Goal: Task Accomplishment & Management: Use online tool/utility

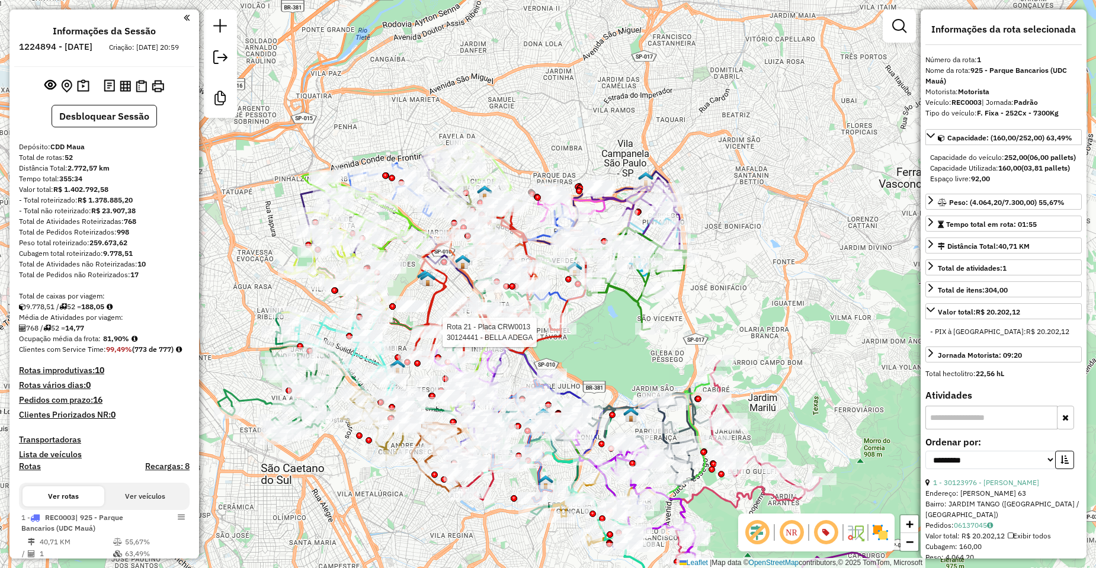
select select "**********"
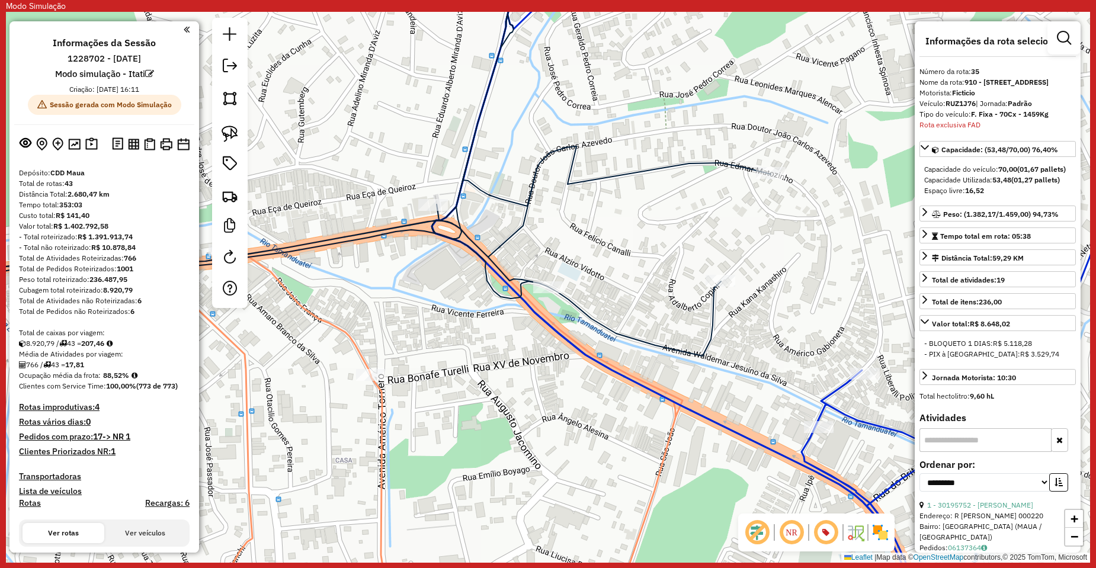
select select "**********"
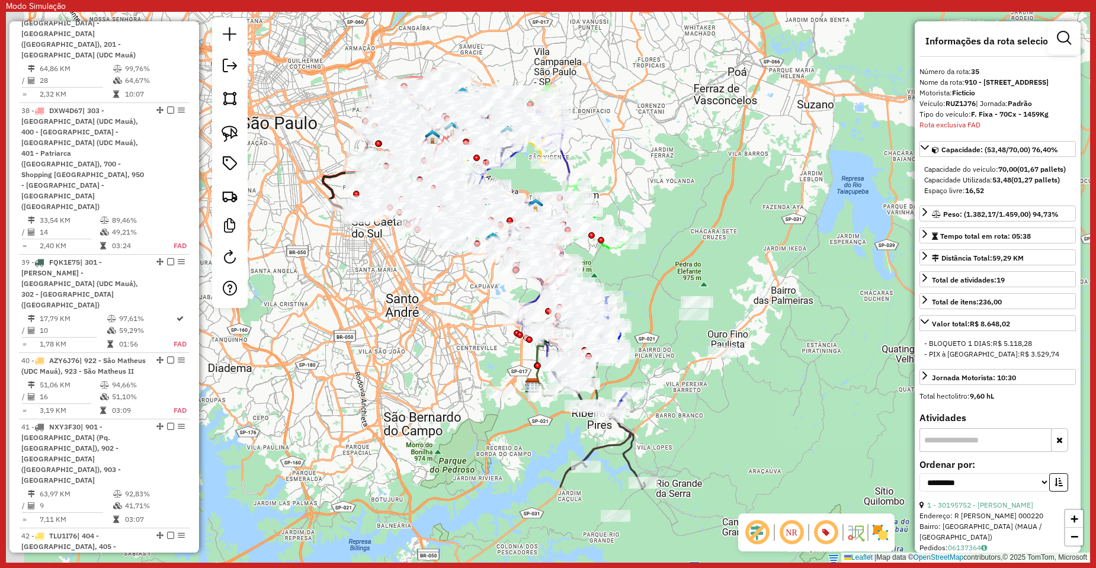
drag, startPoint x: 640, startPoint y: 319, endPoint x: 725, endPoint y: 331, distance: 85.5
click at [740, 395] on div "Janela de atendimento Grade de atendimento Capacidade Transportadoras Veículos …" at bounding box center [548, 287] width 1085 height 551
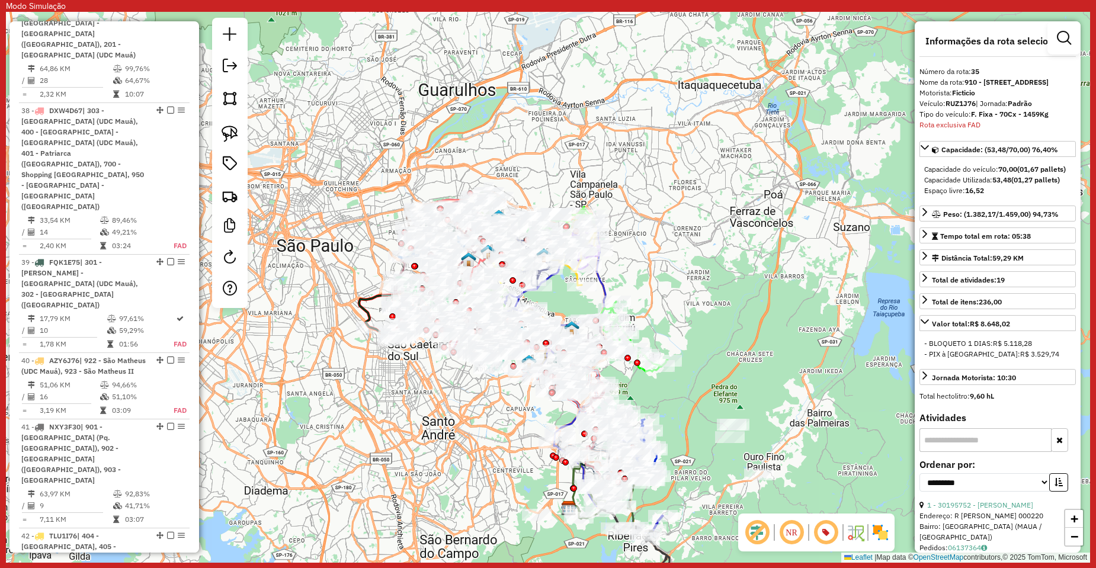
drag, startPoint x: 722, startPoint y: 293, endPoint x: 433, endPoint y: 330, distance: 291.0
click at [744, 346] on div "Janela de atendimento Grade de atendimento Capacidade Transportadoras Veículos …" at bounding box center [548, 287] width 1085 height 551
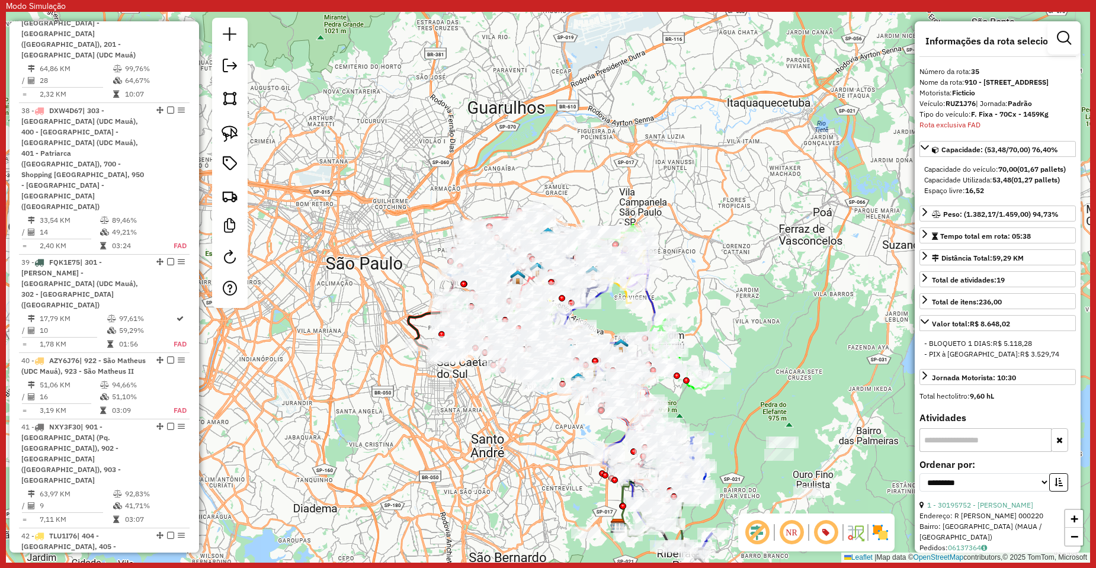
drag, startPoint x: 324, startPoint y: 389, endPoint x: 363, endPoint y: 420, distance: 49.4
click at [363, 420] on div "Janela de atendimento Grade de atendimento Capacidade Transportadoras Veículos …" at bounding box center [548, 287] width 1085 height 551
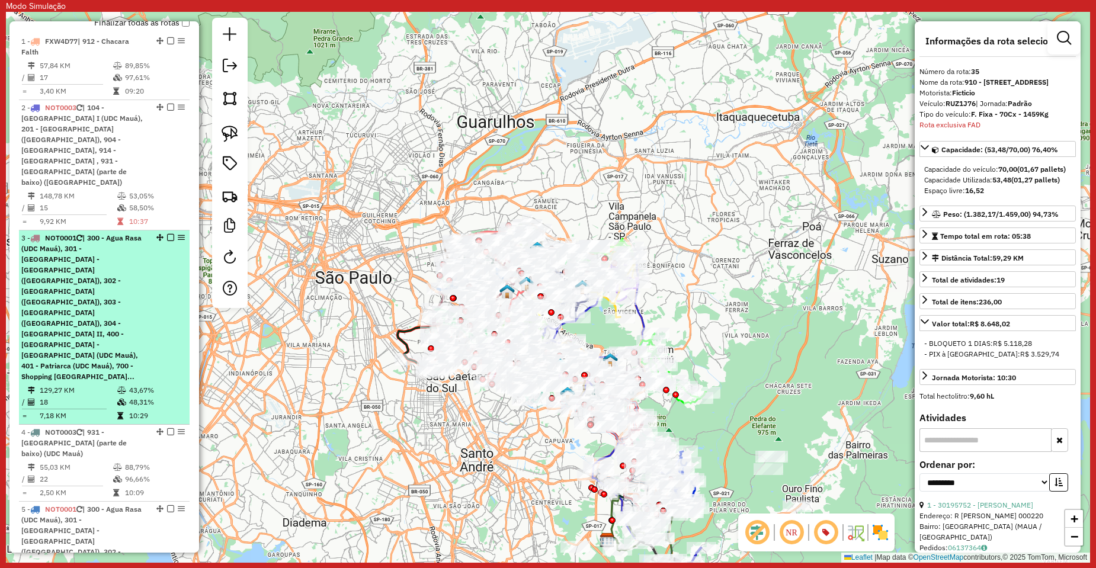
scroll to position [533, 0]
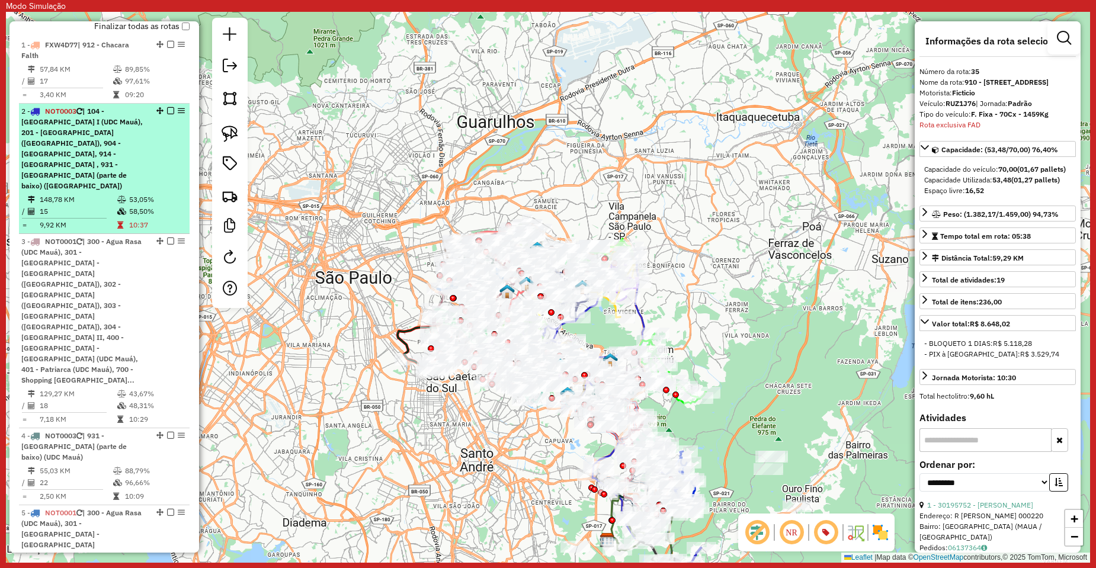
click at [167, 113] on em at bounding box center [170, 110] width 7 height 7
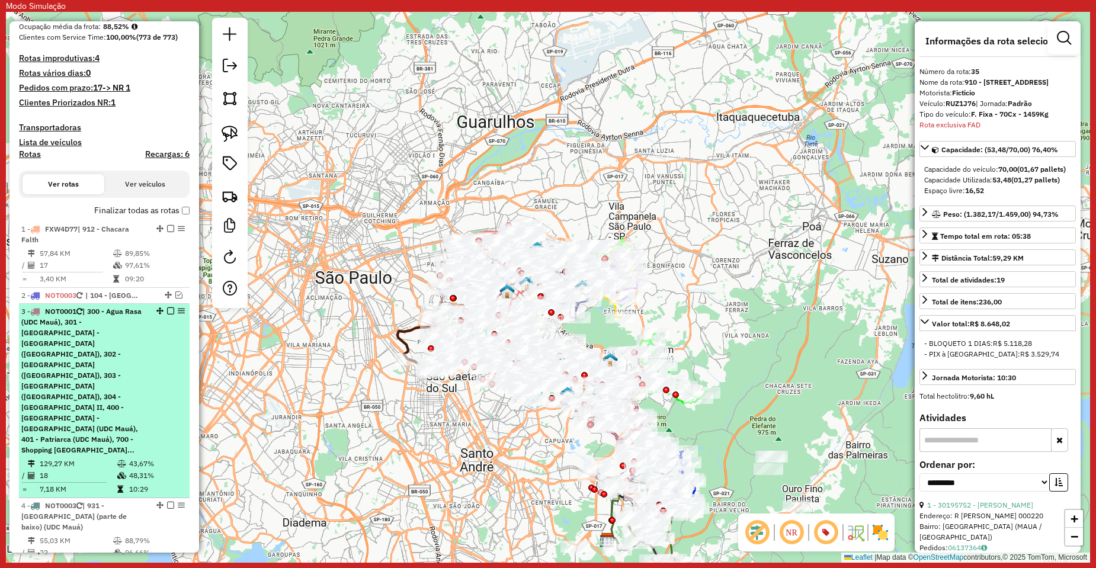
scroll to position [415, 0]
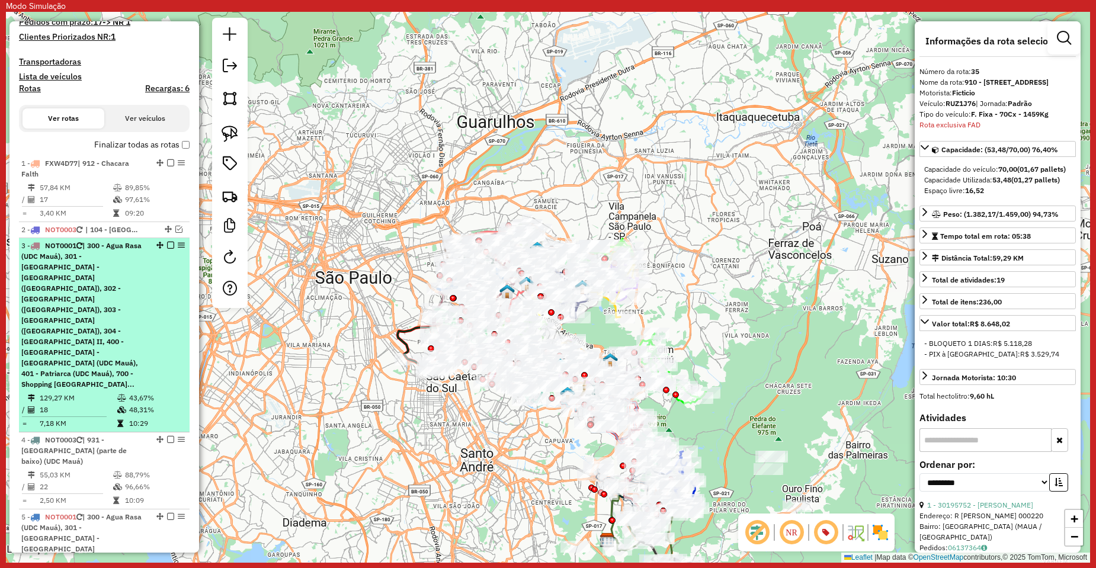
click at [168, 244] on em at bounding box center [170, 245] width 7 height 7
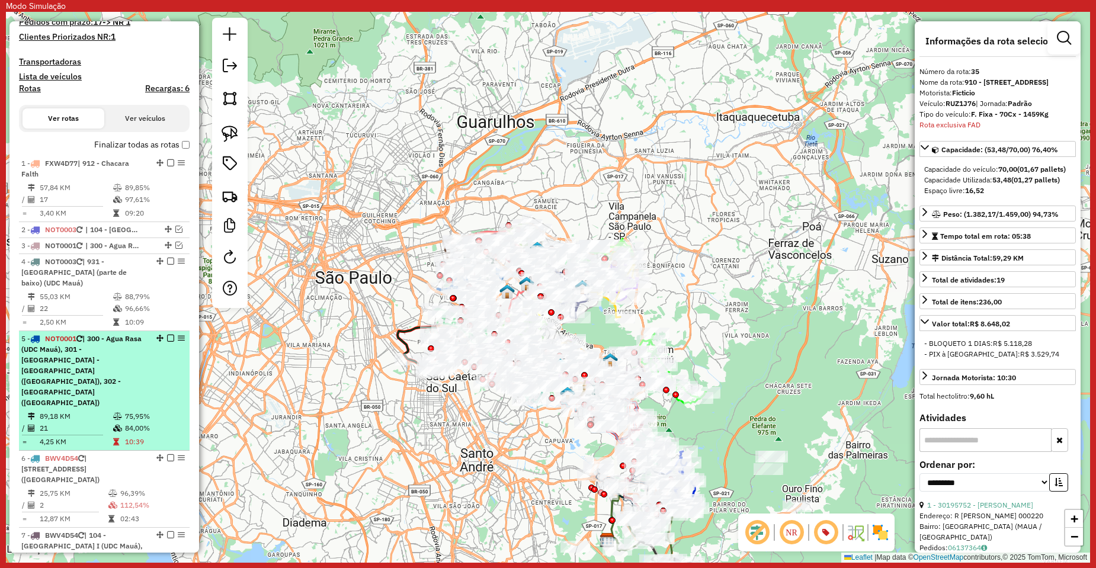
click at [169, 337] on em at bounding box center [170, 338] width 7 height 7
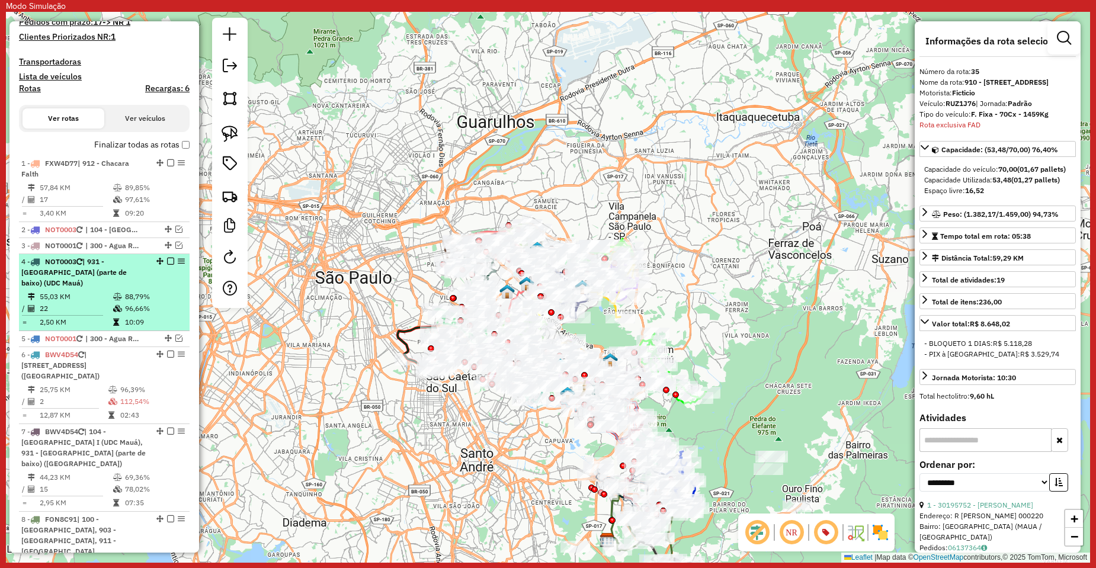
click at [167, 264] on em at bounding box center [170, 261] width 7 height 7
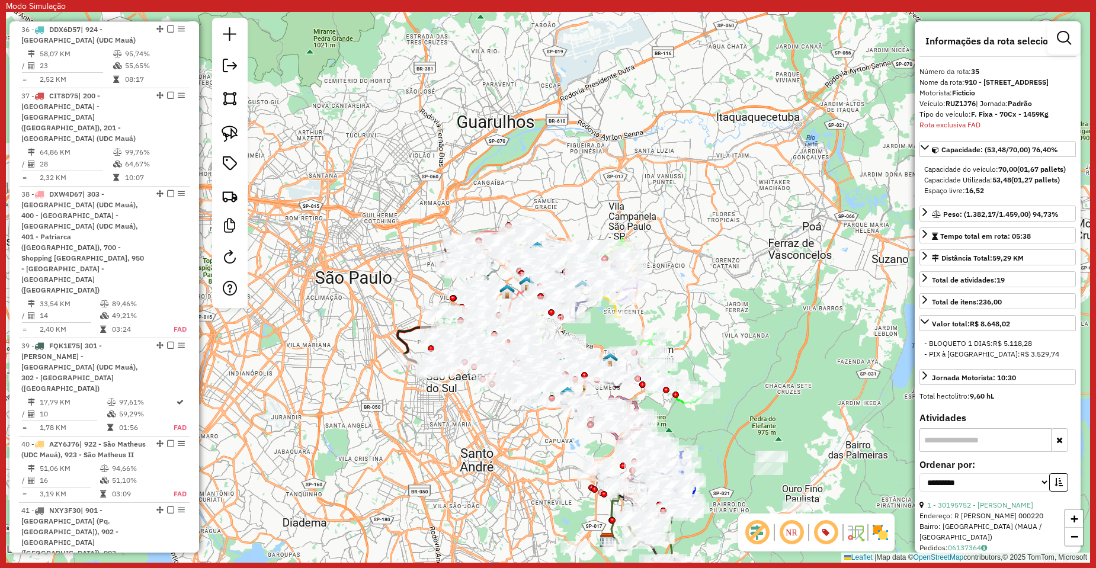
scroll to position [3200, 0]
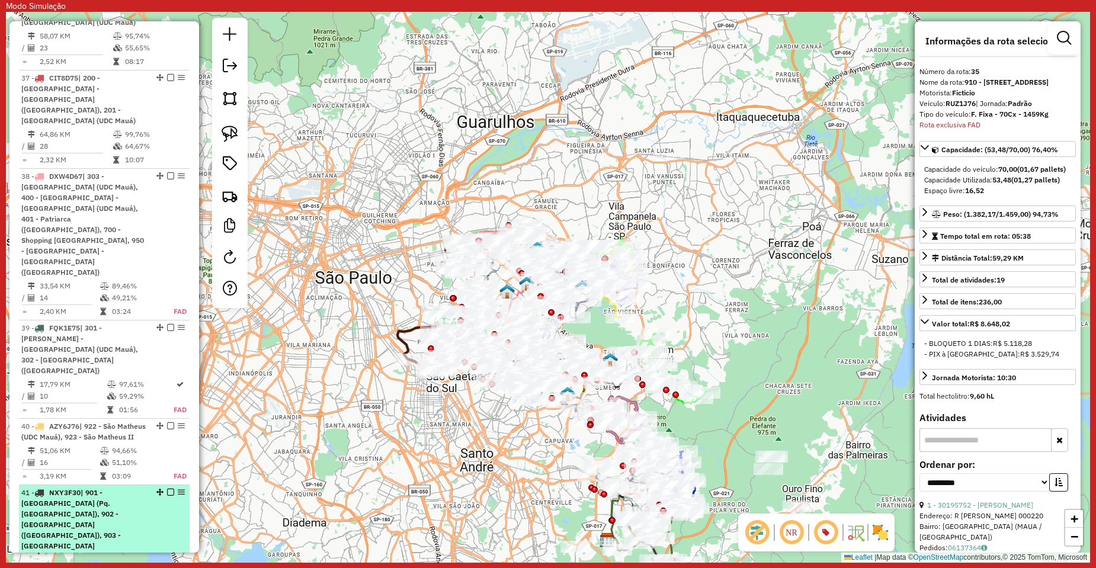
click at [167, 489] on em at bounding box center [170, 492] width 7 height 7
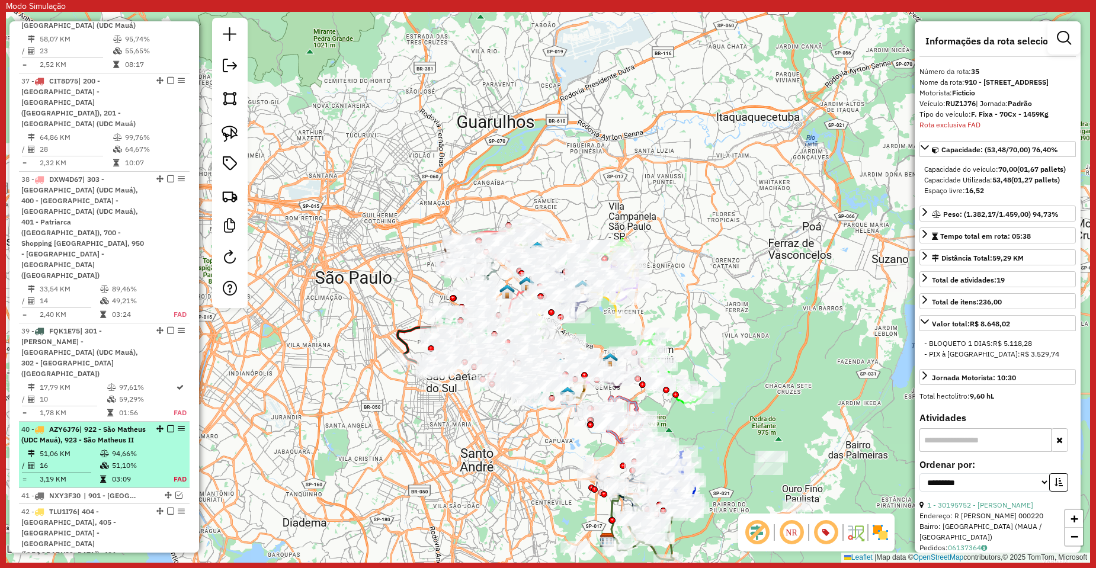
click at [168, 426] on em at bounding box center [170, 429] width 7 height 7
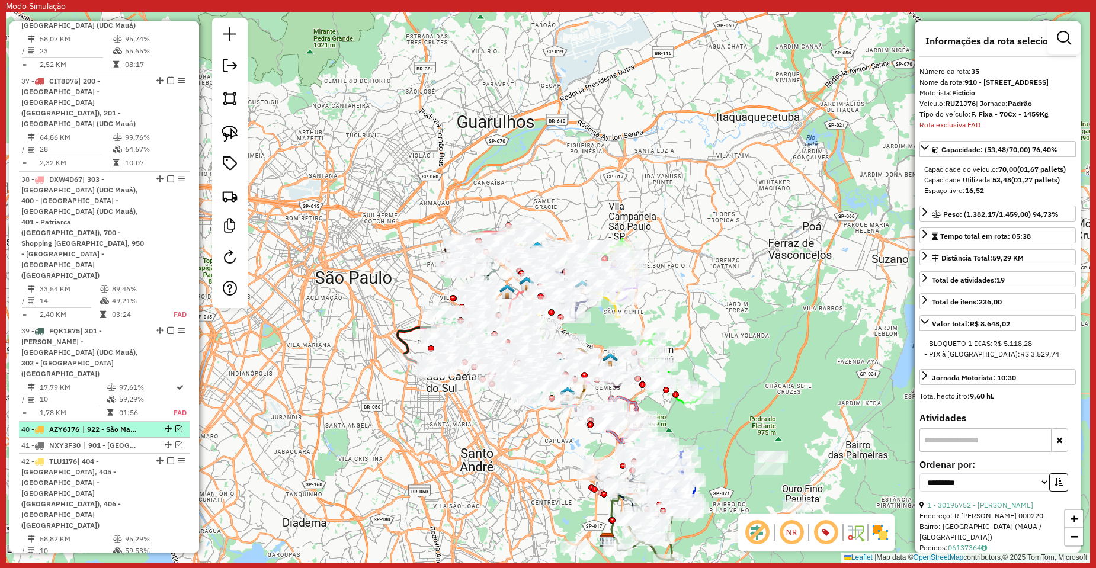
scroll to position [3136, 0]
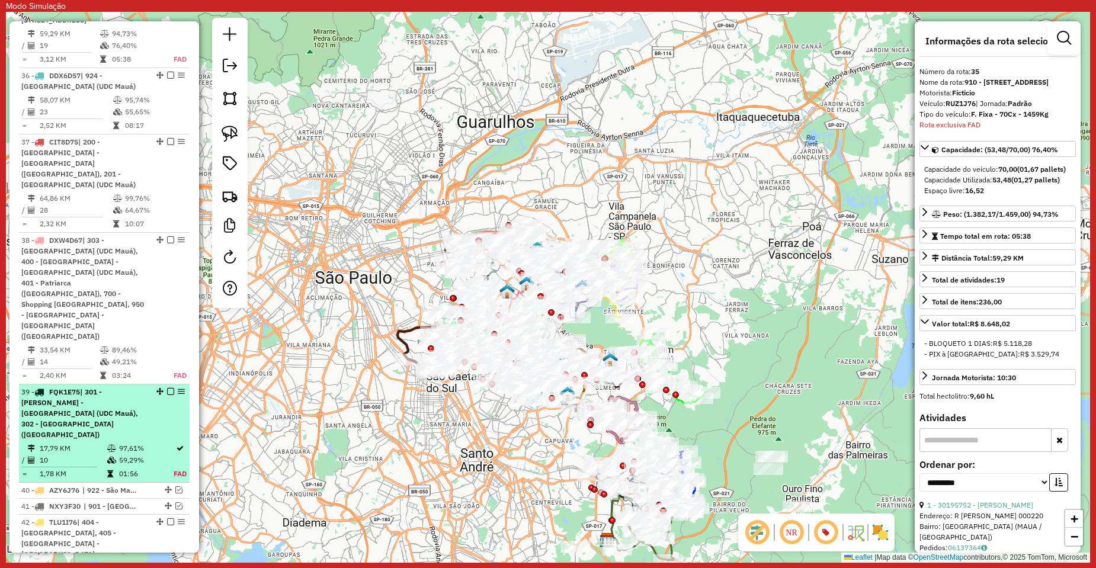
click at [167, 388] on em at bounding box center [170, 391] width 7 height 7
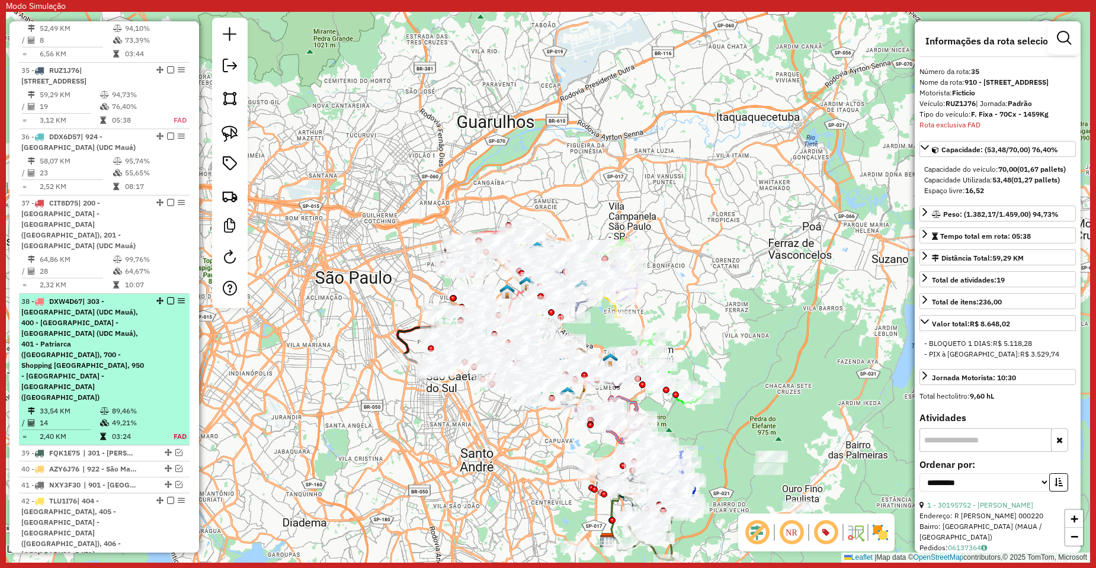
click at [167, 298] on em at bounding box center [170, 301] width 7 height 7
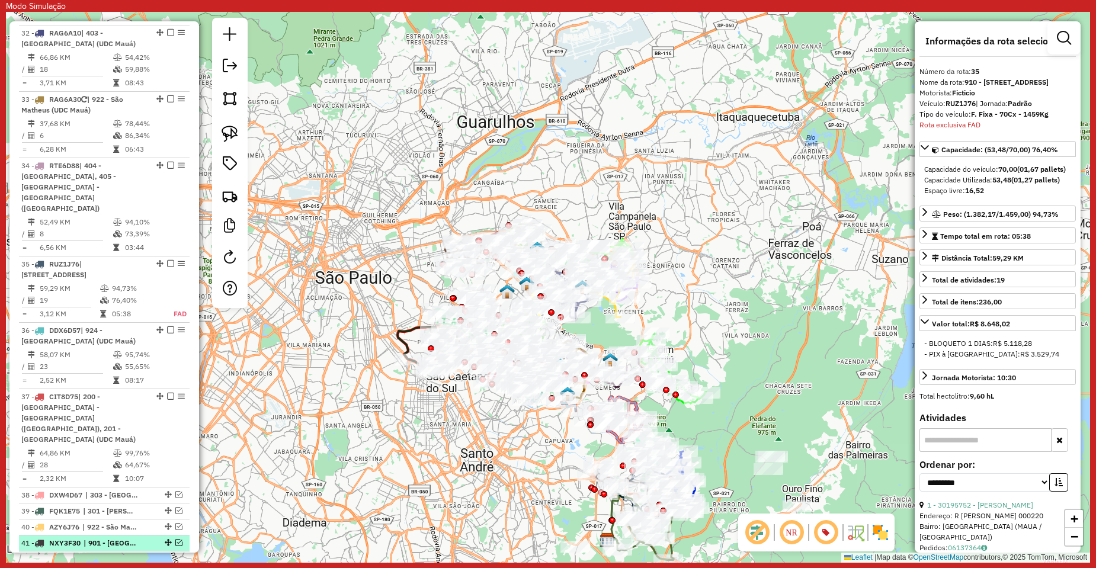
scroll to position [2804, 0]
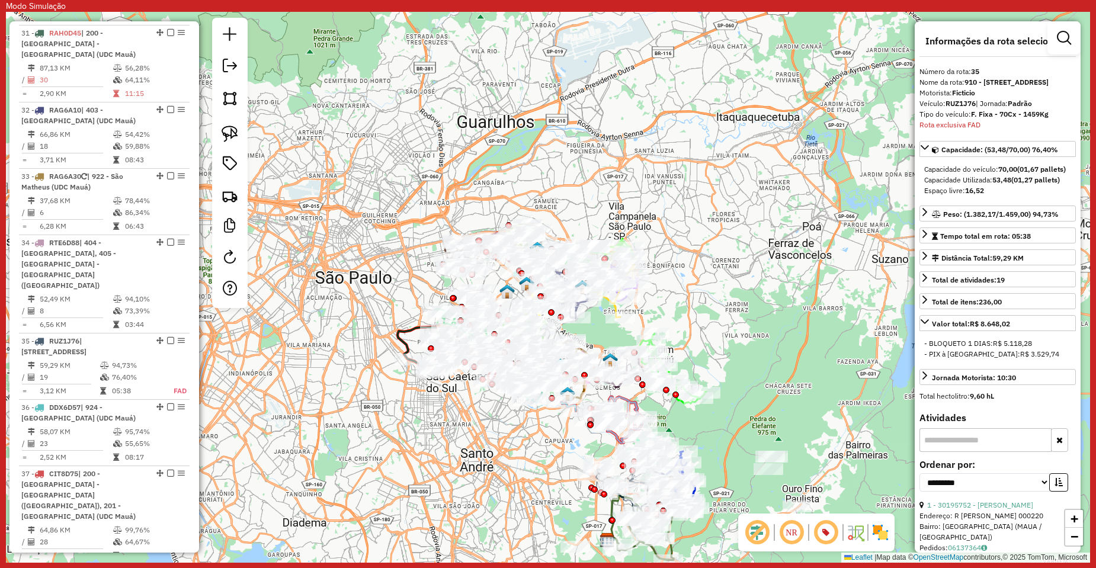
drag, startPoint x: 790, startPoint y: 323, endPoint x: 724, endPoint y: 328, distance: 66.6
click at [724, 328] on div "Rota 12 - Placa FAV8E05 30105505 - SUPER ADEGA ATACADO Rota 15 - Placa ENG2F27 …" at bounding box center [548, 287] width 1085 height 551
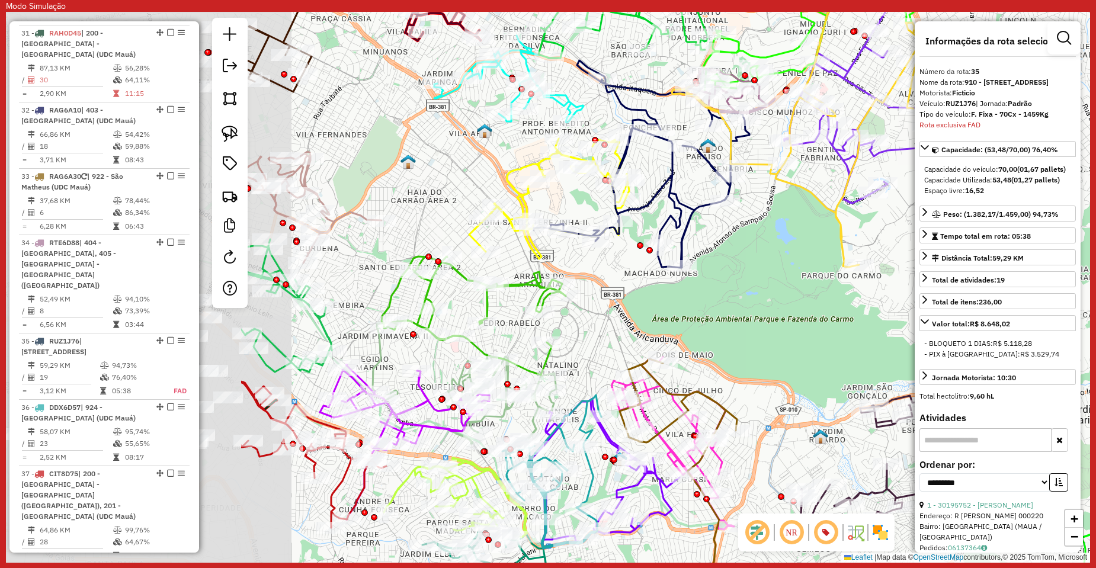
drag, startPoint x: 460, startPoint y: 307, endPoint x: 804, endPoint y: 292, distance: 344.1
click at [804, 292] on div "Janela de atendimento Grade de atendimento Capacidade Transportadoras Veículos …" at bounding box center [548, 287] width 1085 height 551
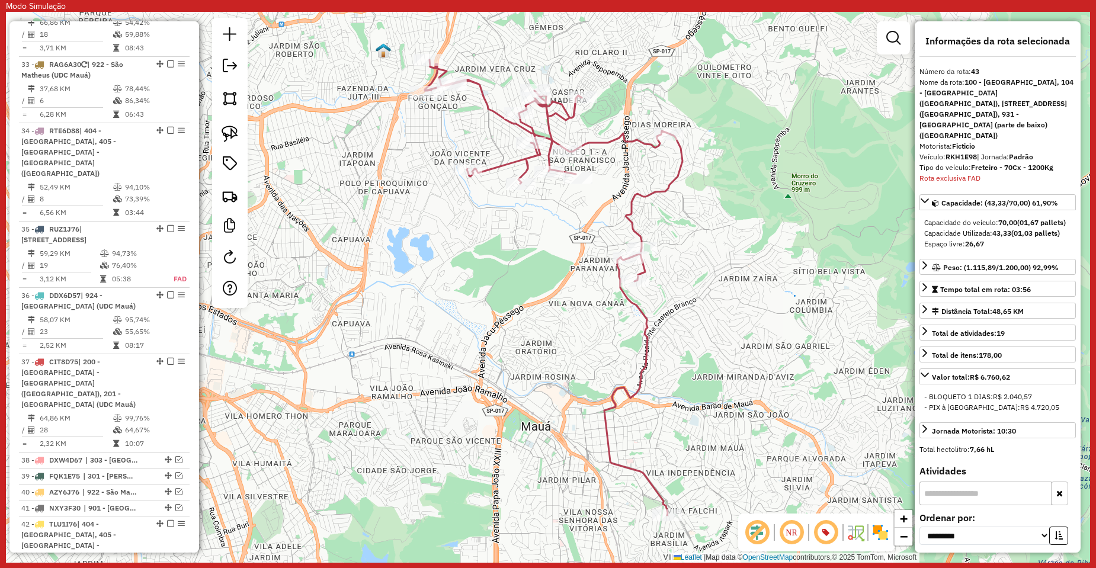
scroll to position [2908, 0]
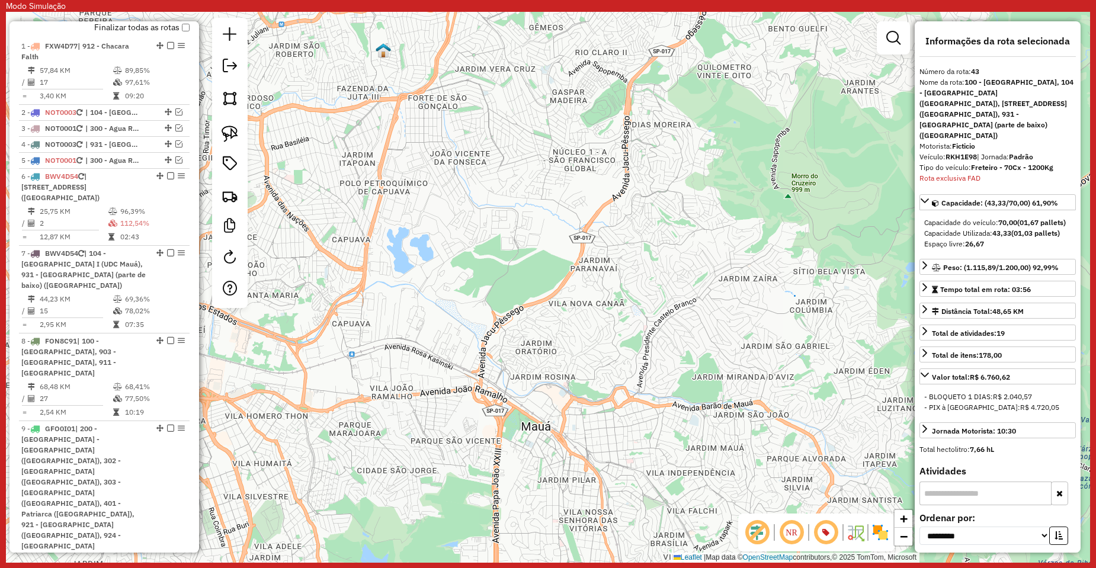
scroll to position [538, 0]
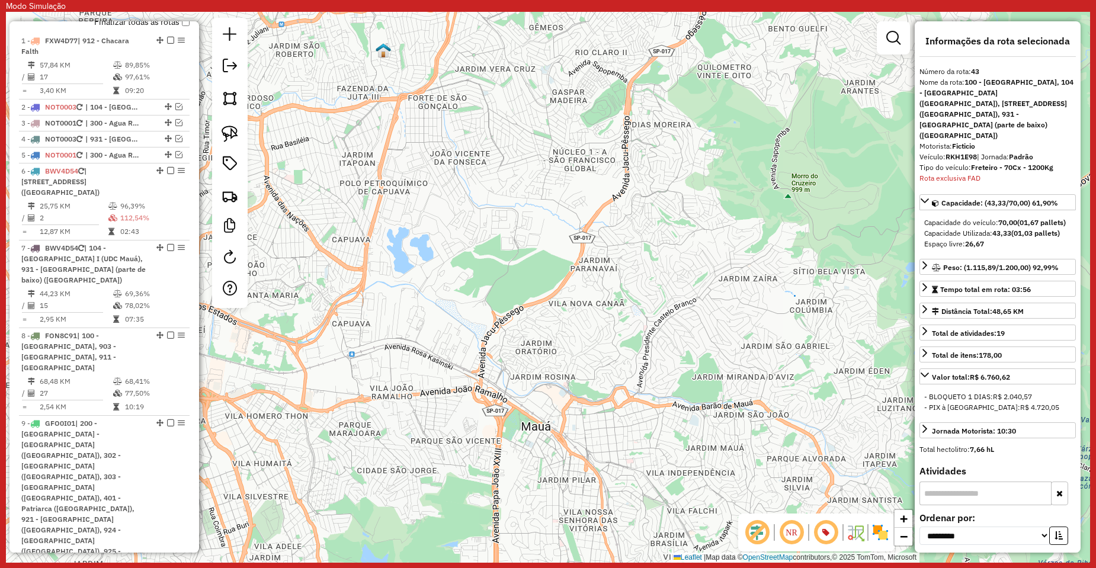
click at [510, 334] on div "Janela de atendimento Grade de atendimento Capacidade Transportadoras Veículos …" at bounding box center [548, 287] width 1085 height 551
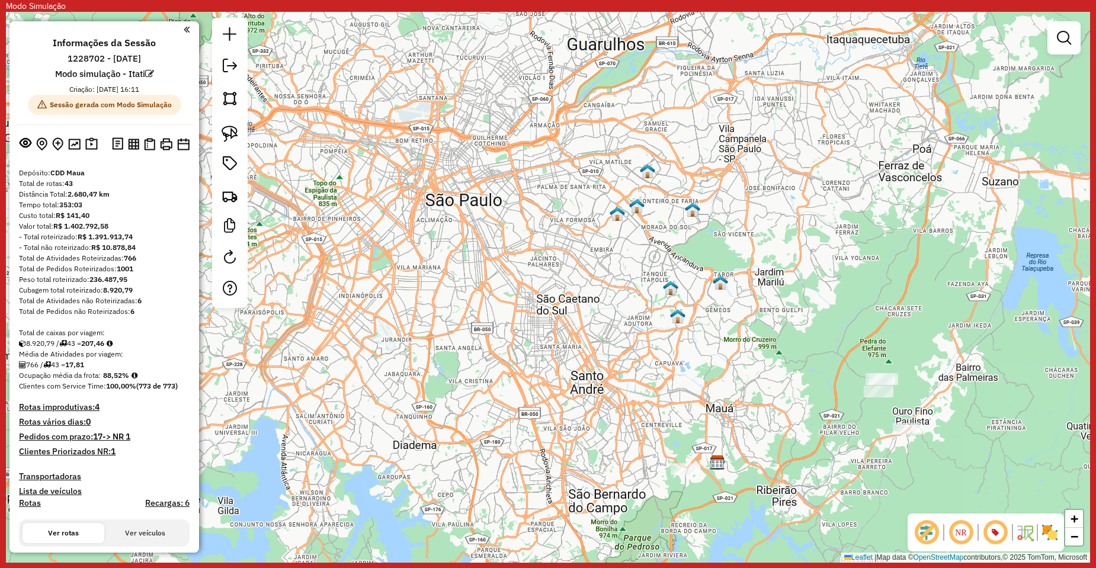
scroll to position [178, 0]
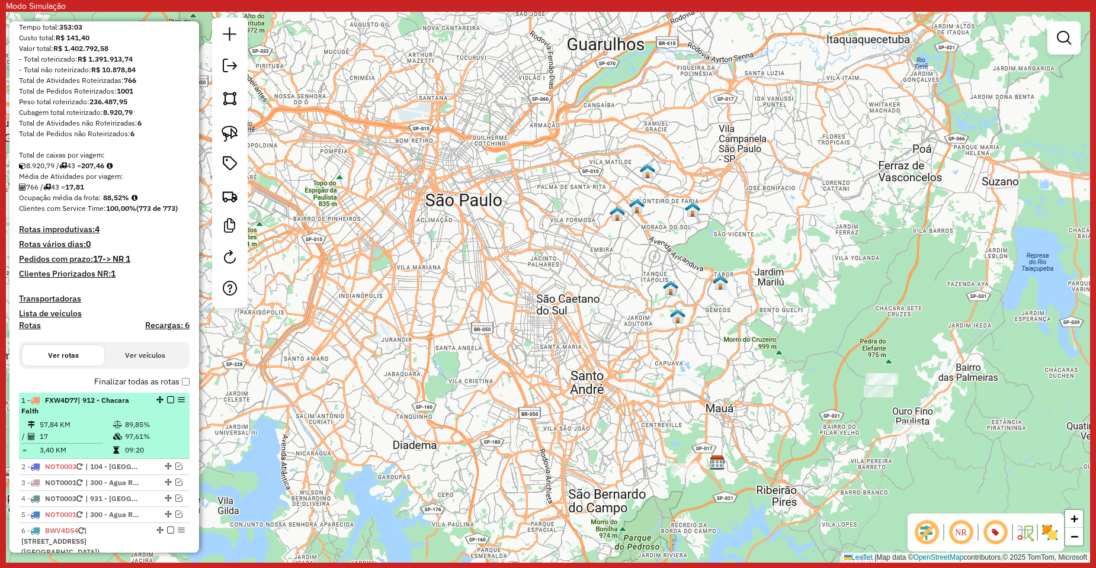
click at [98, 423] on td "57,84 KM" at bounding box center [75, 425] width 73 height 12
select select "**********"
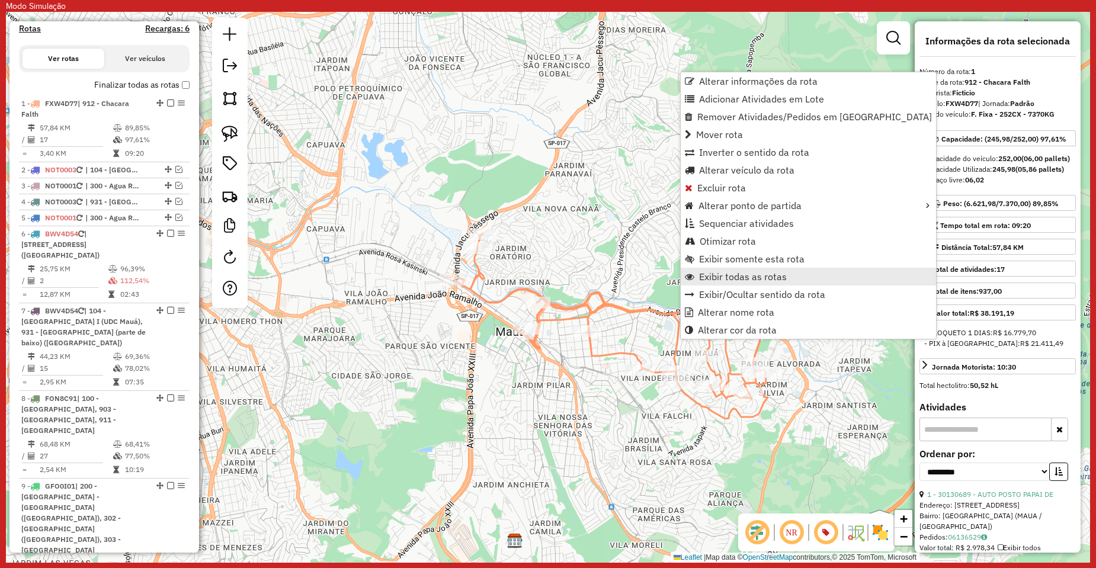
scroll to position [549, 0]
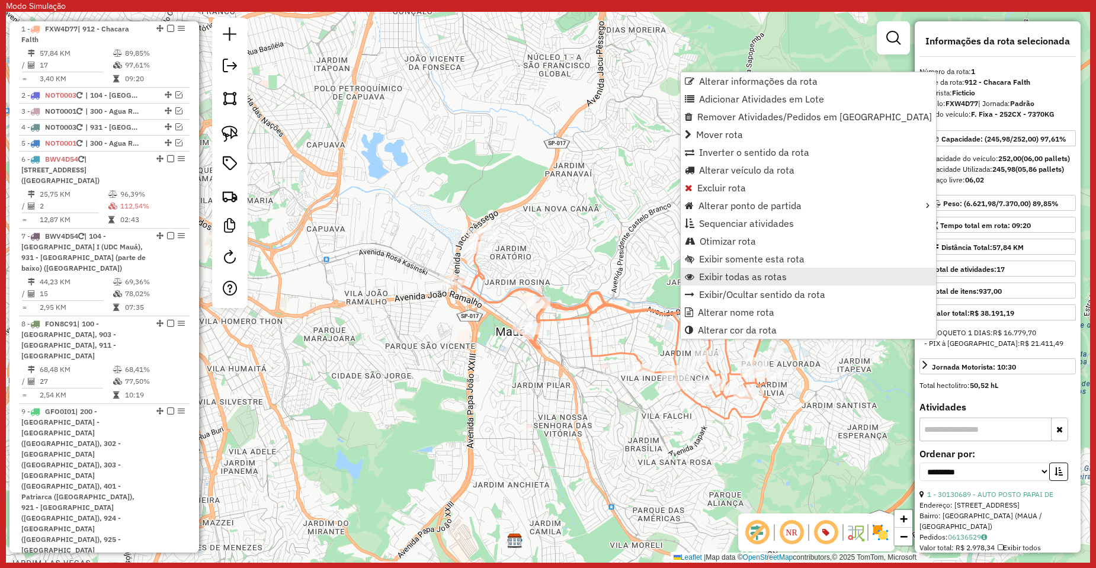
click at [738, 275] on span "Exibir todas as rotas" at bounding box center [743, 276] width 88 height 9
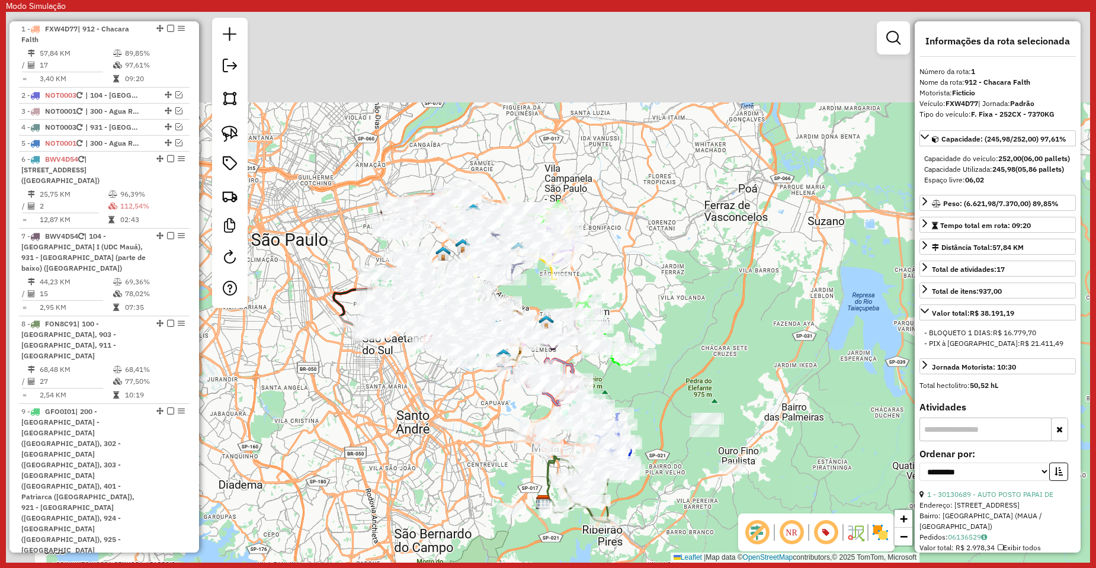
drag, startPoint x: 587, startPoint y: 373, endPoint x: 690, endPoint y: 468, distance: 140.1
click at [690, 468] on div "Janela de atendimento Grade de atendimento Capacidade Transportadoras Veículos …" at bounding box center [548, 287] width 1085 height 551
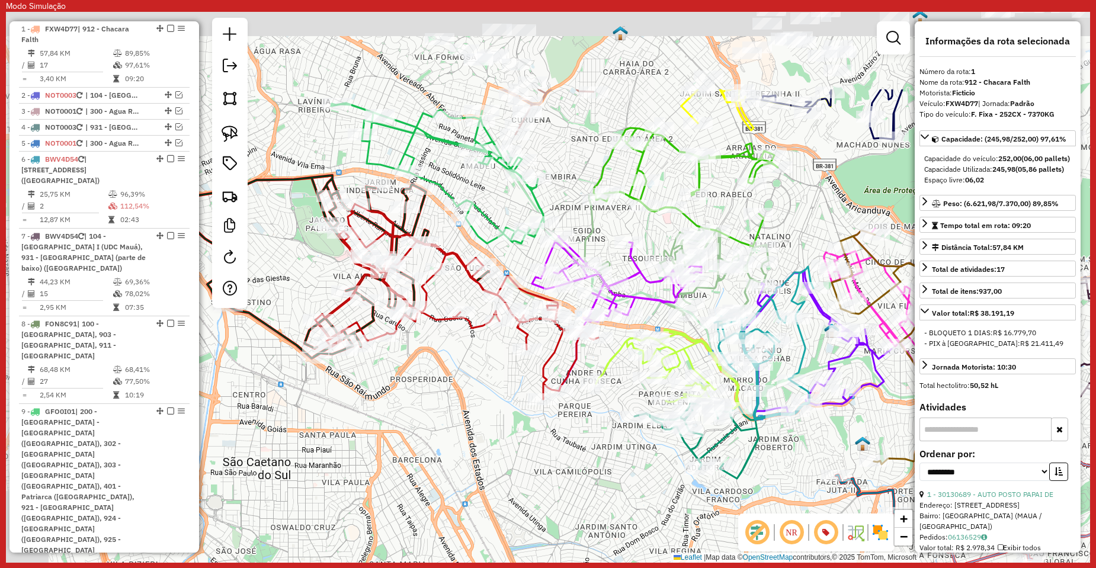
drag, startPoint x: 620, startPoint y: 435, endPoint x: 686, endPoint y: 504, distance: 95.2
click at [686, 504] on div "Janela de atendimento Grade de atendimento Capacidade Transportadoras Veículos …" at bounding box center [548, 287] width 1085 height 551
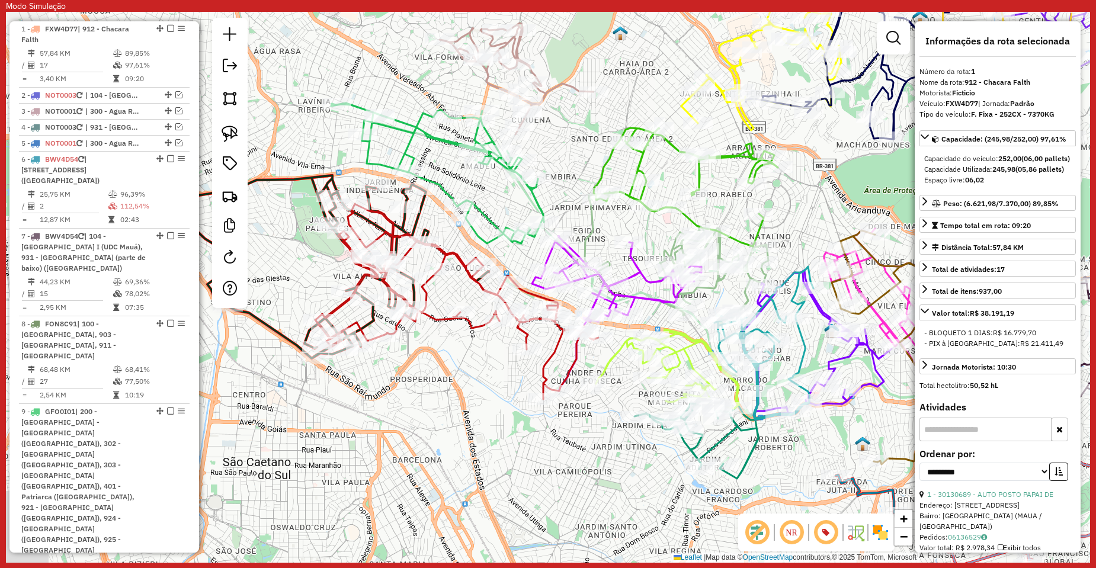
drag, startPoint x: 499, startPoint y: 450, endPoint x: 573, endPoint y: 482, distance: 80.5
click at [573, 482] on div "Janela de atendimento Grade de atendimento Capacidade Transportadoras Veículos …" at bounding box center [548, 287] width 1085 height 551
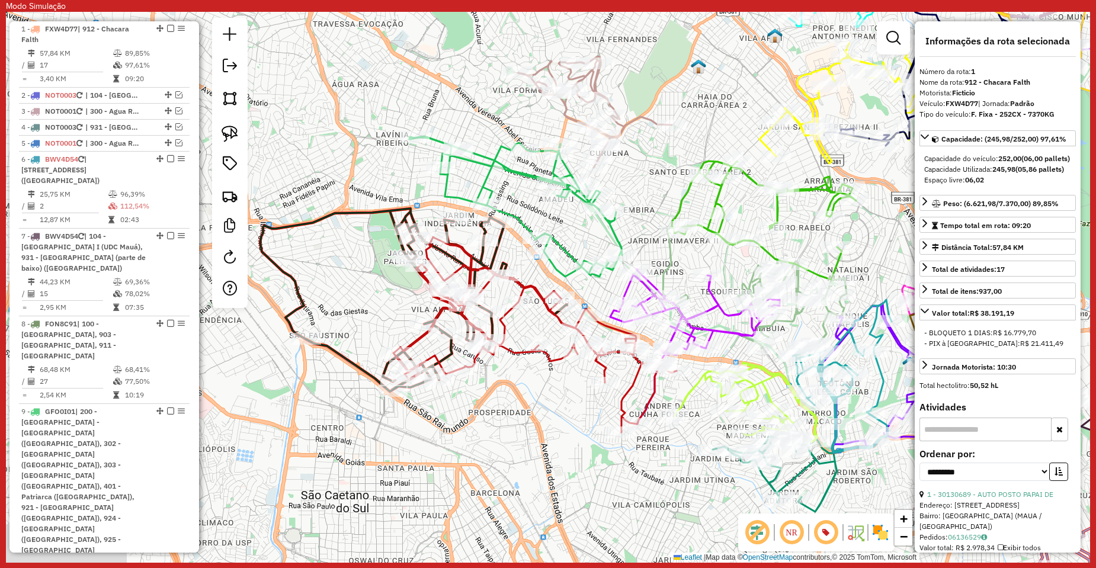
click at [324, 350] on icon at bounding box center [413, 300] width 307 height 183
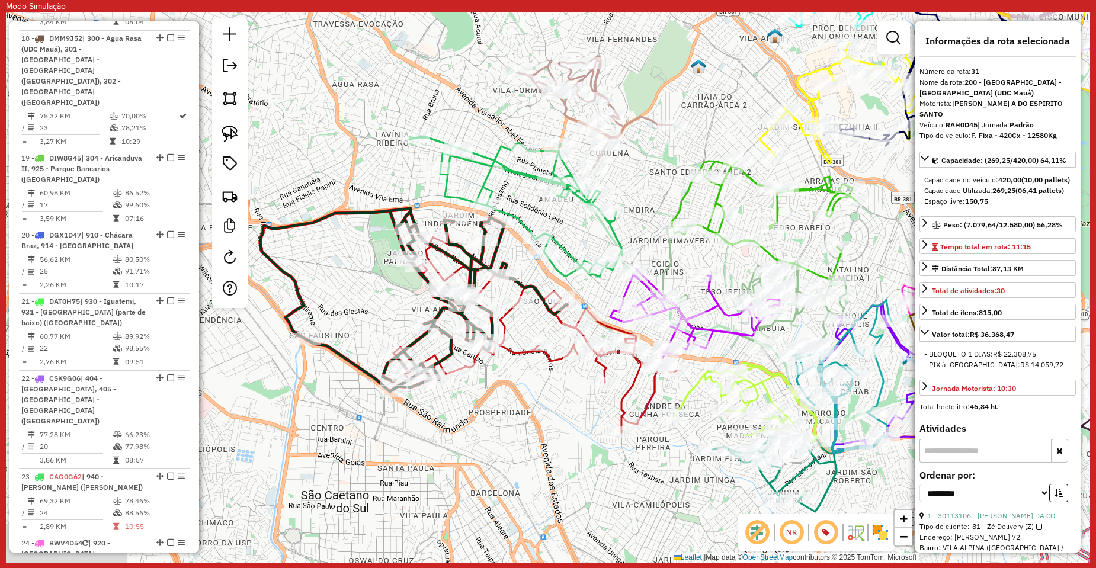
scroll to position [2574, 0]
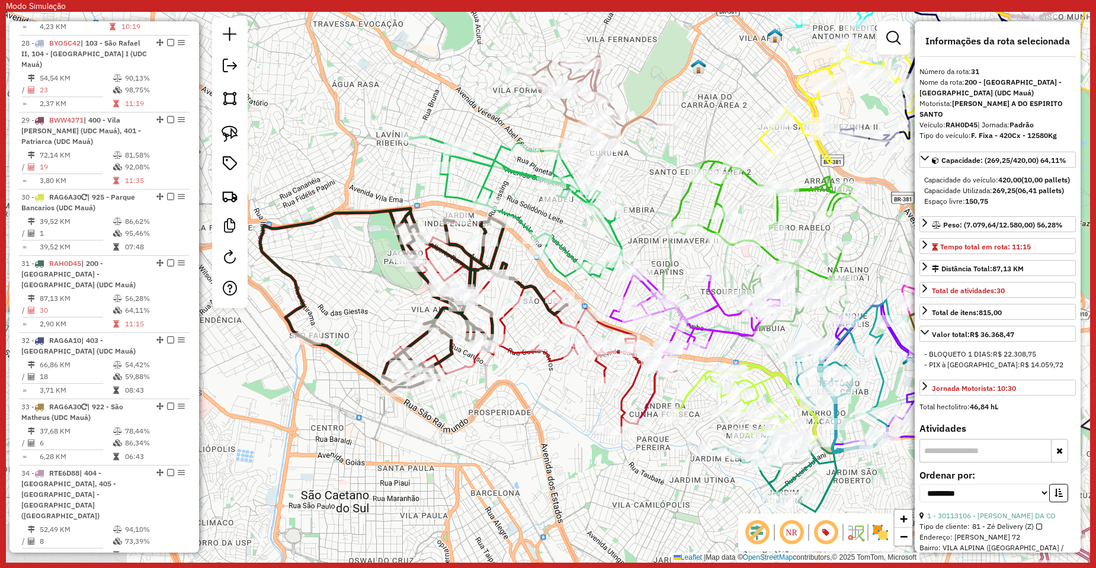
click at [513, 350] on icon at bounding box center [535, 335] width 283 height 196
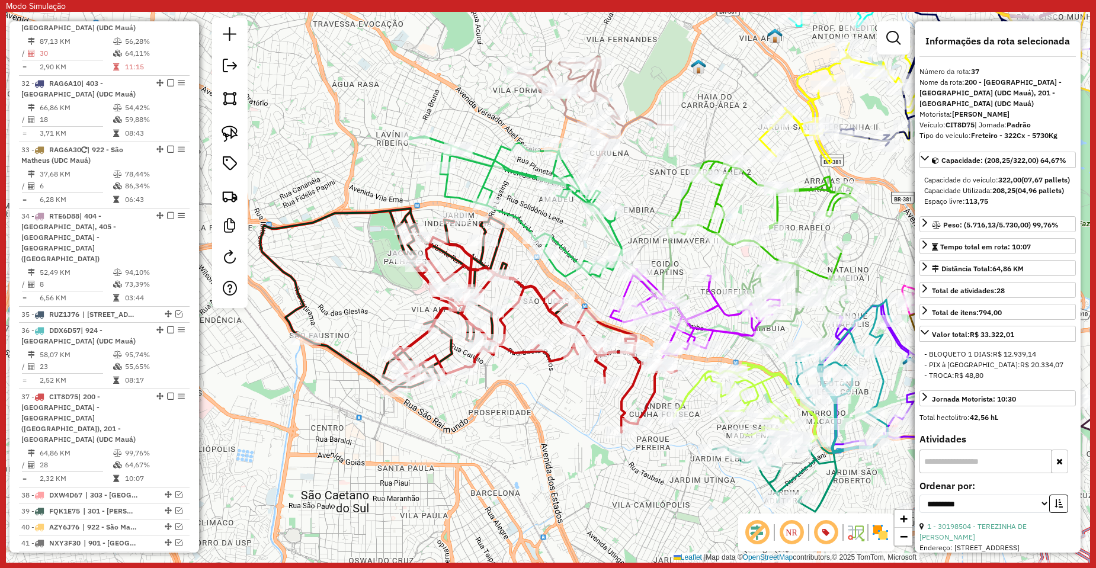
scroll to position [2921, 0]
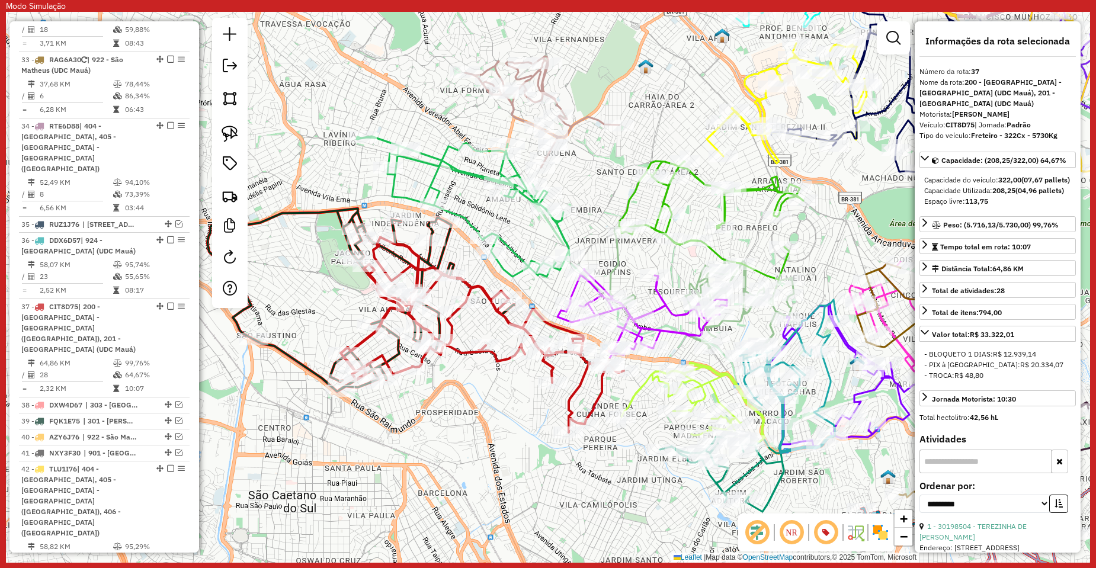
drag, startPoint x: 511, startPoint y: 401, endPoint x: 442, endPoint y: 399, distance: 69.4
click at [442, 399] on div "Janela de atendimento Grade de atendimento Capacidade Transportadoras Veículos …" at bounding box center [548, 287] width 1085 height 551
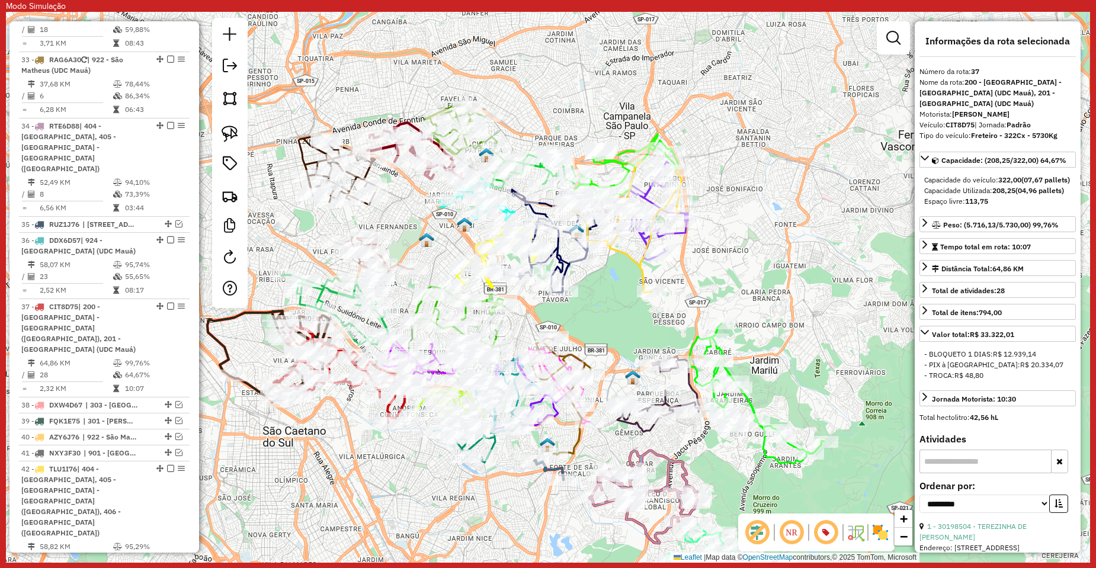
drag, startPoint x: 524, startPoint y: 466, endPoint x: 440, endPoint y: 499, distance: 90.5
click at [440, 499] on div "Janela de atendimento Grade de atendimento Capacidade Transportadoras Veículos …" at bounding box center [548, 287] width 1085 height 551
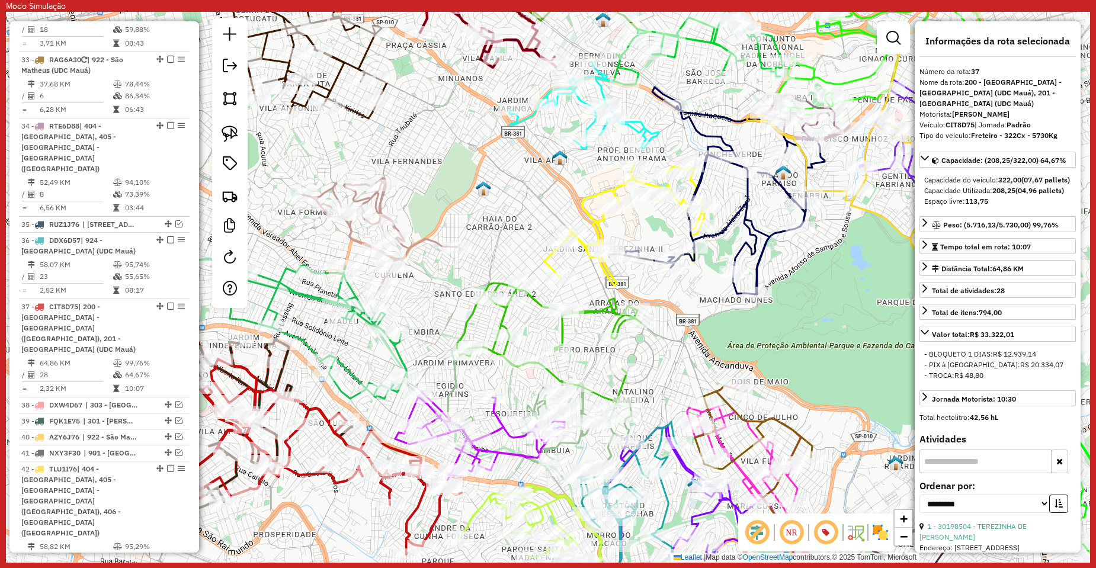
click at [398, 353] on icon at bounding box center [300, 328] width 213 height 140
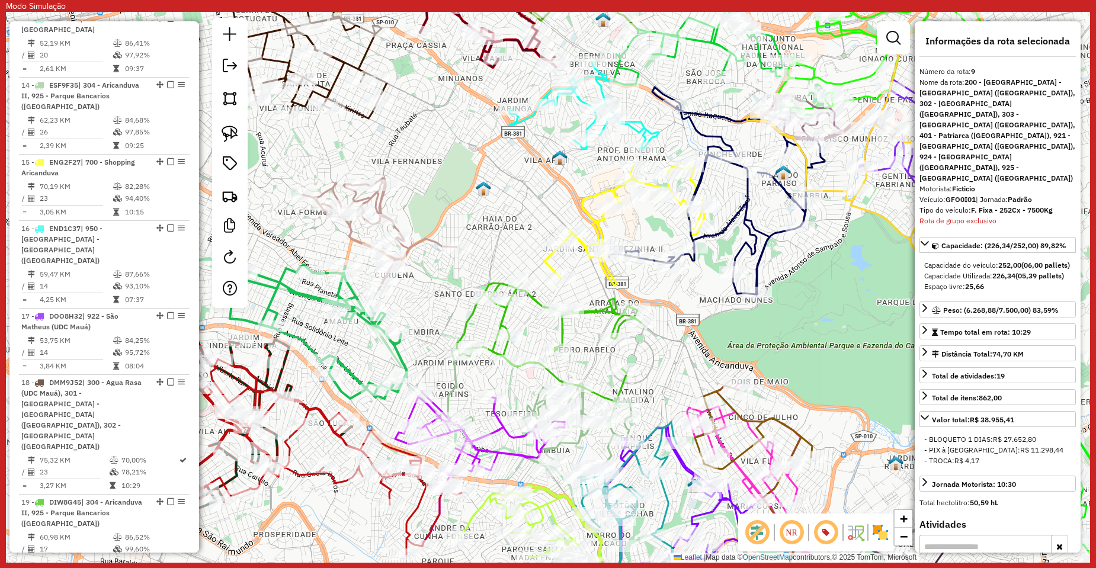
scroll to position [922, 0]
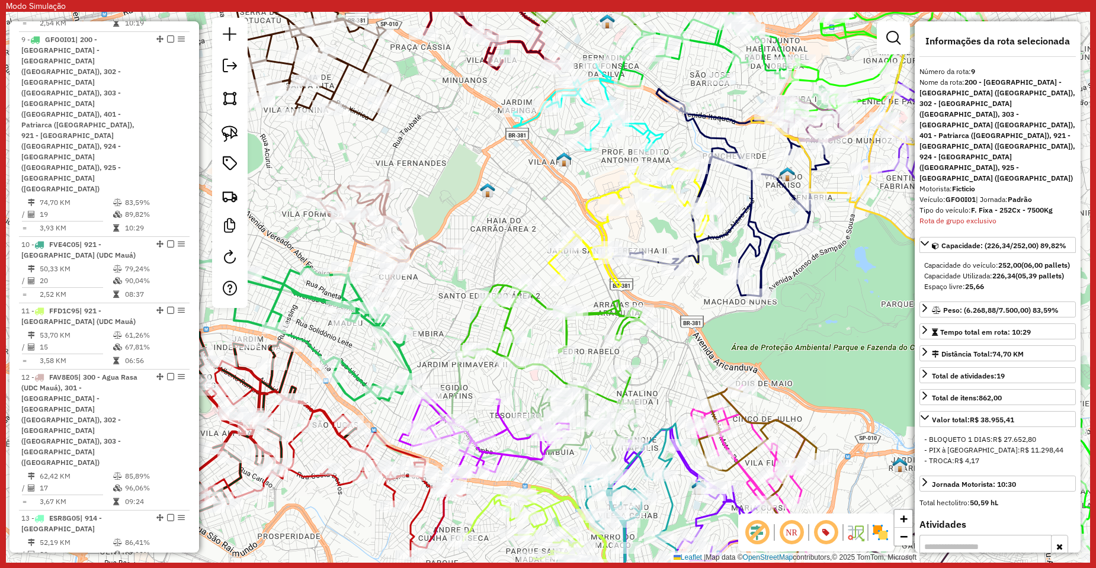
drag, startPoint x: 425, startPoint y: 312, endPoint x: 497, endPoint y: 341, distance: 78.1
click at [497, 341] on div "Janela de atendimento Grade de atendimento Capacidade Transportadoras Veículos …" at bounding box center [548, 287] width 1085 height 551
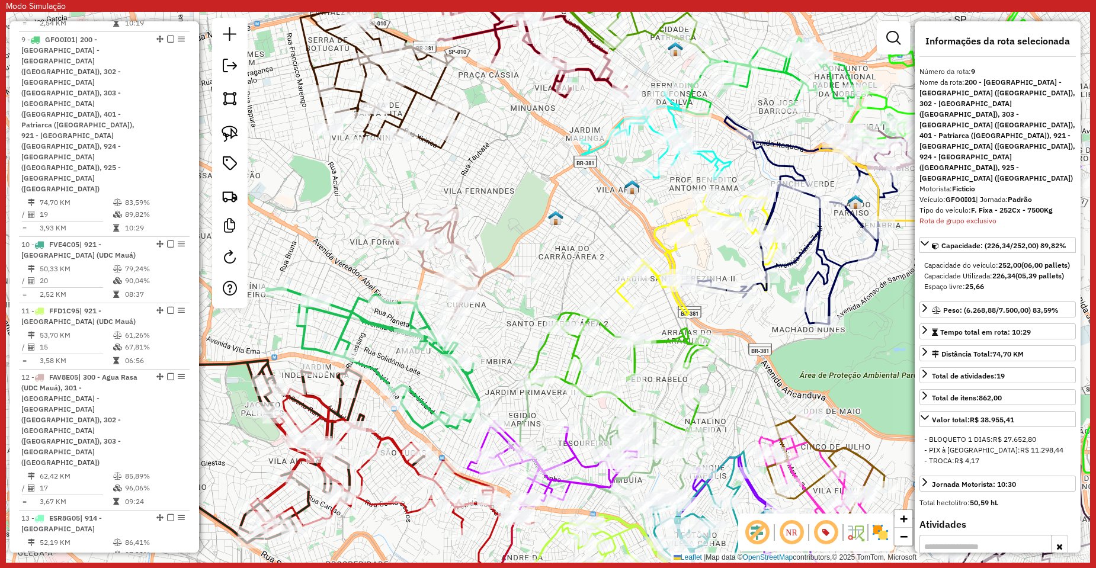
click at [424, 270] on icon at bounding box center [452, 263] width 154 height 111
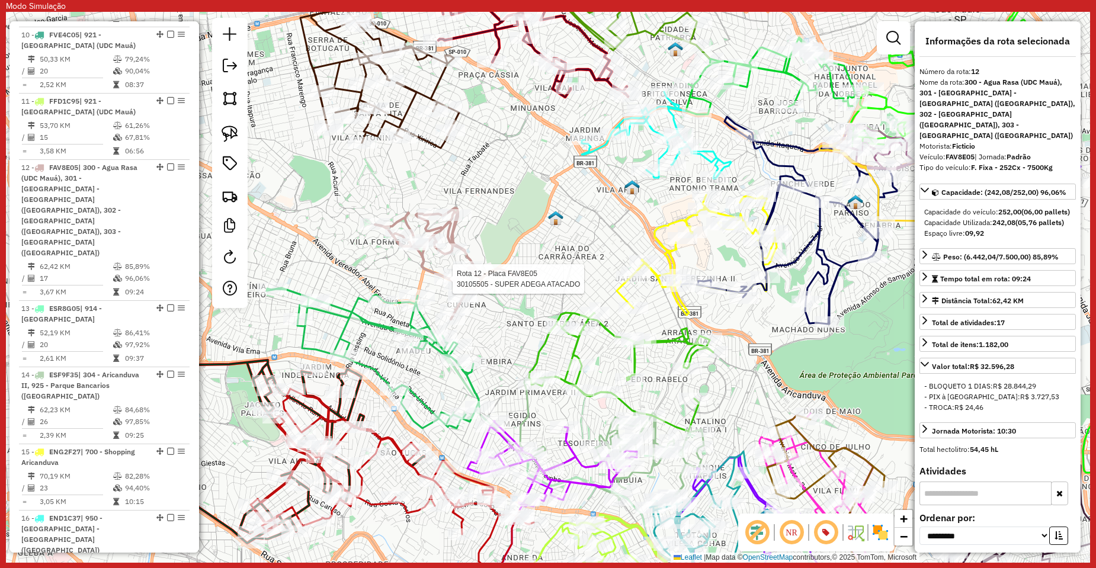
scroll to position [1185, 0]
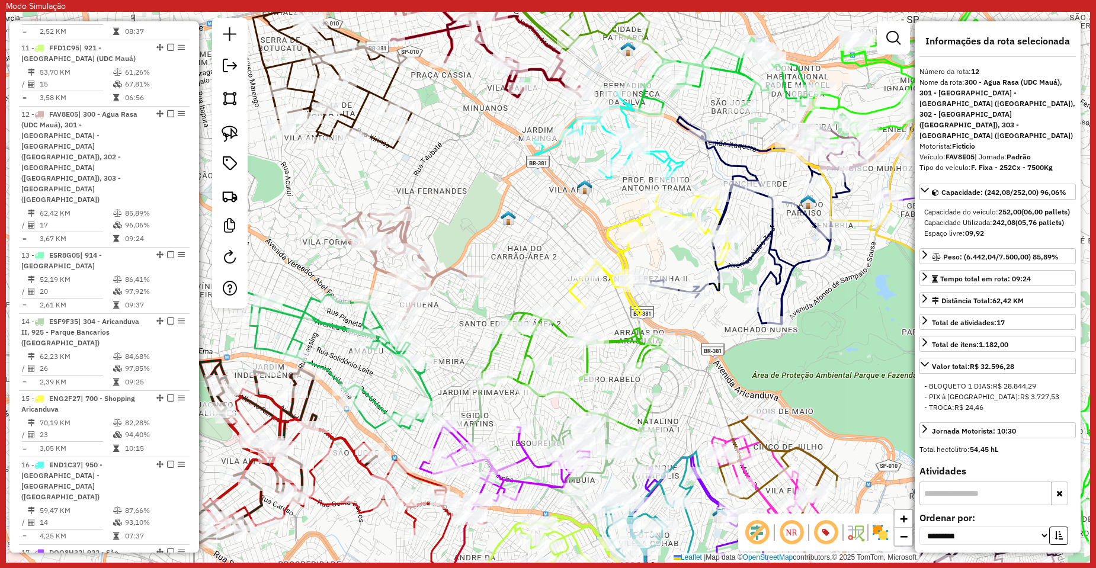
drag, startPoint x: 544, startPoint y: 296, endPoint x: 481, endPoint y: 295, distance: 63.4
click at [481, 295] on div "Janela de atendimento Grade de atendimento Capacidade Transportadoras Veículos …" at bounding box center [548, 287] width 1085 height 551
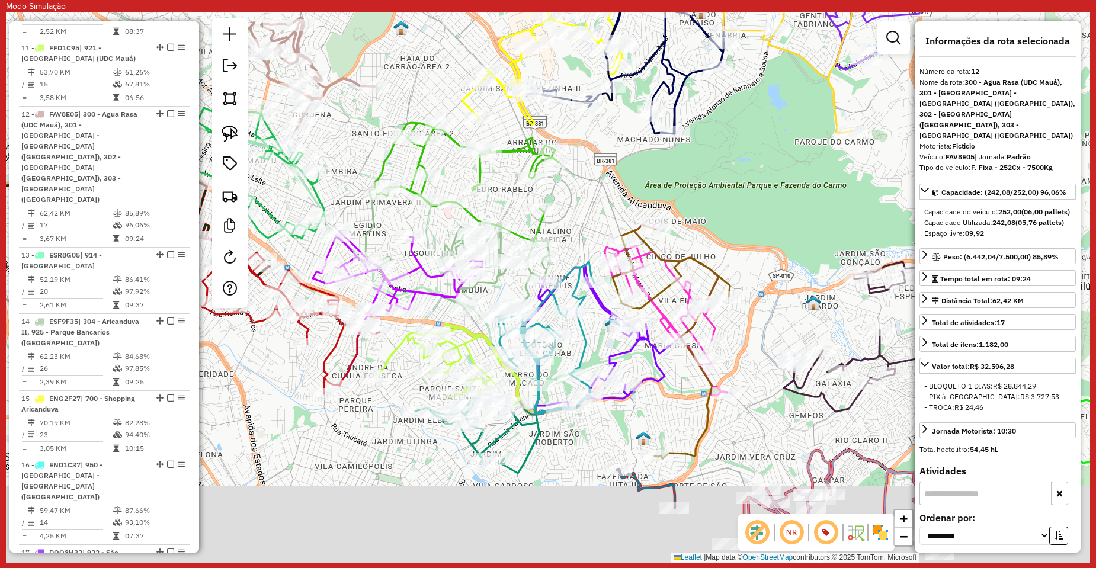
drag, startPoint x: 645, startPoint y: 421, endPoint x: 644, endPoint y: 392, distance: 29.1
click at [644, 392] on div "Janela de atendimento Grade de atendimento Capacidade Transportadoras Veículos …" at bounding box center [548, 287] width 1085 height 551
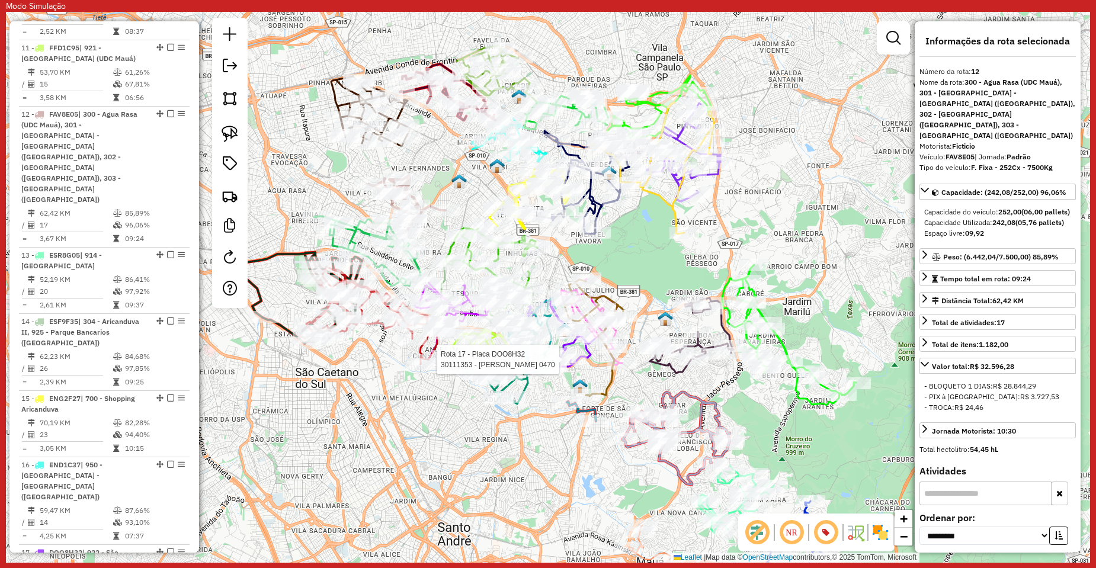
drag, startPoint x: 759, startPoint y: 394, endPoint x: 692, endPoint y: 369, distance: 70.9
click at [692, 369] on div "Rota 17 - Placa DOO8H32 30111353 - ALEXANDRE MAZZA 0470 Janela de atendimento G…" at bounding box center [548, 287] width 1085 height 551
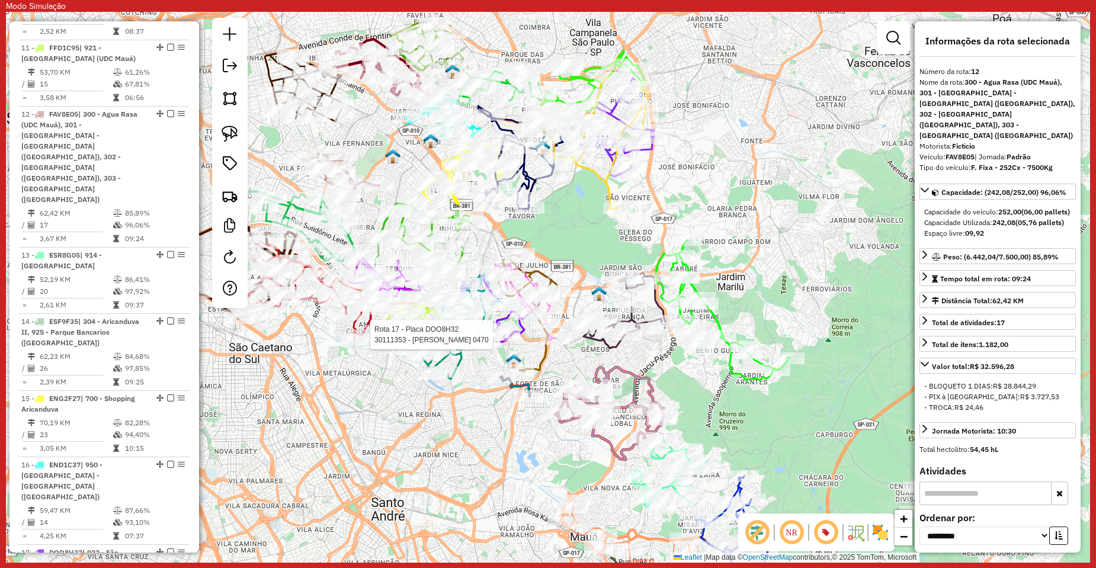
click at [628, 377] on icon at bounding box center [610, 413] width 108 height 92
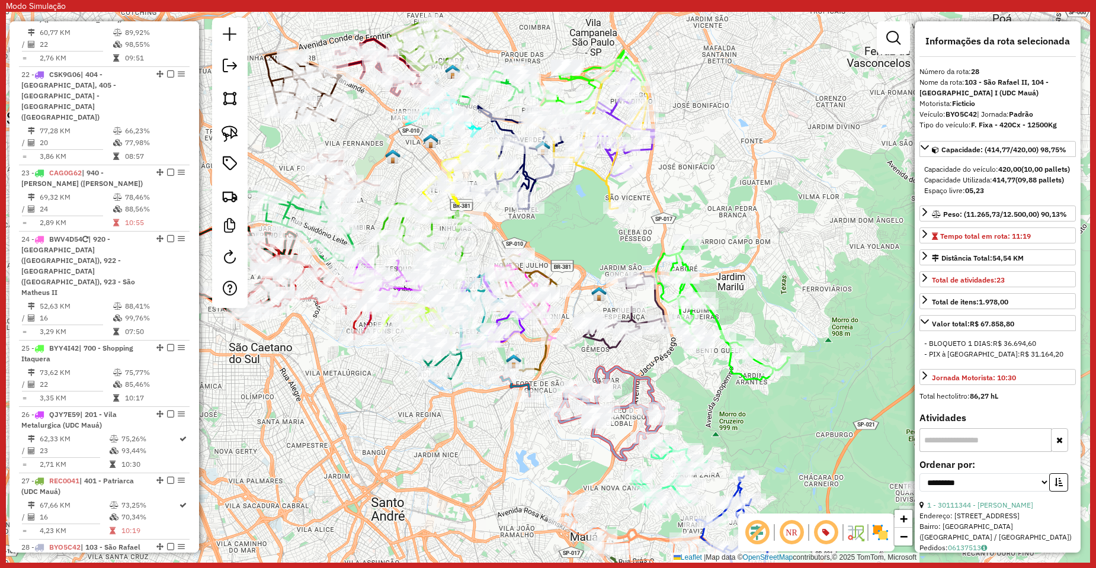
scroll to position [2364, 0]
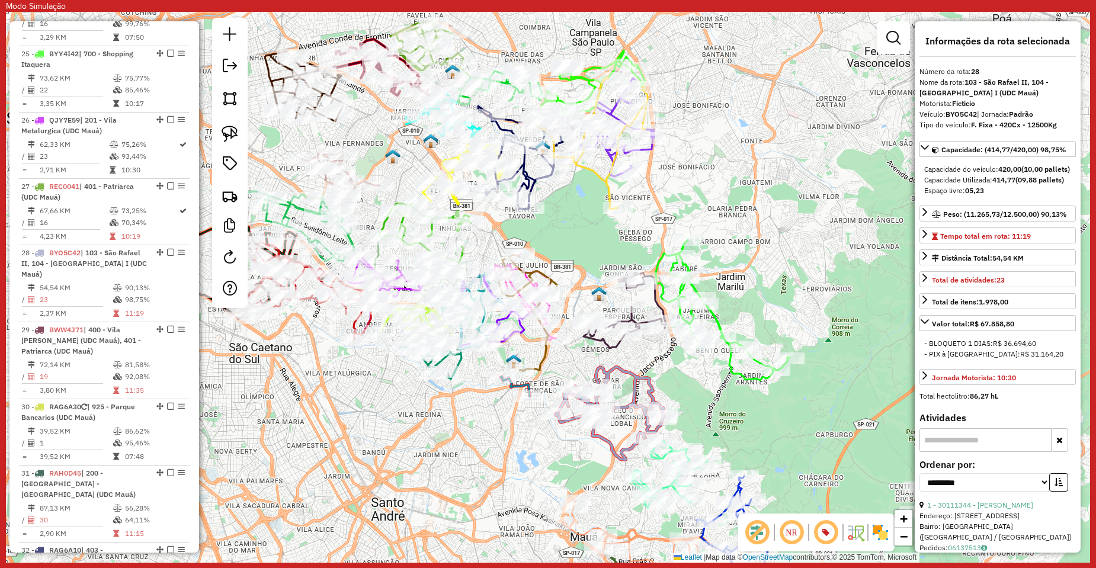
drag, startPoint x: 725, startPoint y: 386, endPoint x: 608, endPoint y: 388, distance: 117.4
click at [608, 388] on div "Janela de atendimento Grade de atendimento Capacidade Transportadoras Veículos …" at bounding box center [548, 287] width 1085 height 551
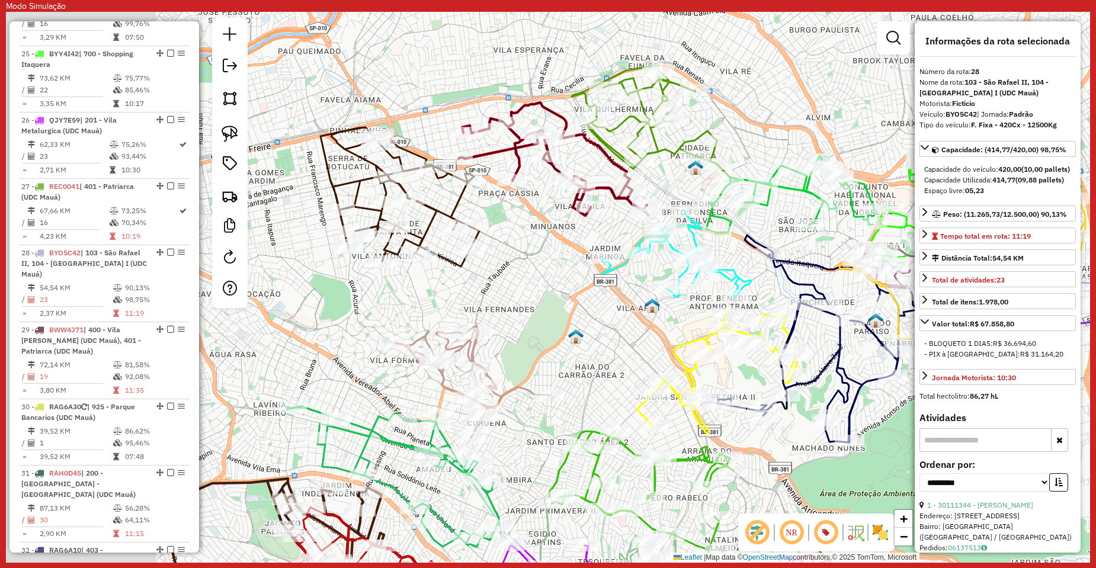
drag, startPoint x: 305, startPoint y: 273, endPoint x: 467, endPoint y: 322, distance: 169.7
click at [467, 322] on div "Janela de atendimento Grade de atendimento Capacidade Transportadoras Veículos …" at bounding box center [548, 287] width 1085 height 551
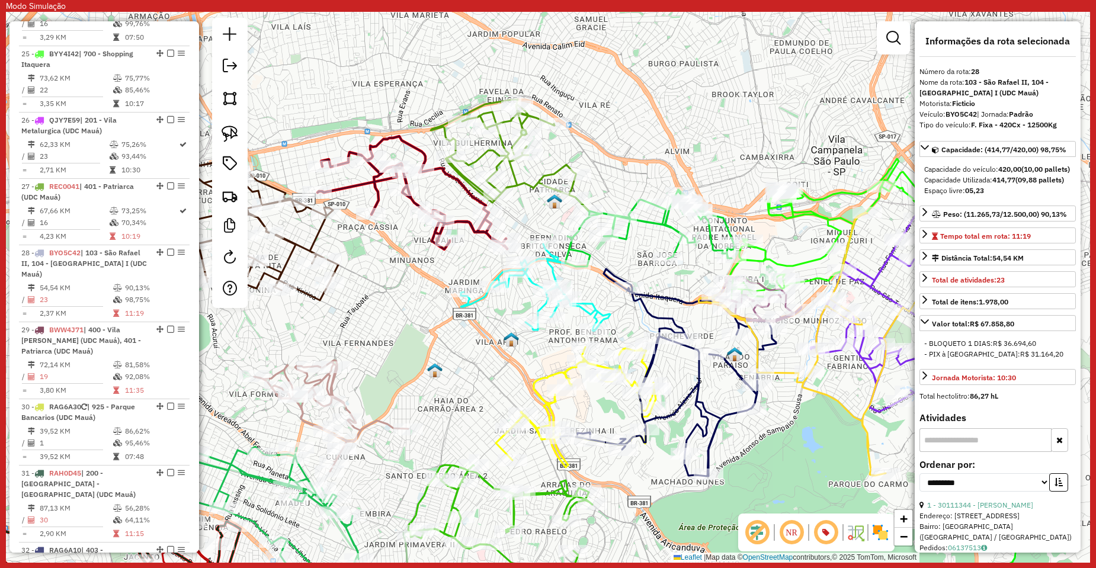
drag, startPoint x: 495, startPoint y: 315, endPoint x: 350, endPoint y: 255, distance: 156.5
click at [350, 255] on div "Janela de atendimento Grade de atendimento Capacidade Transportadoras Veículos …" at bounding box center [548, 287] width 1085 height 551
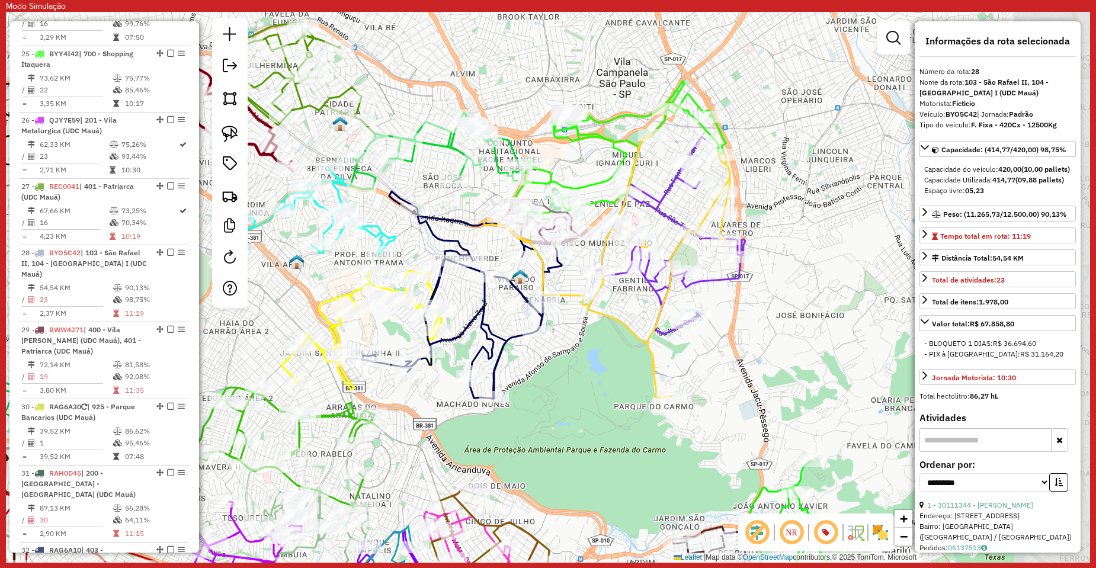
drag, startPoint x: 713, startPoint y: 414, endPoint x: 589, endPoint y: 386, distance: 127.4
click at [589, 386] on div "Janela de atendimento Grade de atendimento Capacidade Transportadoras Veículos …" at bounding box center [548, 287] width 1085 height 551
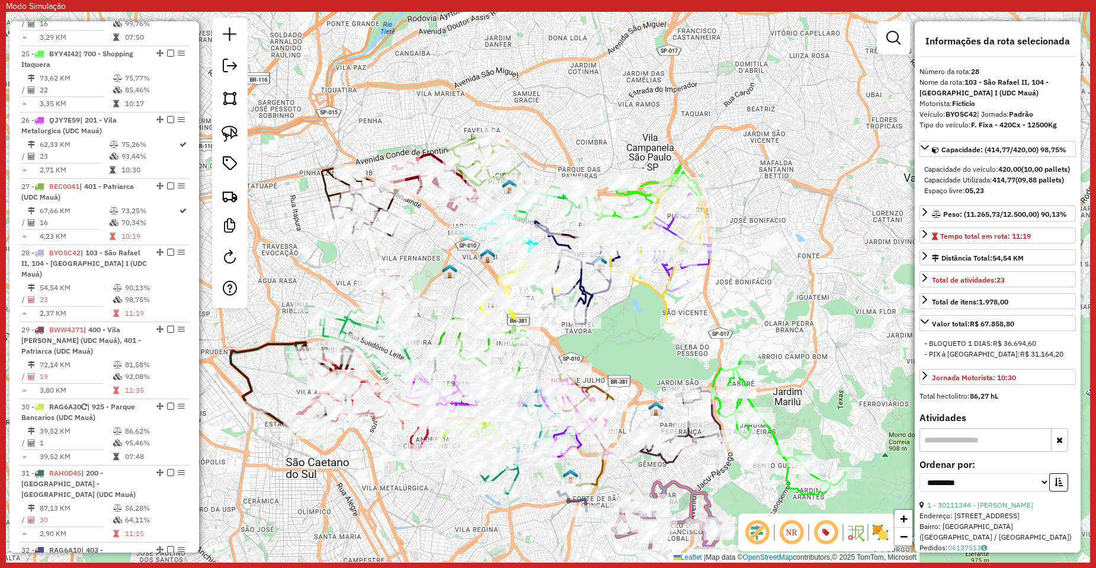
click at [635, 328] on div "Janela de atendimento Grade de atendimento Capacidade Transportadoras Veículos …" at bounding box center [548, 287] width 1085 height 551
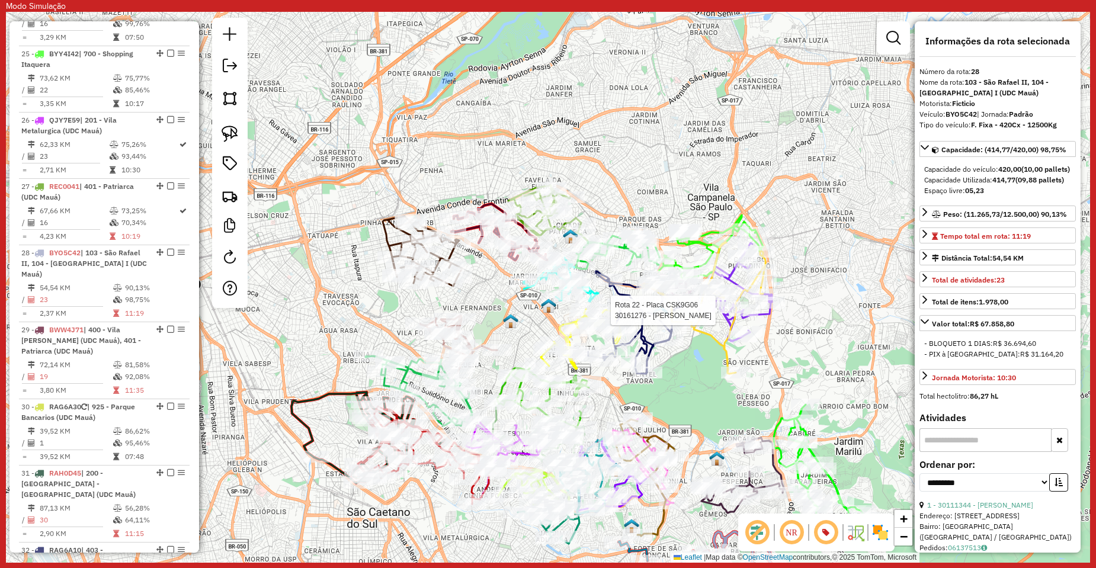
drag, startPoint x: 716, startPoint y: 367, endPoint x: 680, endPoint y: 412, distance: 56.9
click at [680, 412] on div "Rota 22 - Placa CSK9G06 30161276 - JANETE ALVES SOARES Janela de atendimento Gr…" at bounding box center [548, 287] width 1085 height 551
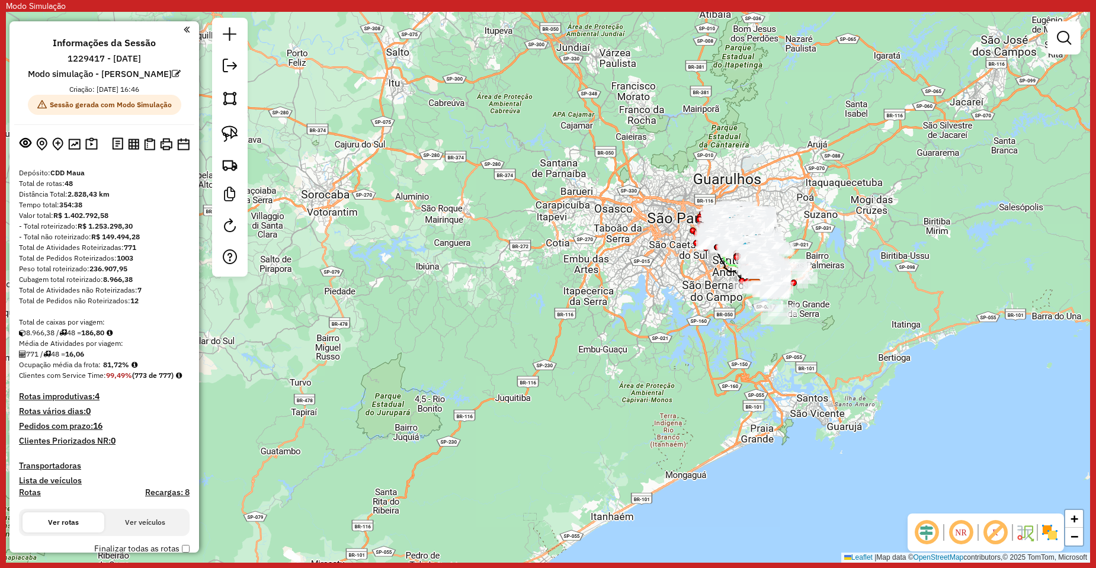
click at [763, 257] on div at bounding box center [778, 251] width 30 height 12
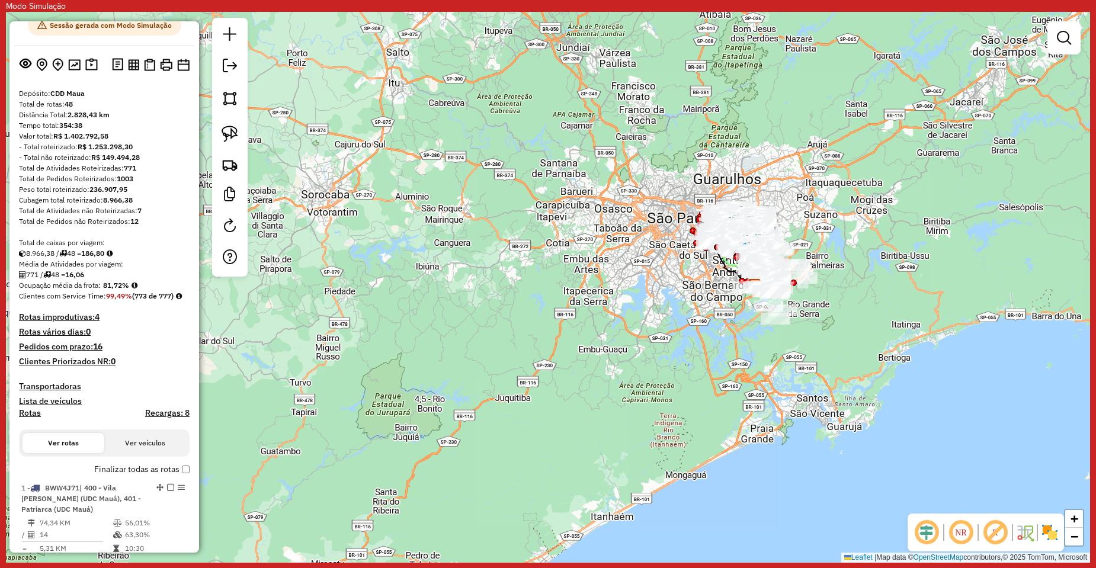
scroll to position [178, 0]
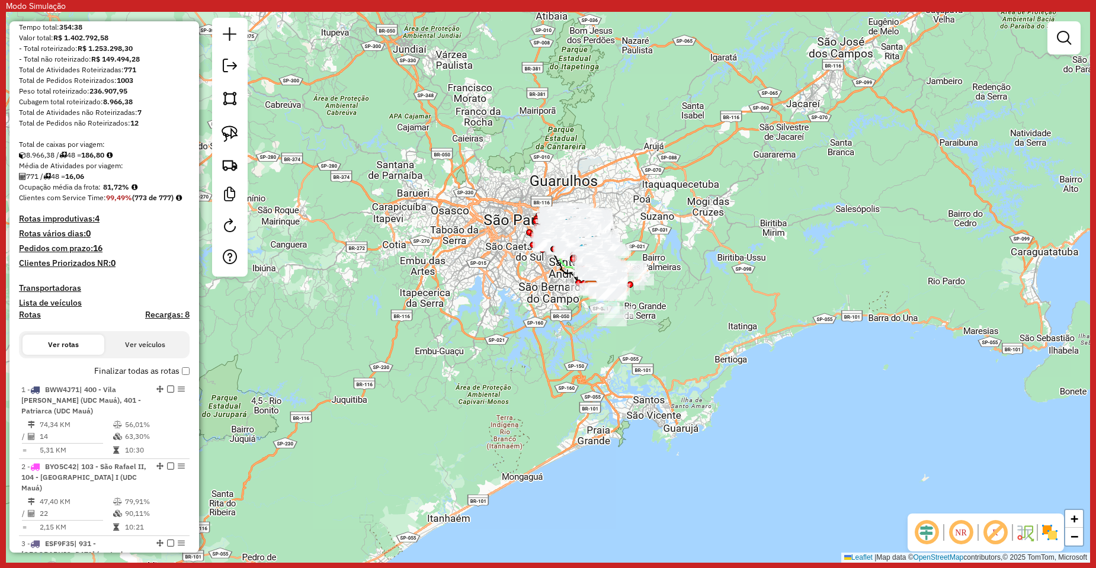
drag, startPoint x: 587, startPoint y: 402, endPoint x: 398, endPoint y: 400, distance: 189.1
click at [398, 400] on div "Janela de atendimento Grade de atendimento Capacidade Transportadoras Veículos …" at bounding box center [548, 287] width 1085 height 551
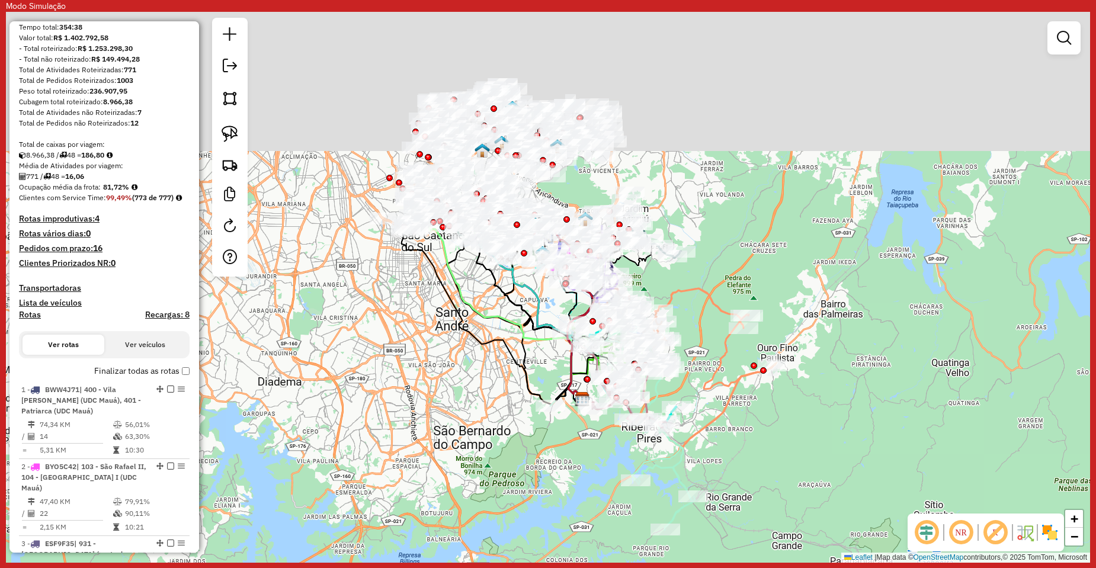
drag, startPoint x: 478, startPoint y: 228, endPoint x: 475, endPoint y: 458, distance: 229.4
click at [429, 510] on div "Janela de atendimento Grade de atendimento Capacidade Transportadoras Veículos …" at bounding box center [548, 287] width 1085 height 551
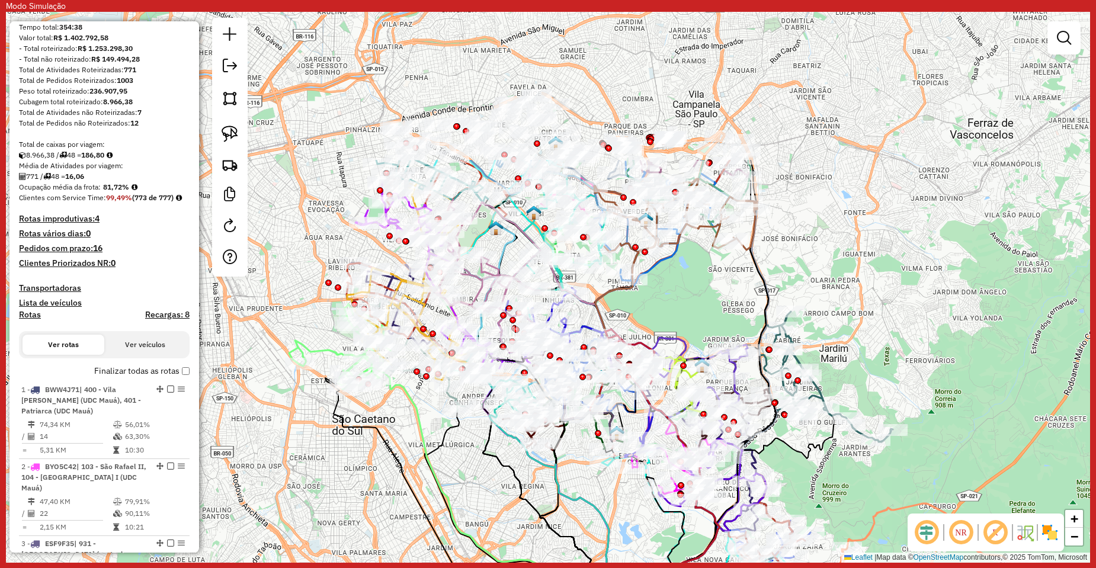
drag, startPoint x: 608, startPoint y: 124, endPoint x: 661, endPoint y: 326, distance: 208.3
click at [661, 326] on div "Janela de atendimento Grade de atendimento Capacidade Transportadoras Veículos …" at bounding box center [548, 287] width 1085 height 551
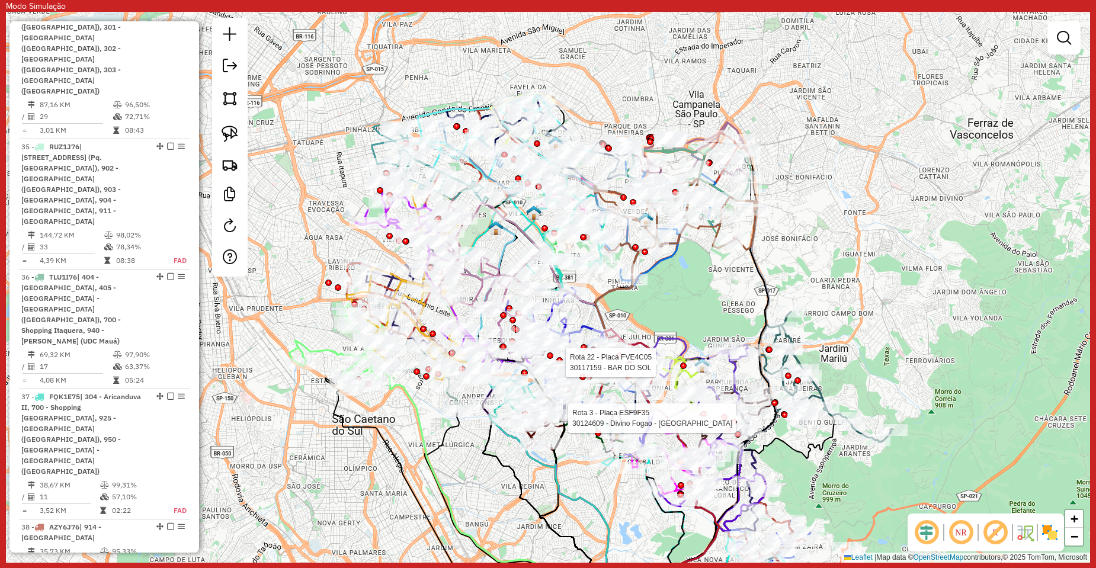
scroll to position [3437, 0]
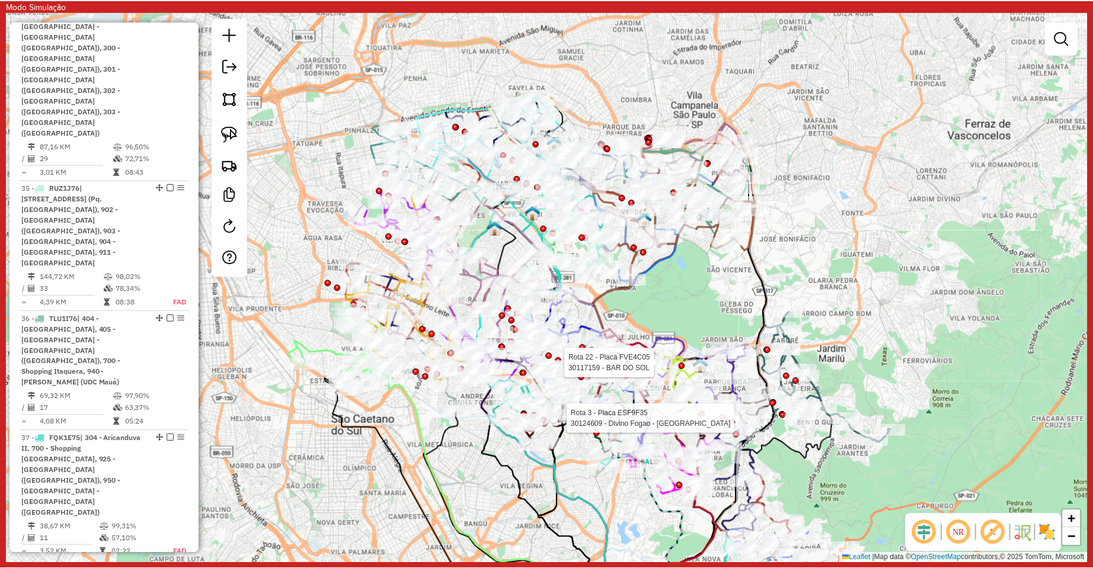
scroll to position [3378, 0]
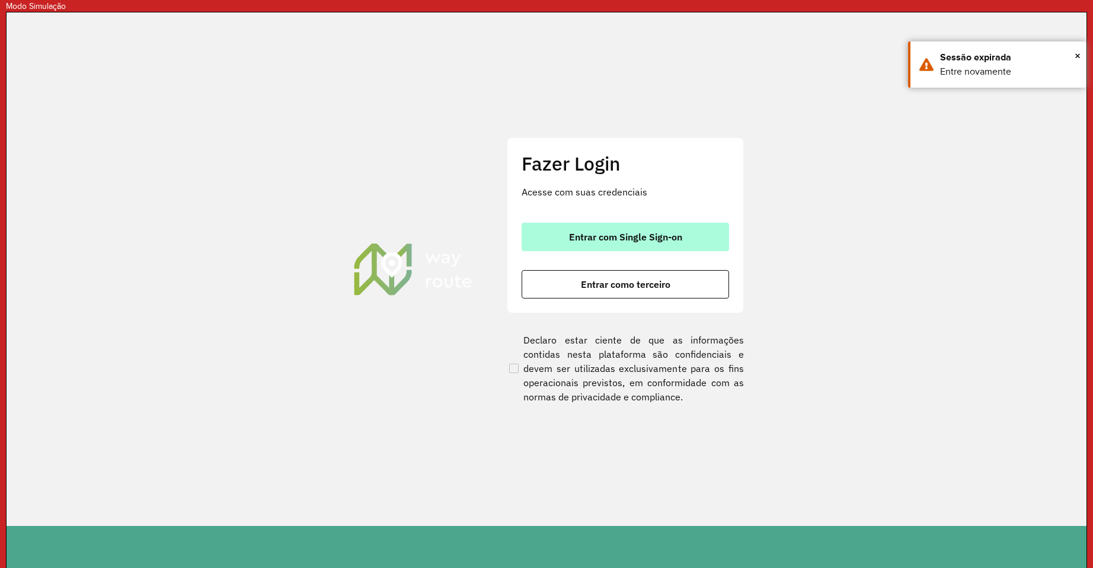
click at [584, 238] on span "Entrar com Single Sign-on" at bounding box center [625, 236] width 113 height 9
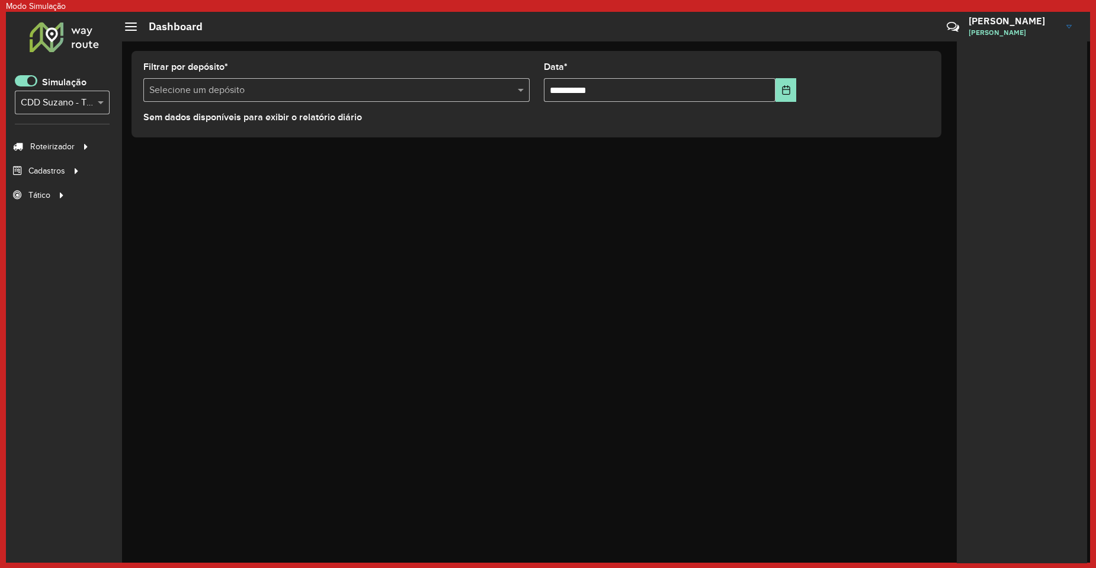
click at [0, 0] on span "Entregas" at bounding box center [0, 0] width 0 height 0
click at [139, 151] on link "Entregas" at bounding box center [203, 147] width 145 height 24
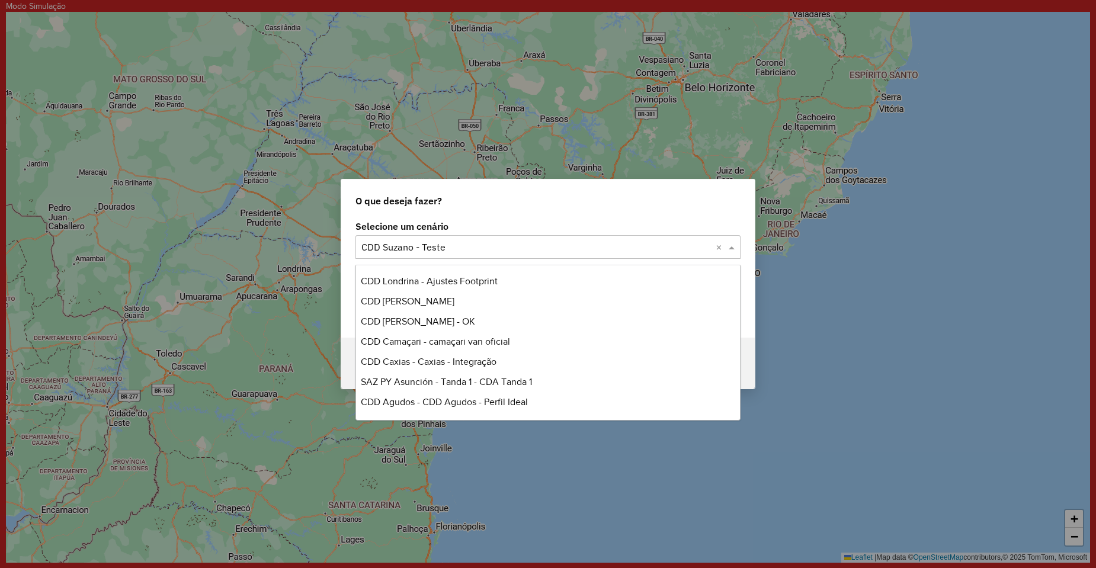
click at [460, 239] on div "Selecione um cenário × CDD Suzano - Teste ×" at bounding box center [548, 247] width 385 height 24
type input "***"
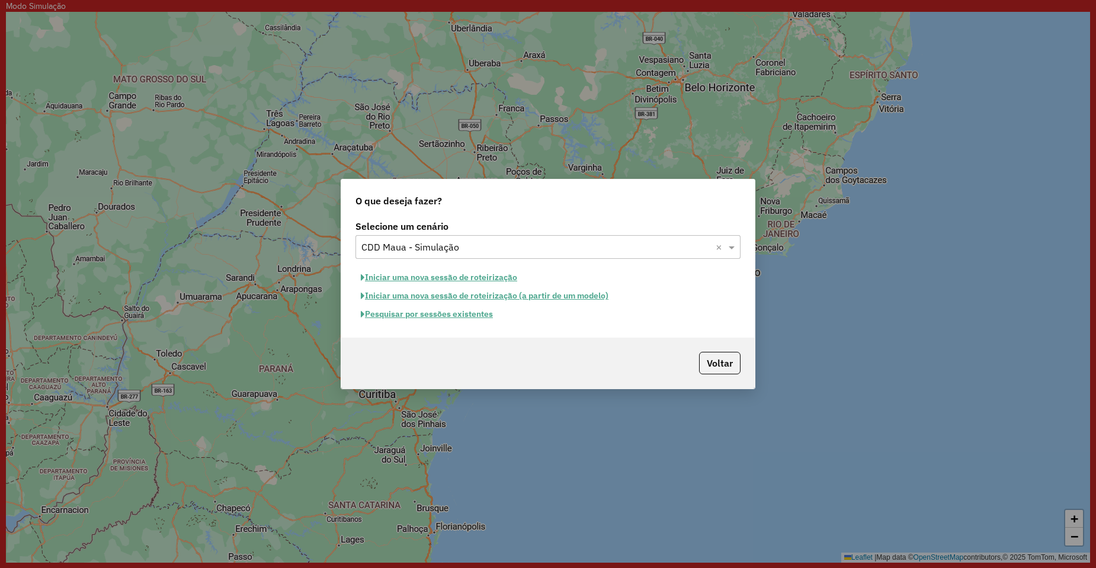
click at [449, 308] on button "Pesquisar por sessões existentes" at bounding box center [427, 314] width 143 height 18
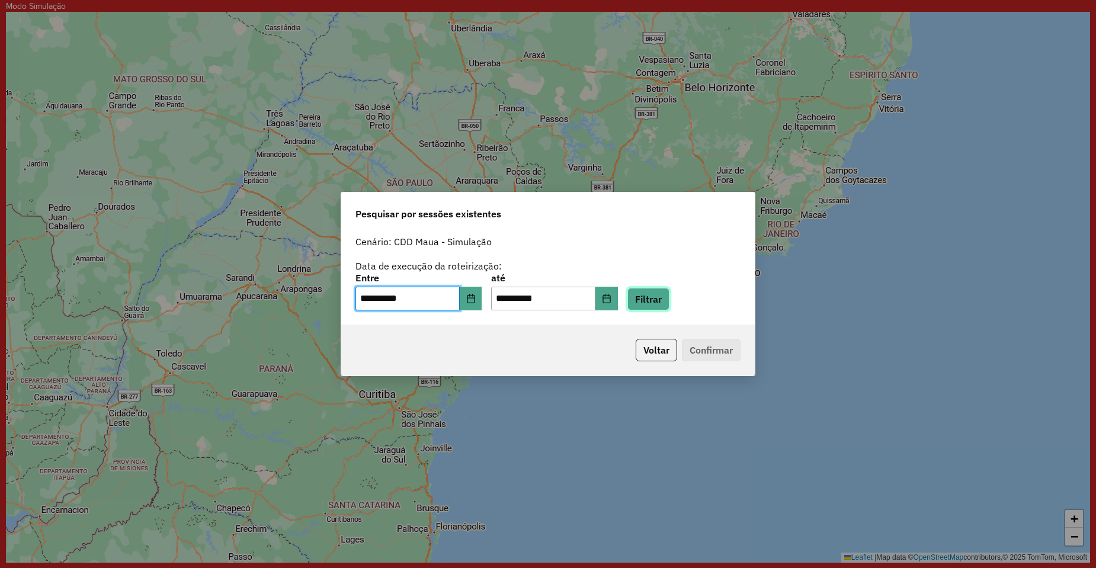
click at [670, 299] on button "Filtrar" at bounding box center [649, 299] width 42 height 23
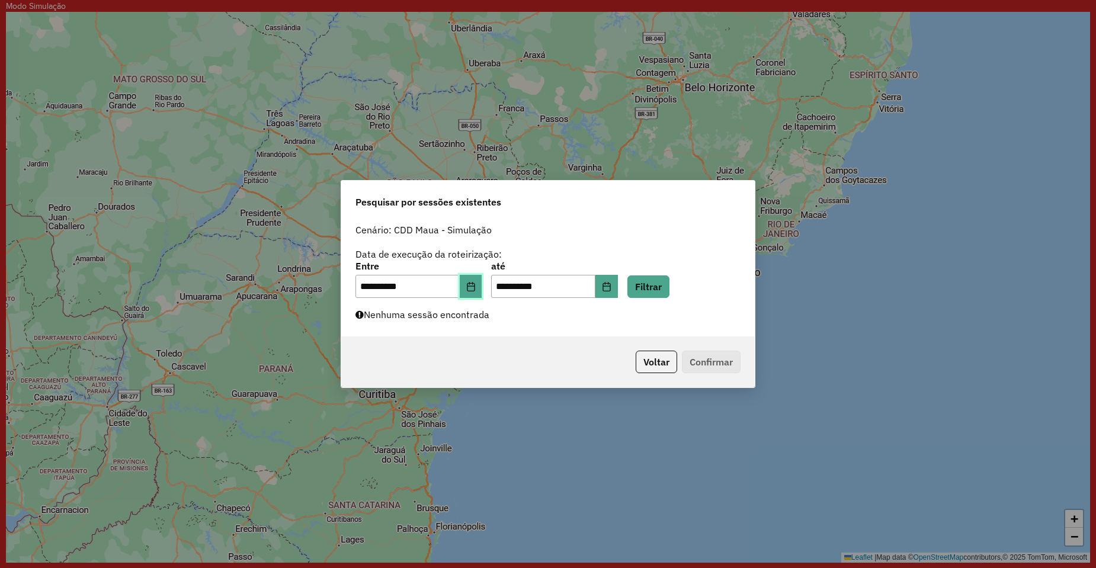
click at [476, 285] on icon "Choose Date" at bounding box center [470, 286] width 9 height 9
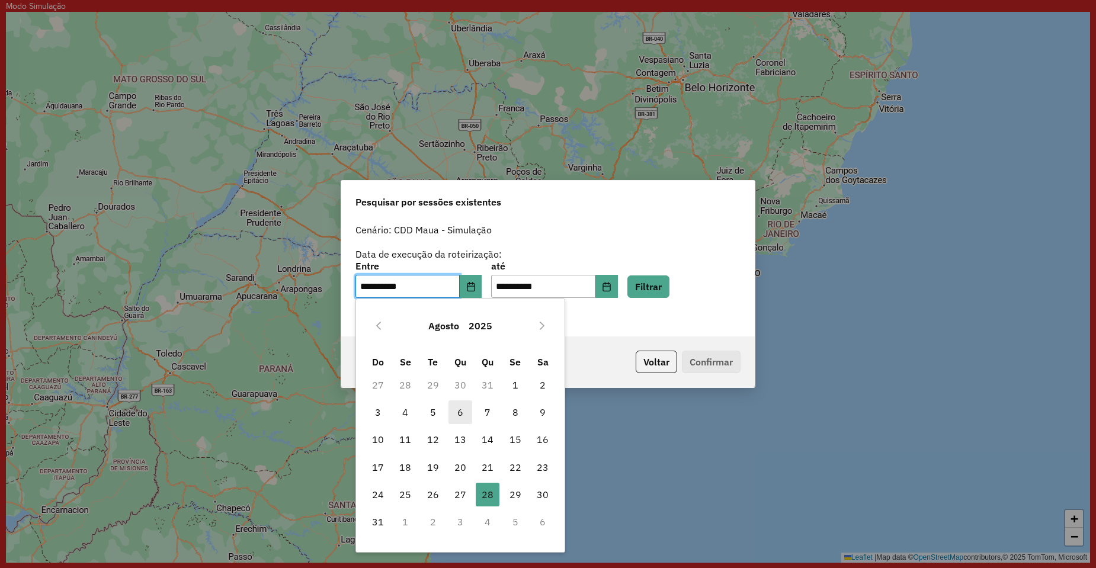
click at [456, 414] on span "6" at bounding box center [461, 413] width 24 height 24
type input "**********"
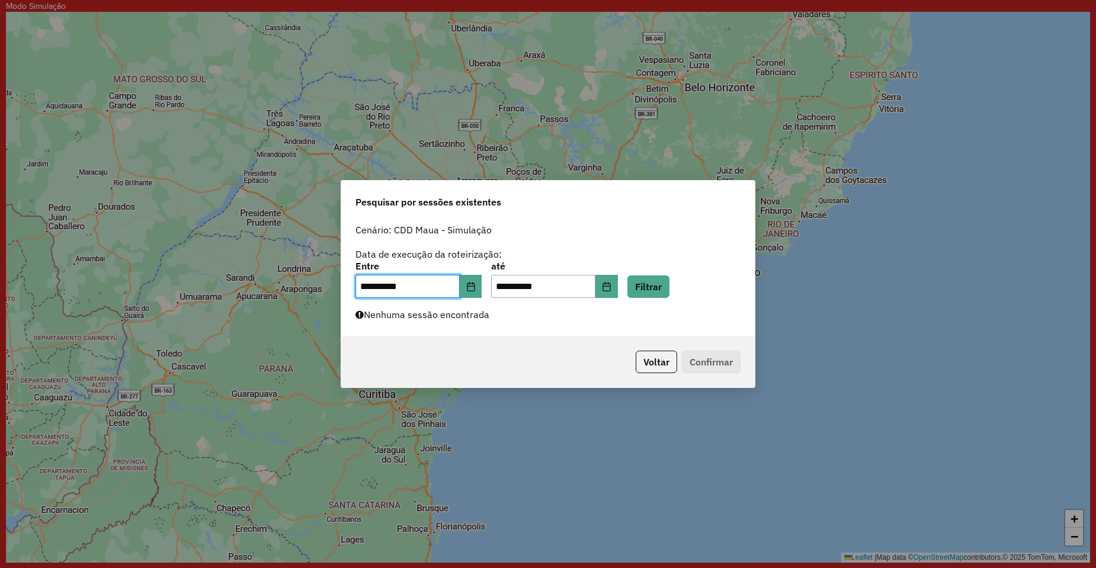
click at [637, 286] on div "**********" at bounding box center [548, 280] width 385 height 37
click at [618, 287] on button "Choose Date" at bounding box center [607, 287] width 23 height 24
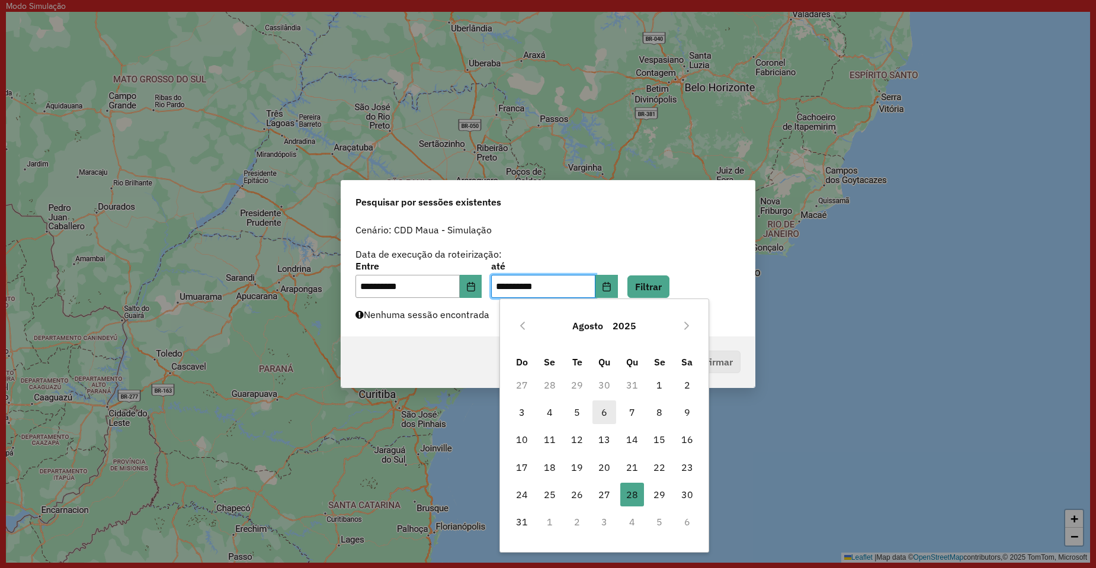
click at [599, 410] on span "6" at bounding box center [605, 413] width 24 height 24
type input "**********"
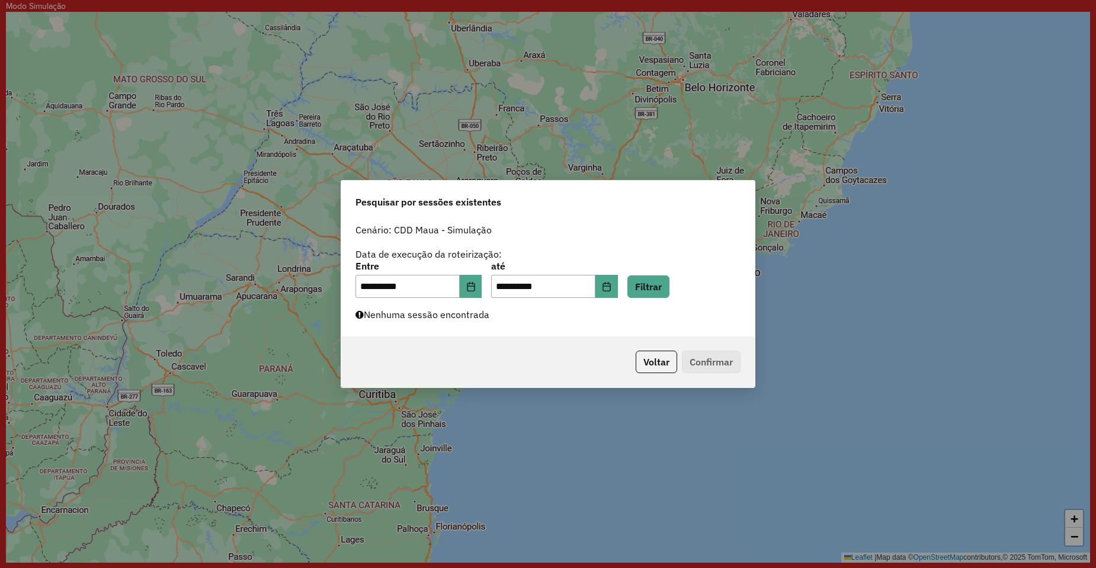
click at [648, 258] on div "**********" at bounding box center [548, 260] width 385 height 75
click at [655, 280] on button "Filtrar" at bounding box center [649, 287] width 42 height 23
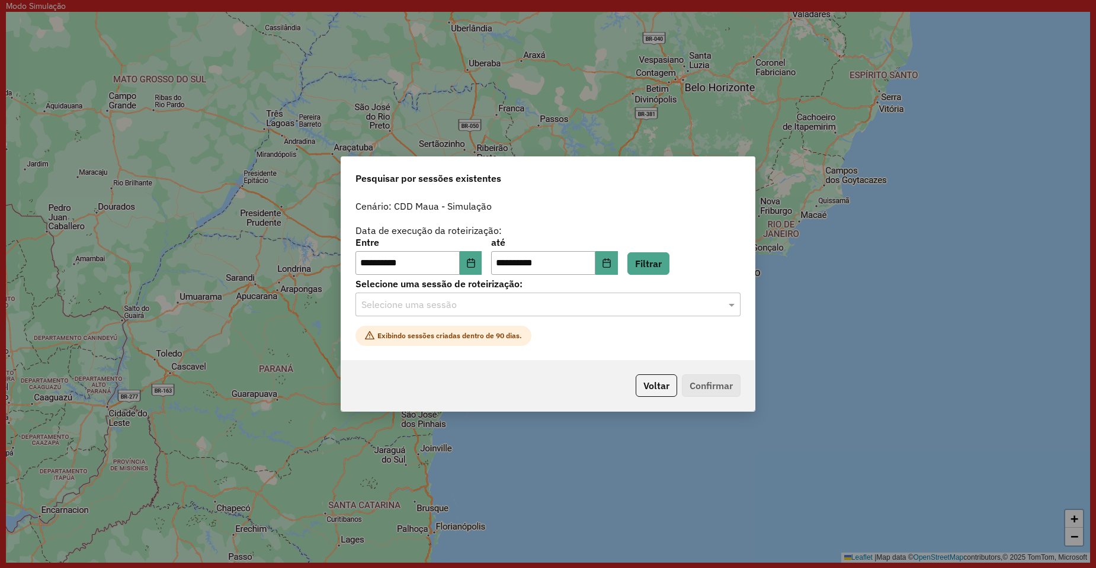
click at [469, 307] on input "text" at bounding box center [537, 305] width 350 height 14
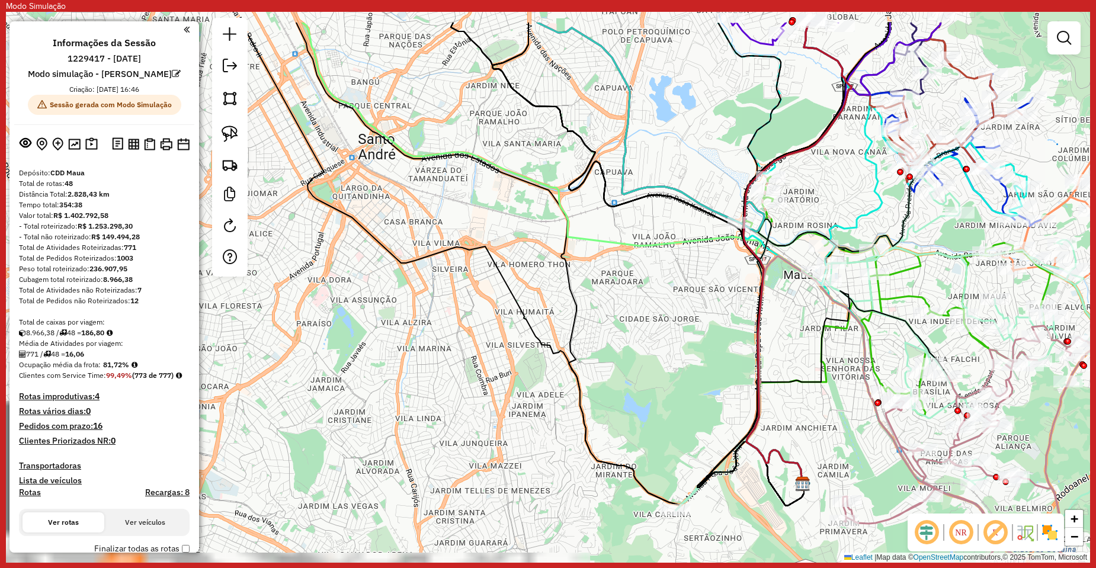
drag, startPoint x: 641, startPoint y: 242, endPoint x: 629, endPoint y: 469, distance: 227.3
click at [629, 467] on div "Janela de atendimento Grade de atendimento Capacidade Transportadoras Veículos …" at bounding box center [548, 287] width 1085 height 551
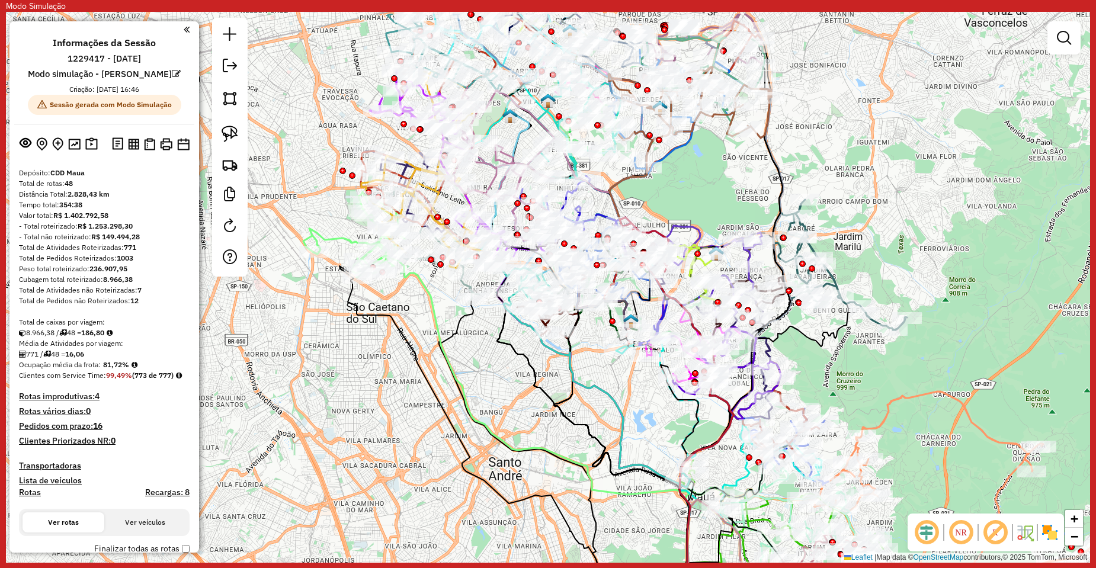
drag, startPoint x: 618, startPoint y: 354, endPoint x: 540, endPoint y: 420, distance: 102.6
click at [610, 417] on icon at bounding box center [607, 451] width 206 height 326
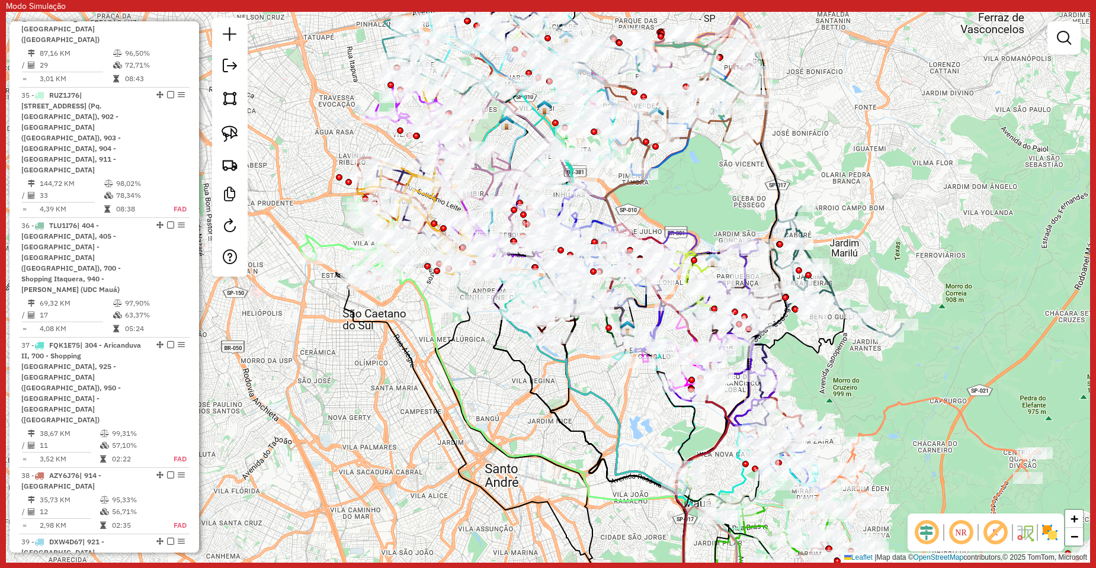
scroll to position [3497, 0]
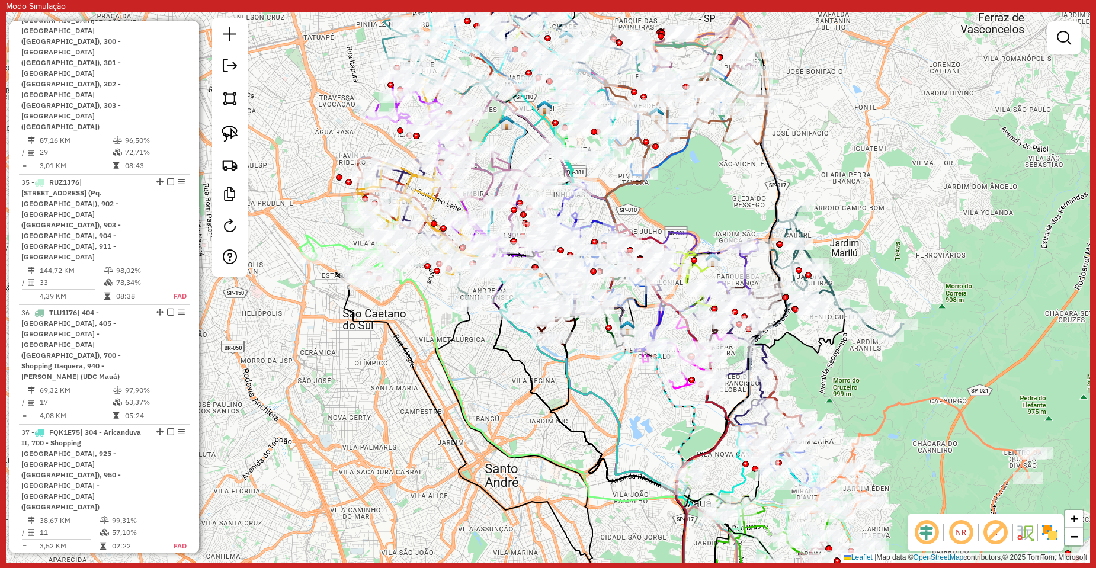
scroll to position [3378, 0]
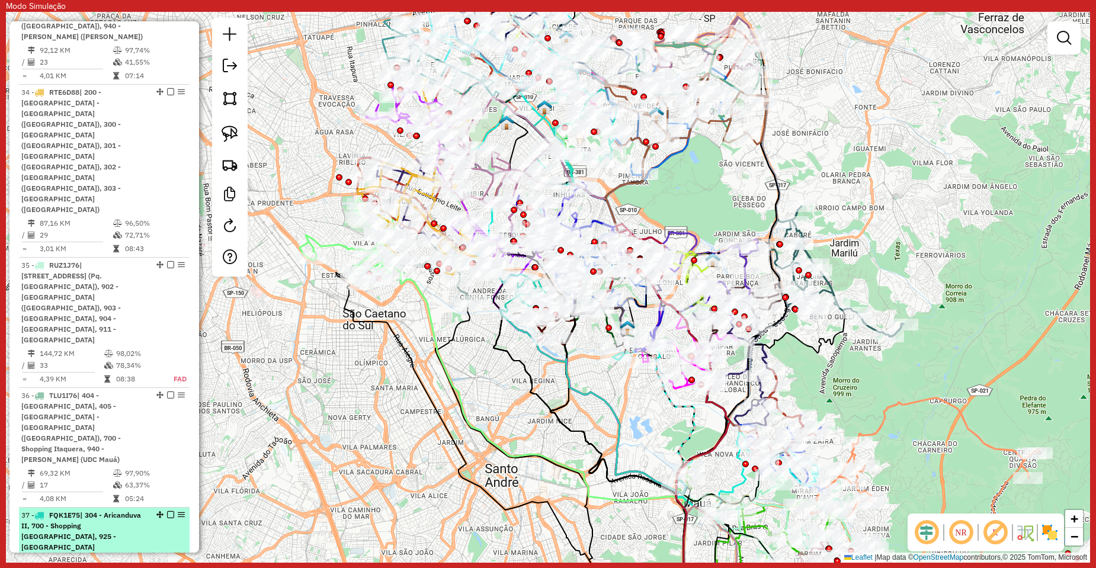
scroll to position [3260, 0]
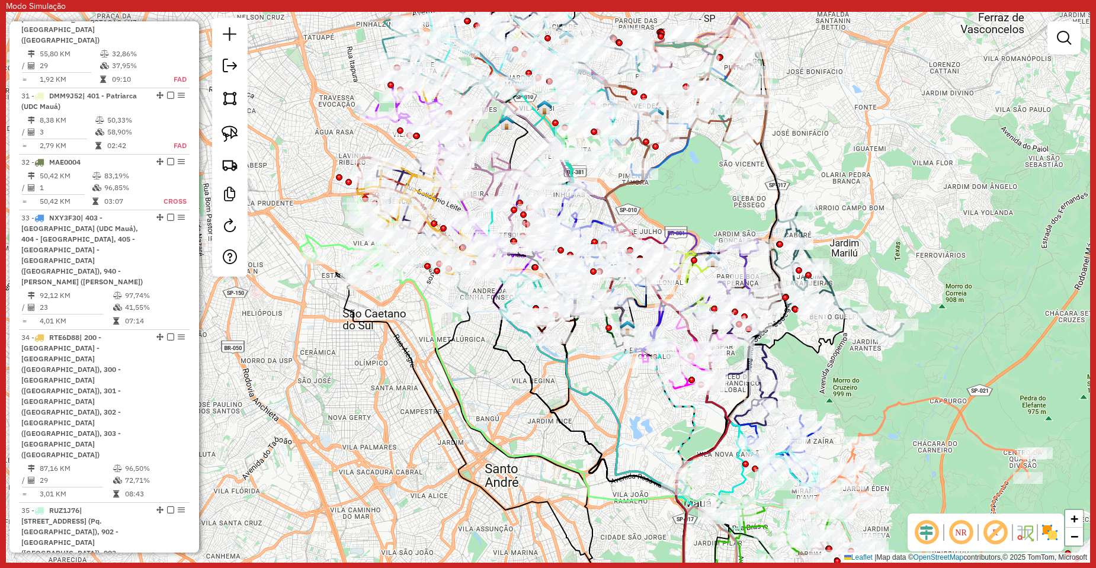
select select "**********"
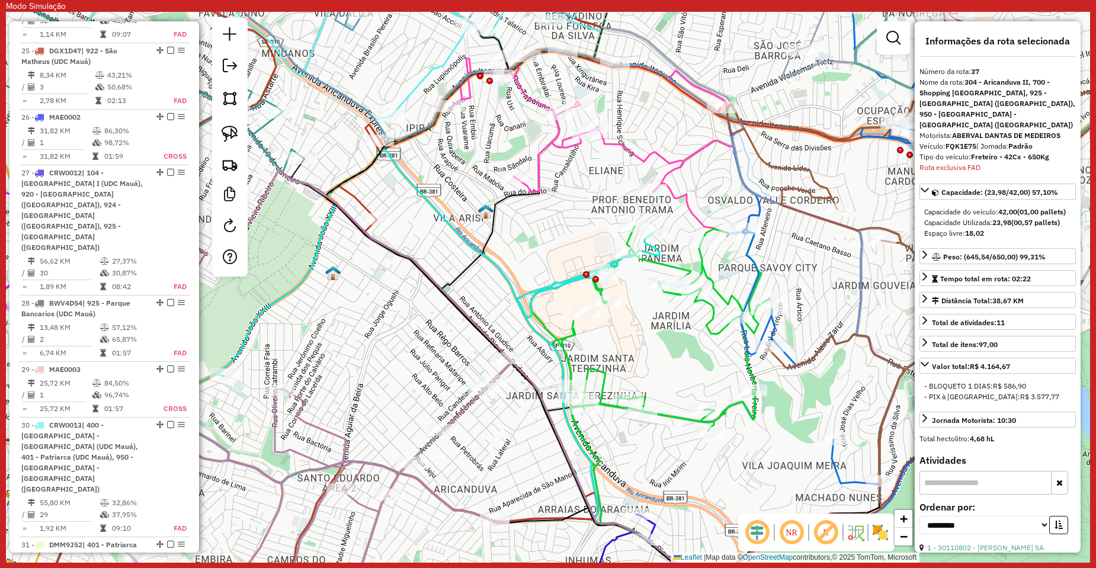
scroll to position [2622, 0]
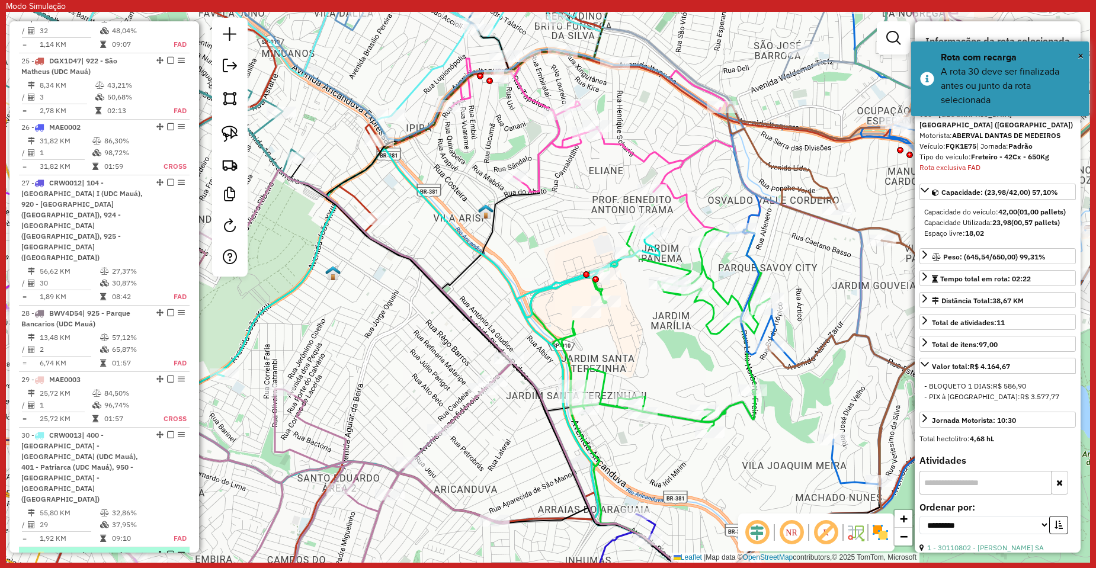
click at [168, 551] on em at bounding box center [170, 554] width 7 height 7
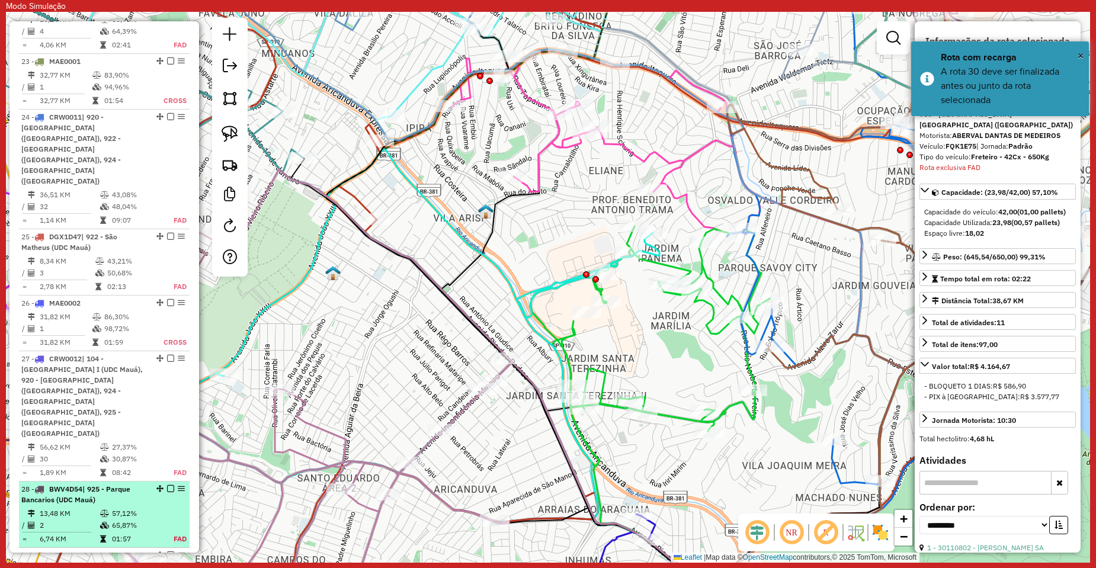
scroll to position [2445, 0]
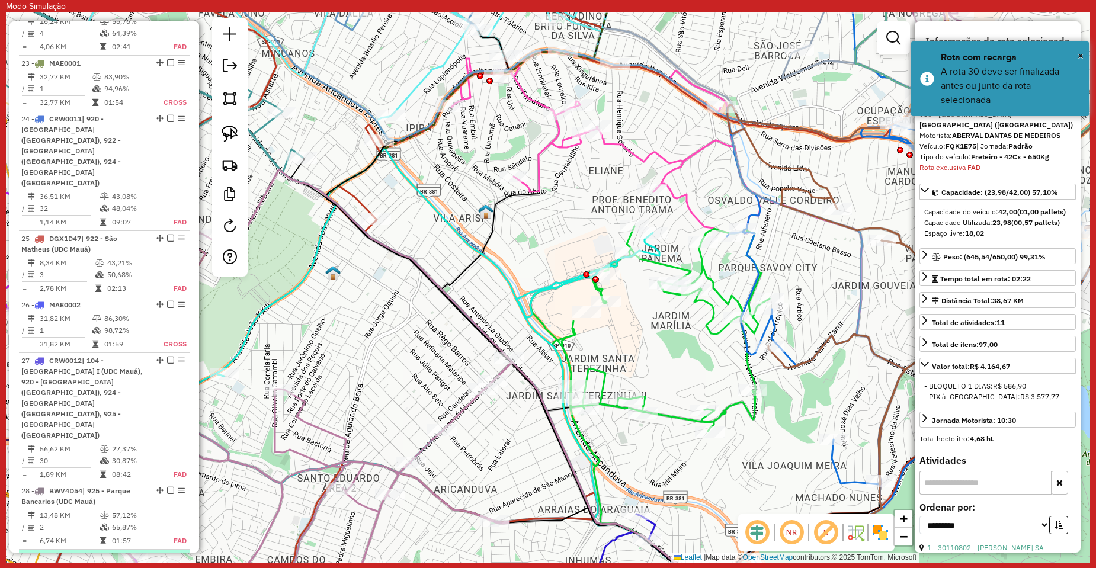
click at [167, 554] on em at bounding box center [170, 557] width 7 height 7
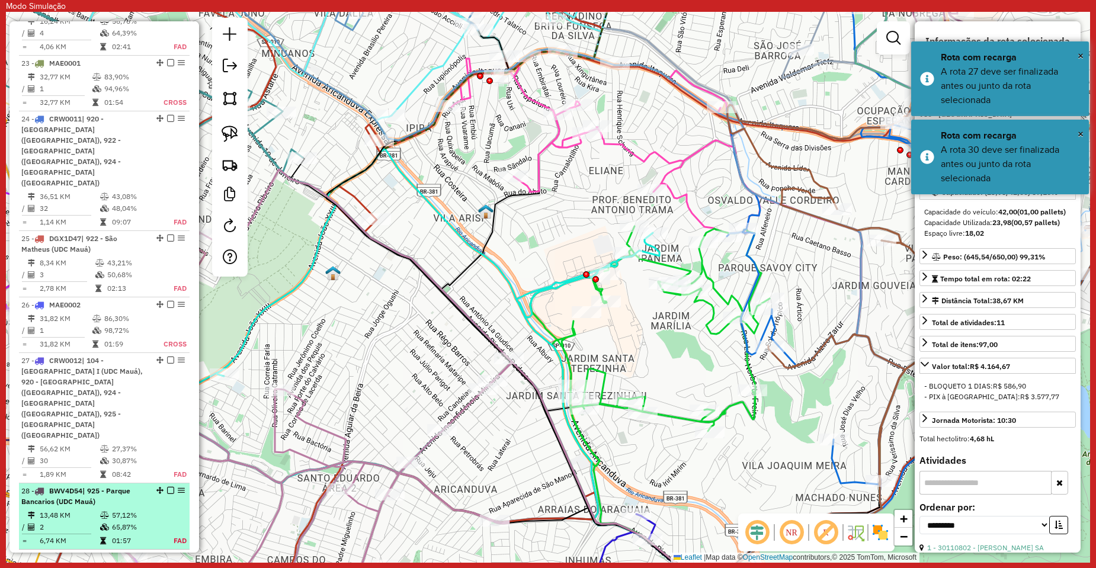
click at [167, 487] on em at bounding box center [170, 490] width 7 height 7
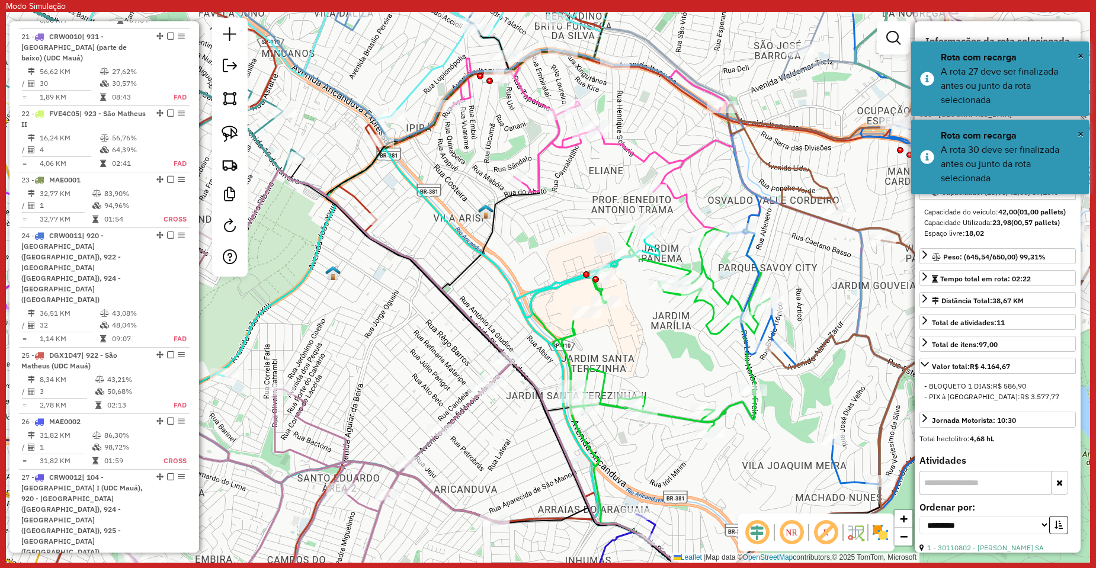
scroll to position [2326, 0]
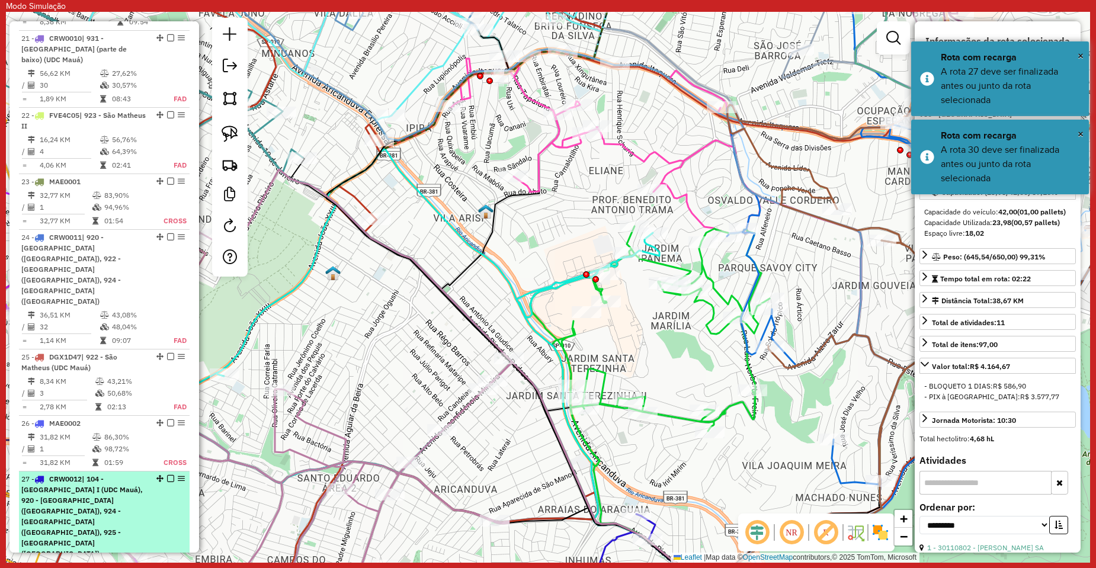
click at [168, 475] on em at bounding box center [170, 478] width 7 height 7
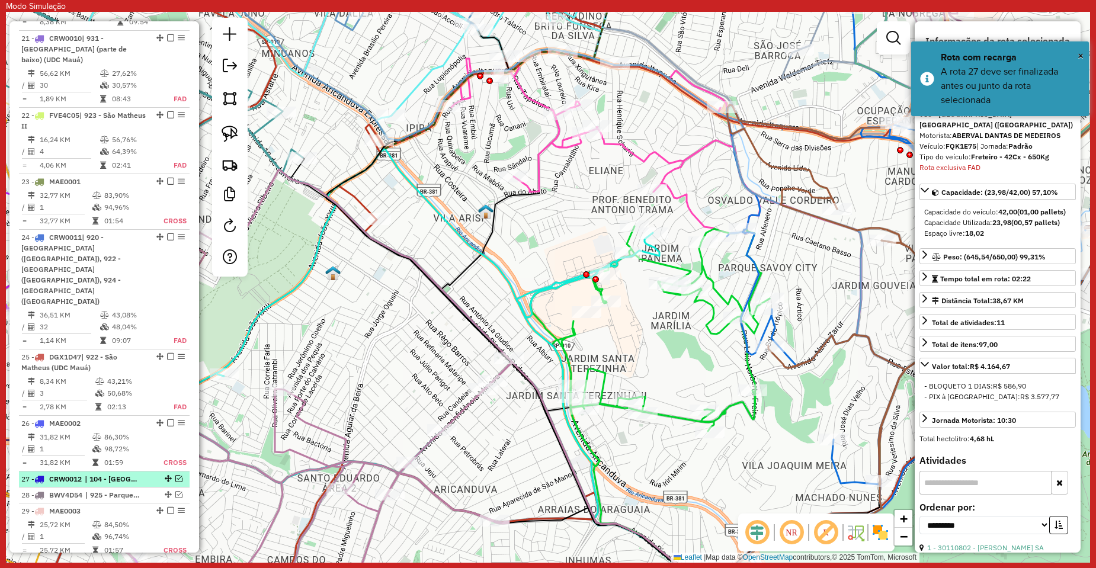
click at [175, 475] on em at bounding box center [178, 478] width 7 height 7
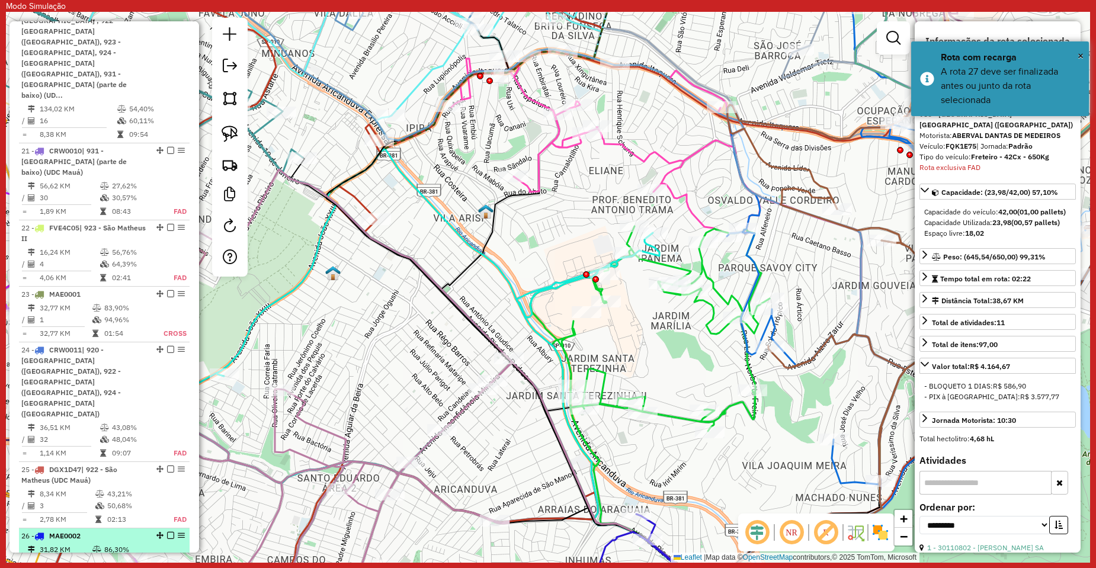
scroll to position [2208, 0]
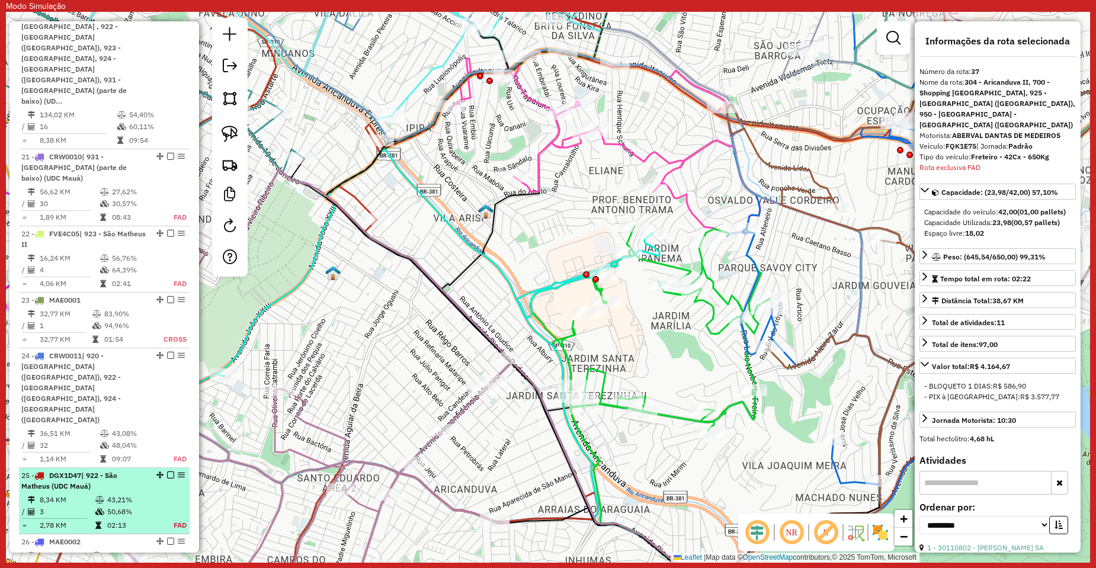
click at [167, 472] on em at bounding box center [170, 475] width 7 height 7
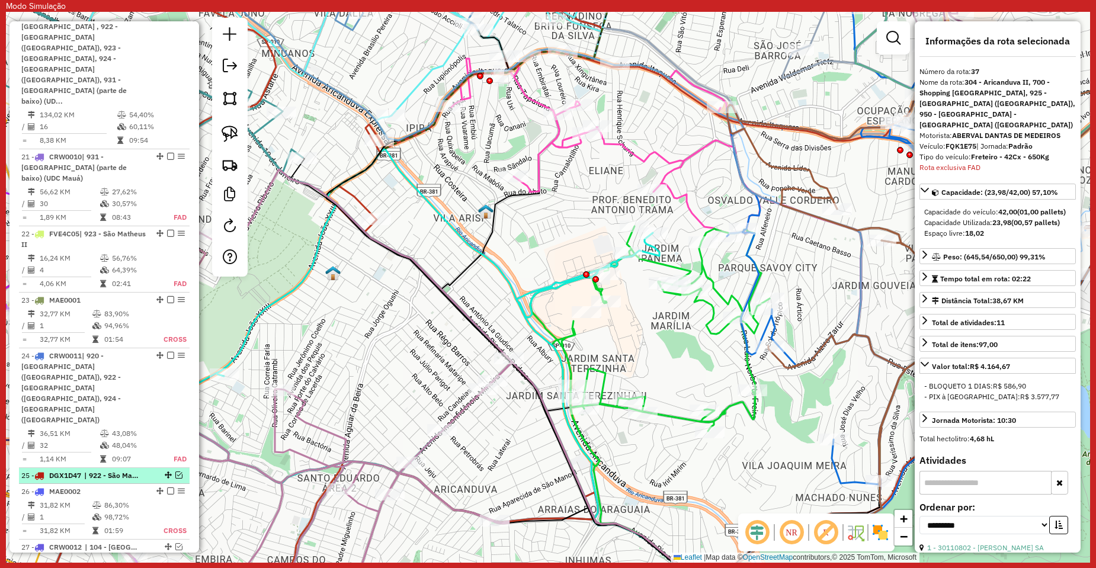
click at [175, 472] on em at bounding box center [178, 475] width 7 height 7
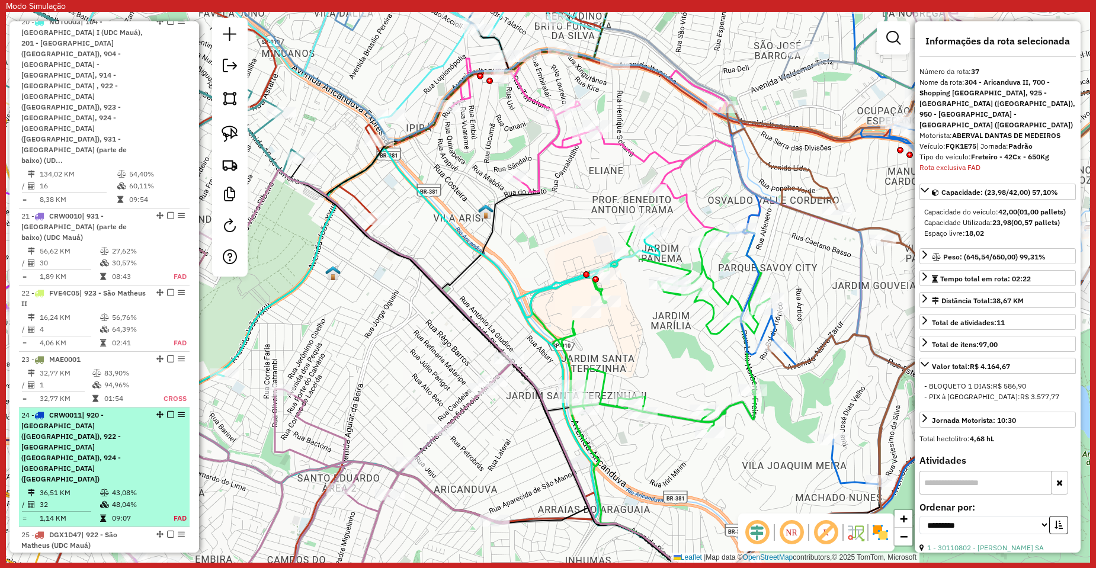
click at [94, 513] on td "1,14 KM" at bounding box center [69, 519] width 60 height 12
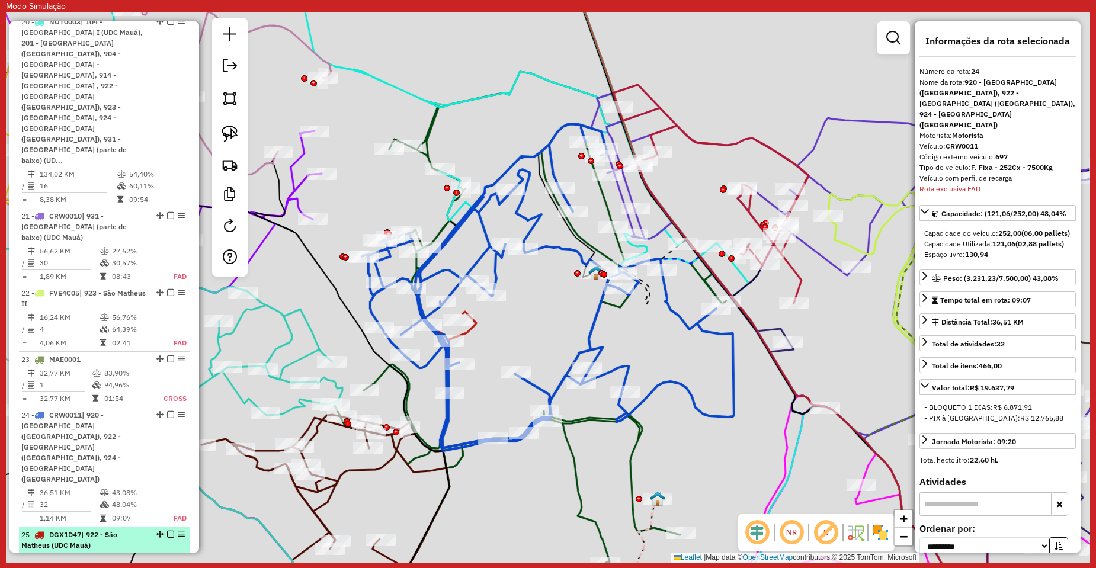
click at [97, 530] on div "25 - DGX1D47 | 922 - São Matheus (UDC Mauá)" at bounding box center [84, 540] width 126 height 21
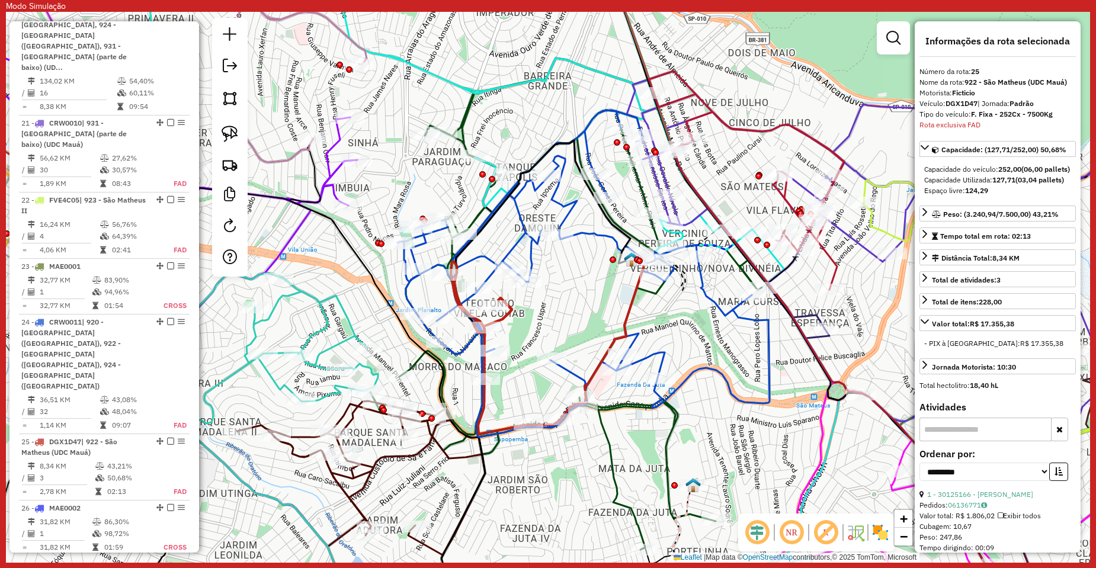
scroll to position [2345, 0]
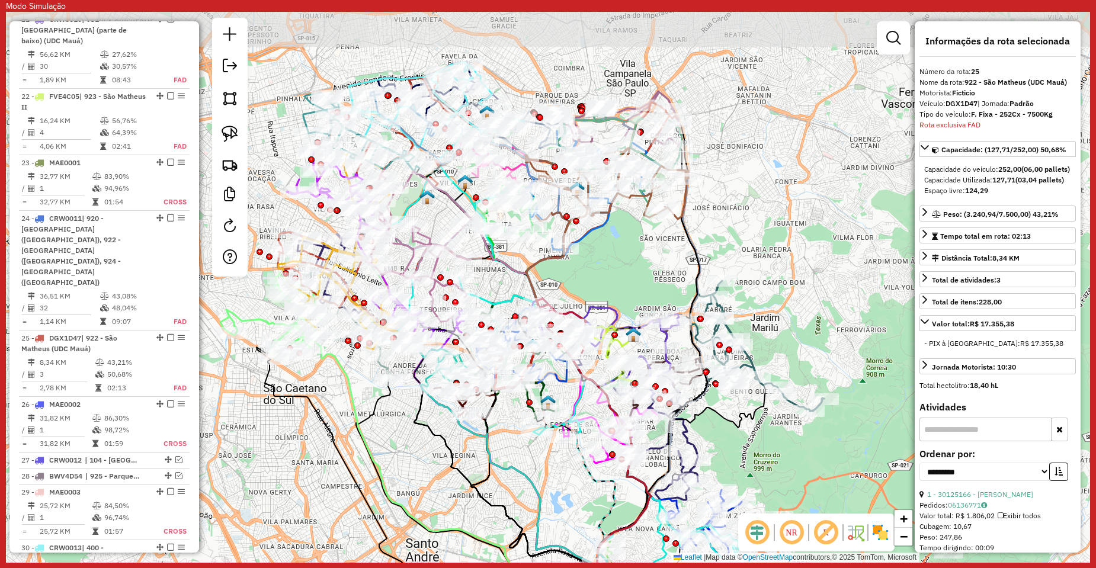
drag, startPoint x: 475, startPoint y: 376, endPoint x: 516, endPoint y: 449, distance: 84.1
click at [516, 449] on div "Janela de atendimento Grade de atendimento Capacidade Transportadoras Veículos …" at bounding box center [548, 287] width 1085 height 551
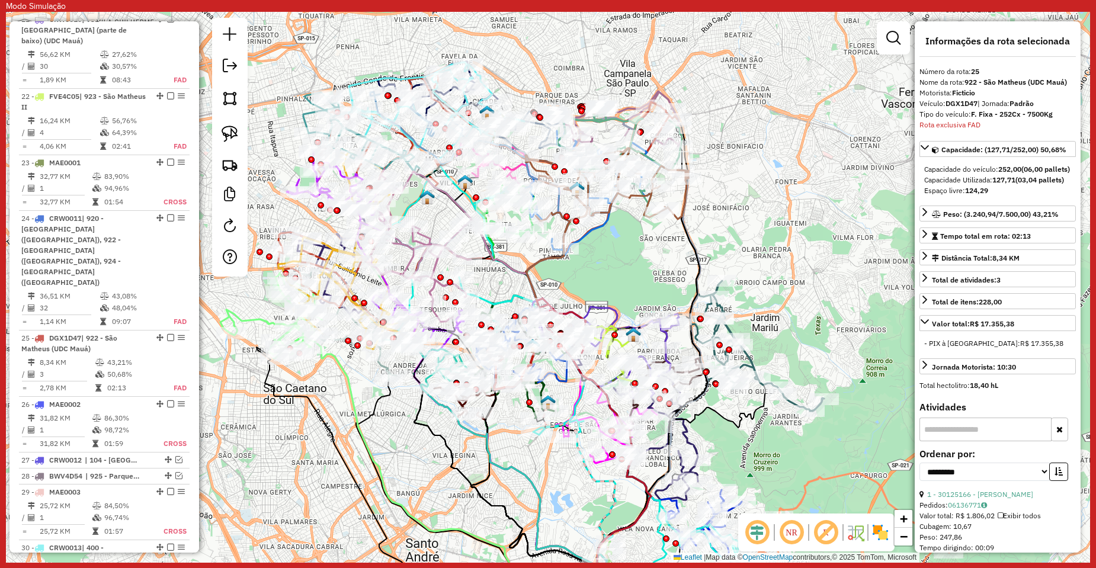
drag, startPoint x: 584, startPoint y: 264, endPoint x: 682, endPoint y: 269, distance: 98.5
click at [696, 268] on div "Janela de atendimento Grade de atendimento Capacidade Transportadoras Veículos …" at bounding box center [548, 287] width 1085 height 551
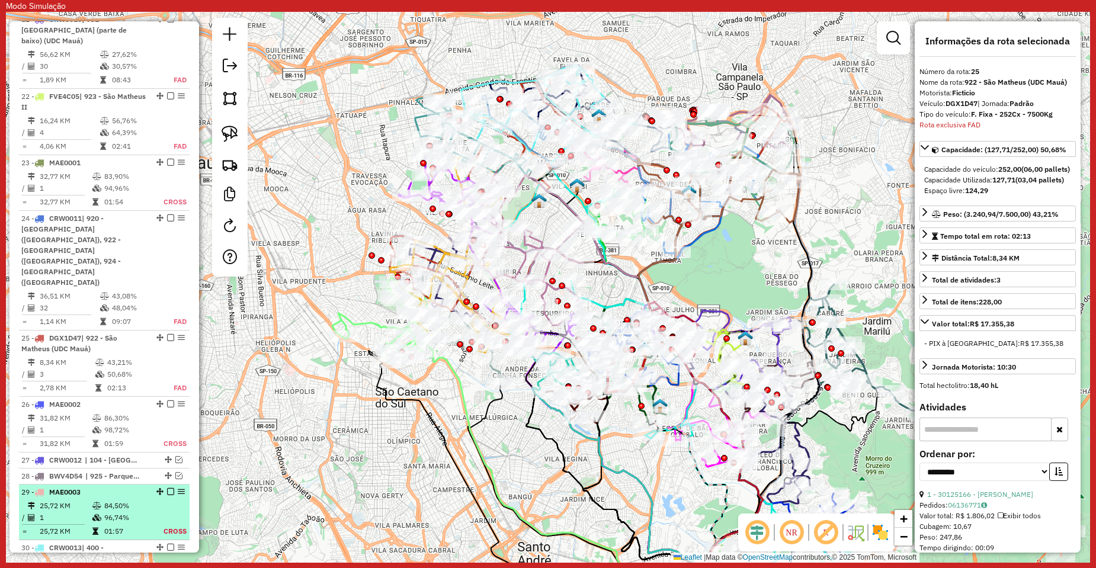
click at [167, 488] on em at bounding box center [170, 491] width 7 height 7
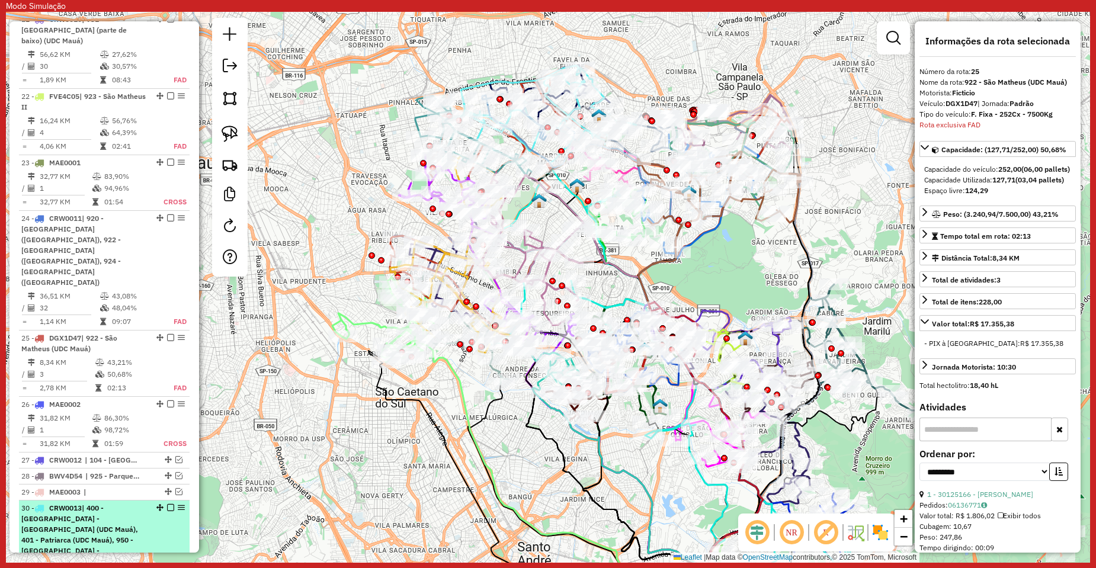
click at [168, 504] on em at bounding box center [170, 507] width 7 height 7
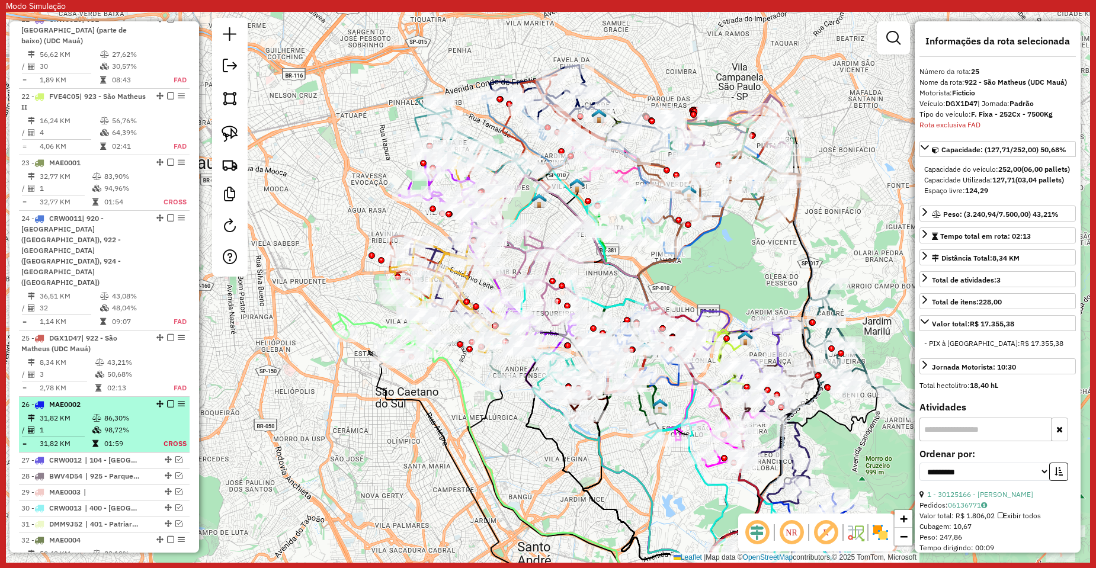
click at [169, 401] on em at bounding box center [170, 404] width 7 height 7
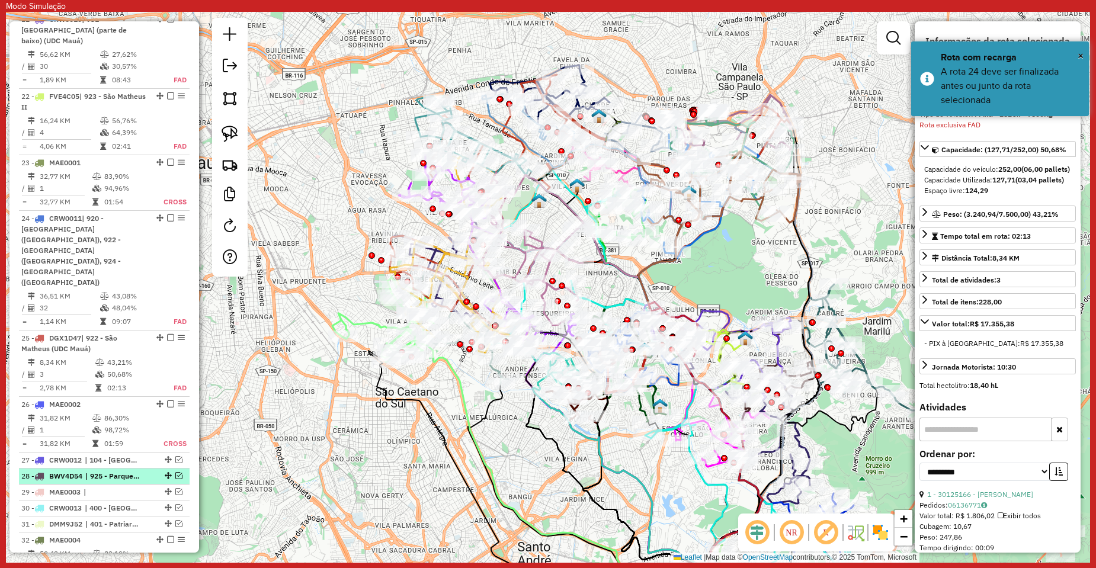
scroll to position [2167, 0]
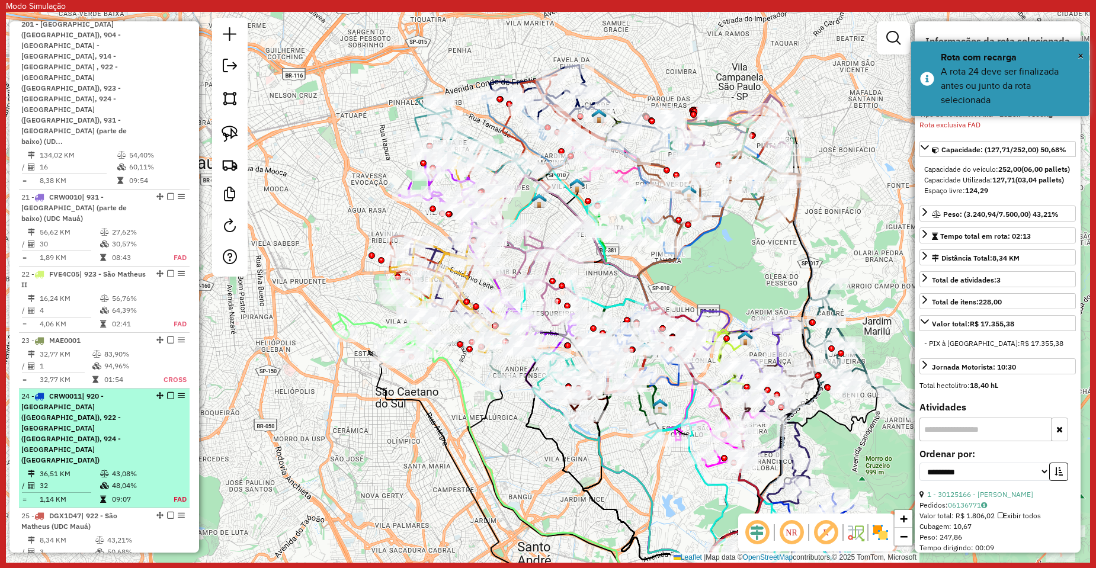
click at [167, 392] on em at bounding box center [170, 395] width 7 height 7
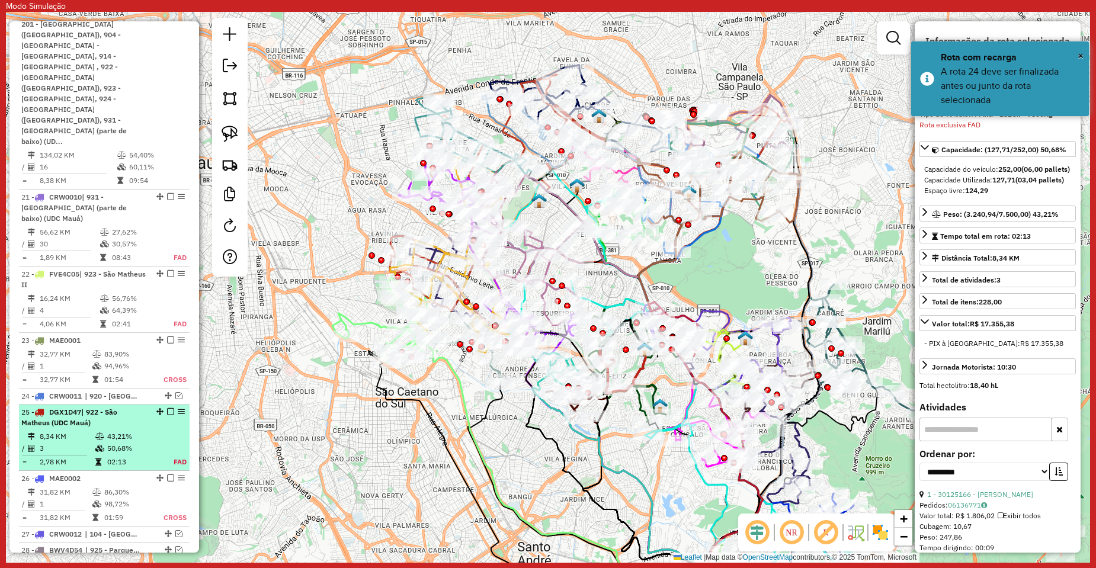
scroll to position [2049, 0]
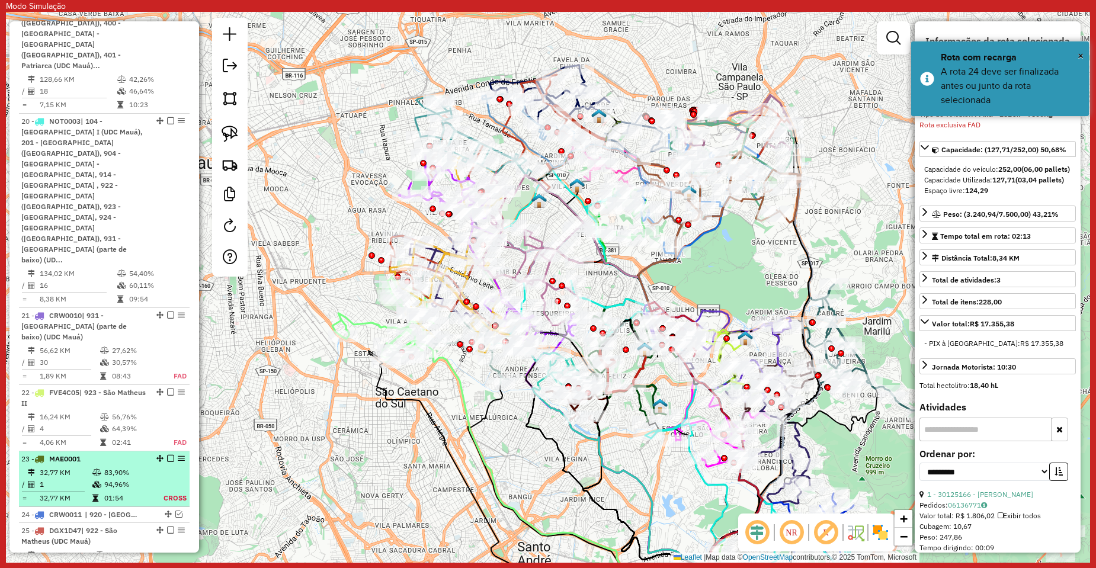
click at [167, 455] on em at bounding box center [170, 458] width 7 height 7
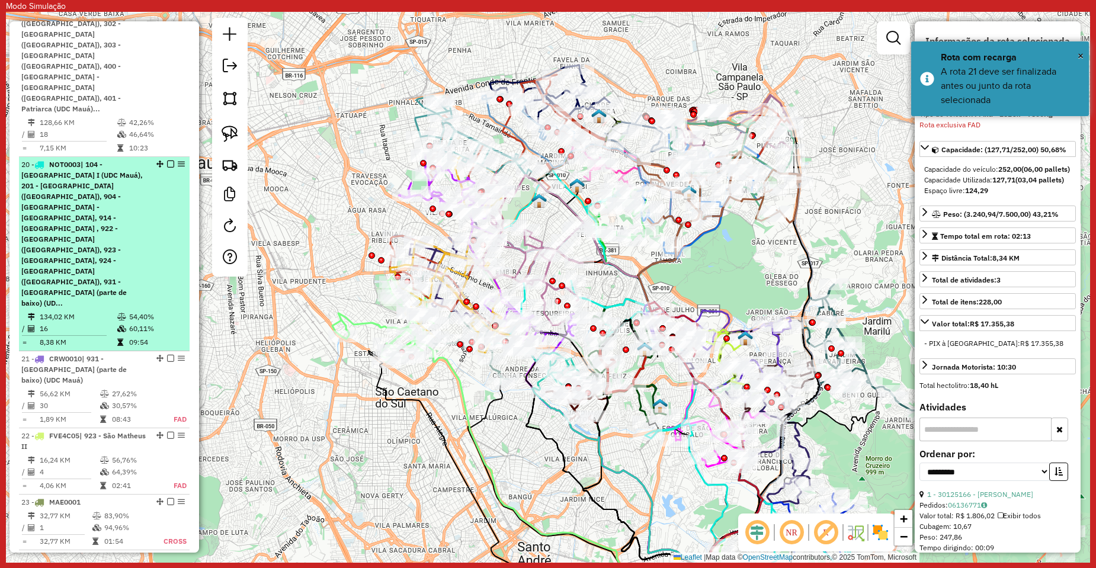
scroll to position [1930, 0]
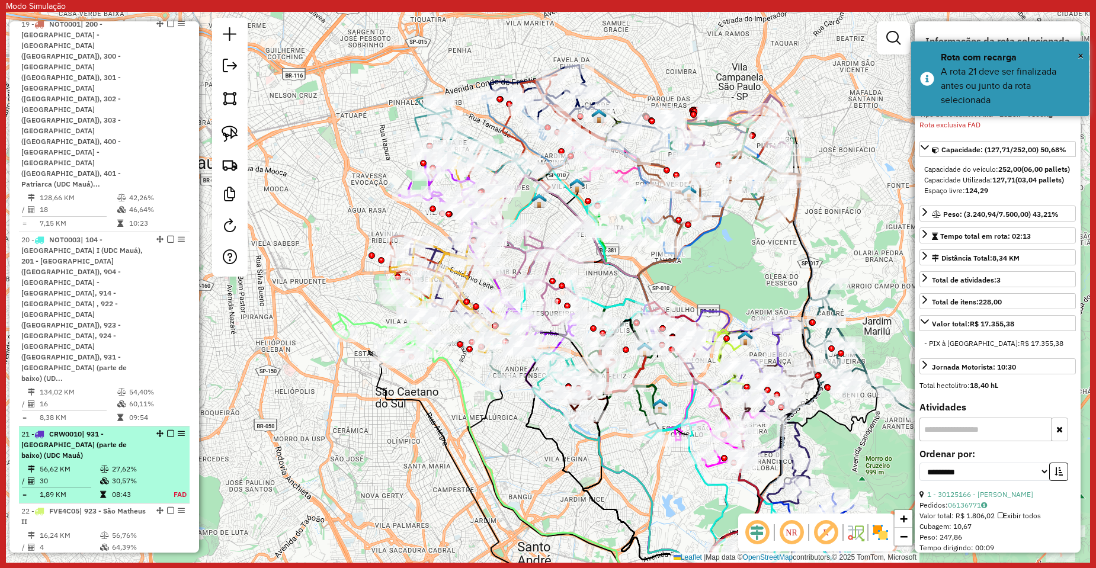
click at [167, 430] on em at bounding box center [170, 433] width 7 height 7
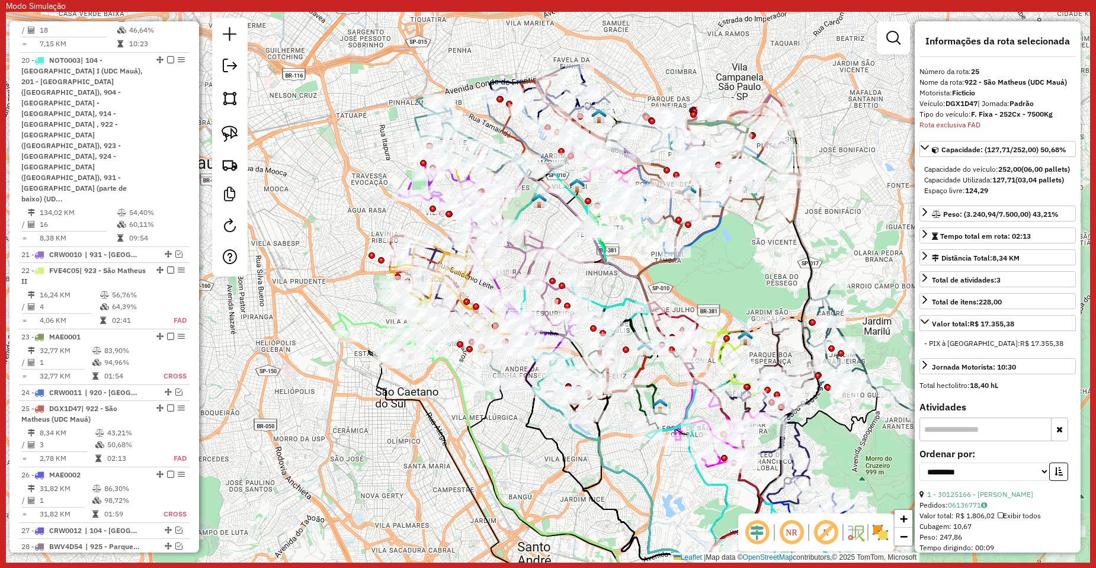
scroll to position [2134, 0]
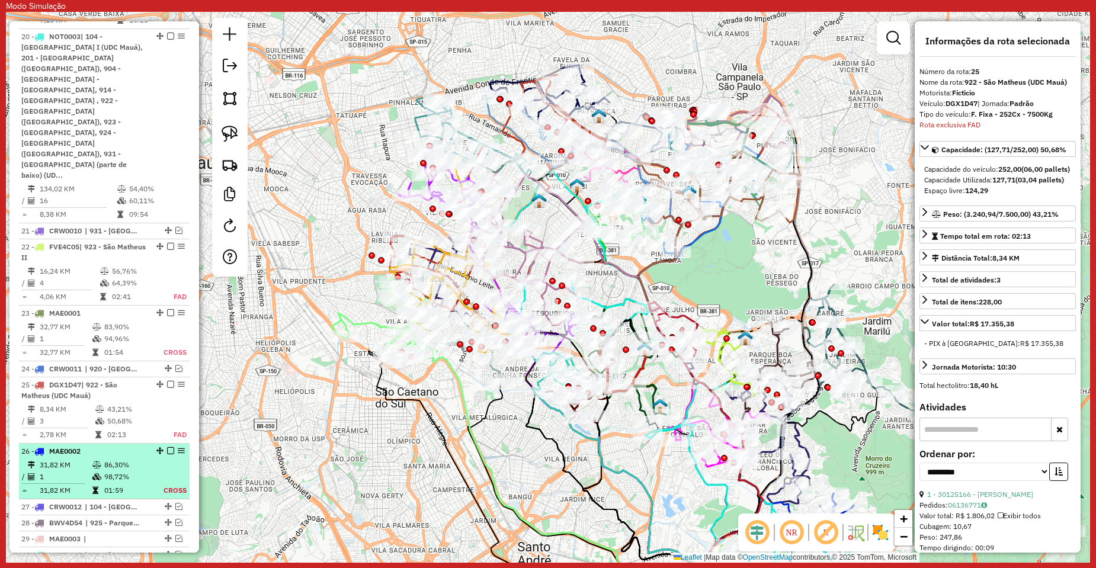
click at [167, 447] on em at bounding box center [170, 450] width 7 height 7
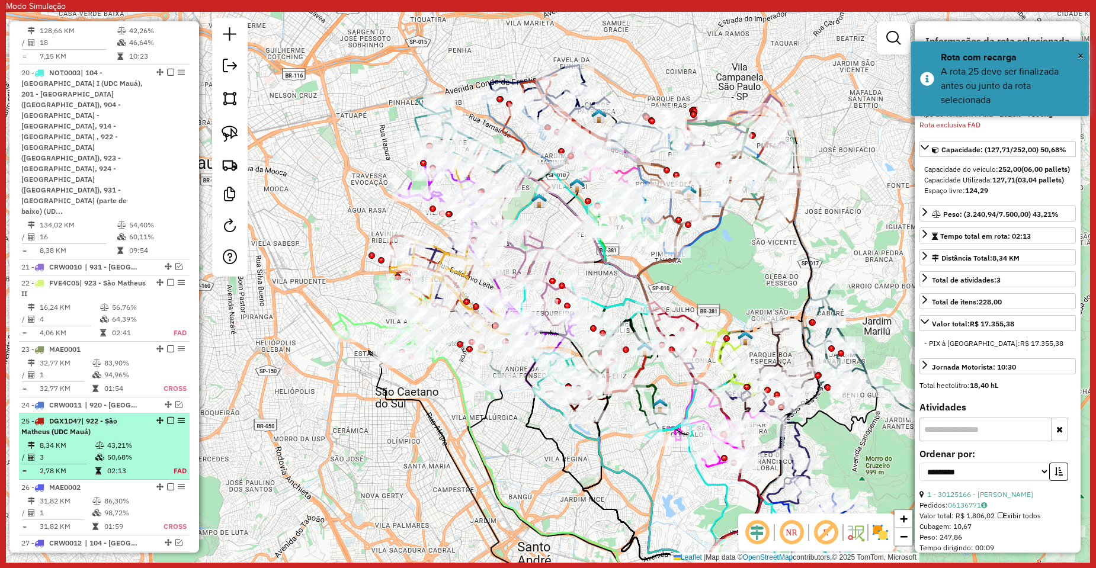
scroll to position [2074, 0]
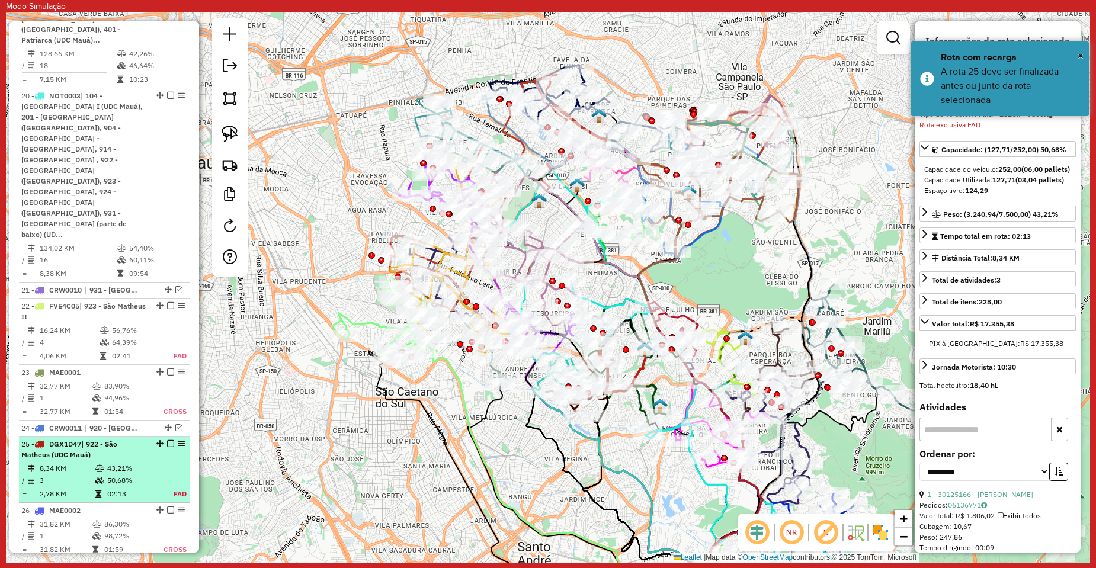
click at [168, 440] on em at bounding box center [170, 443] width 7 height 7
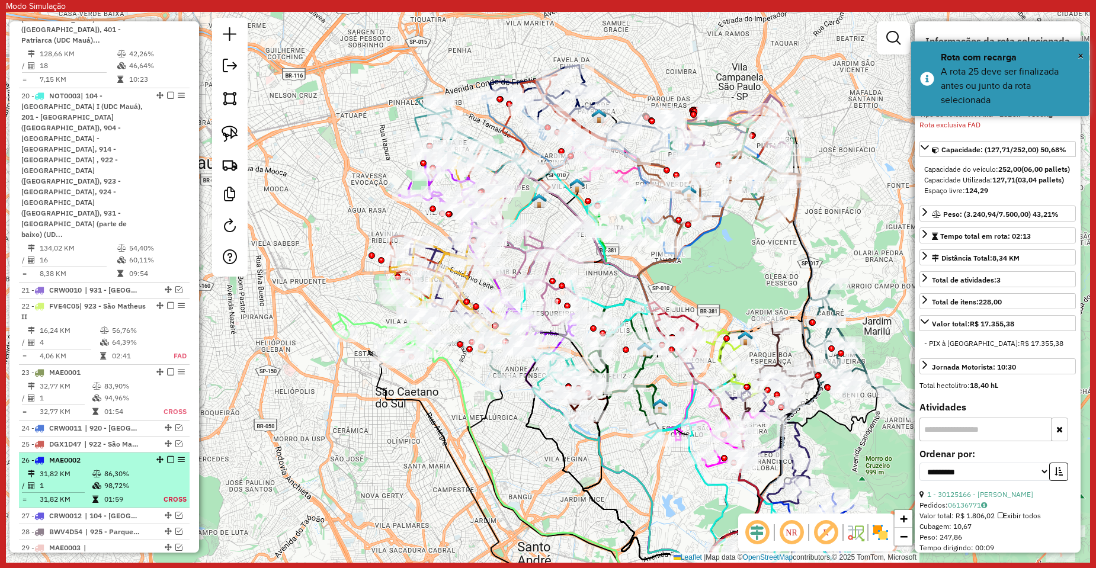
click at [167, 456] on em at bounding box center [170, 459] width 7 height 7
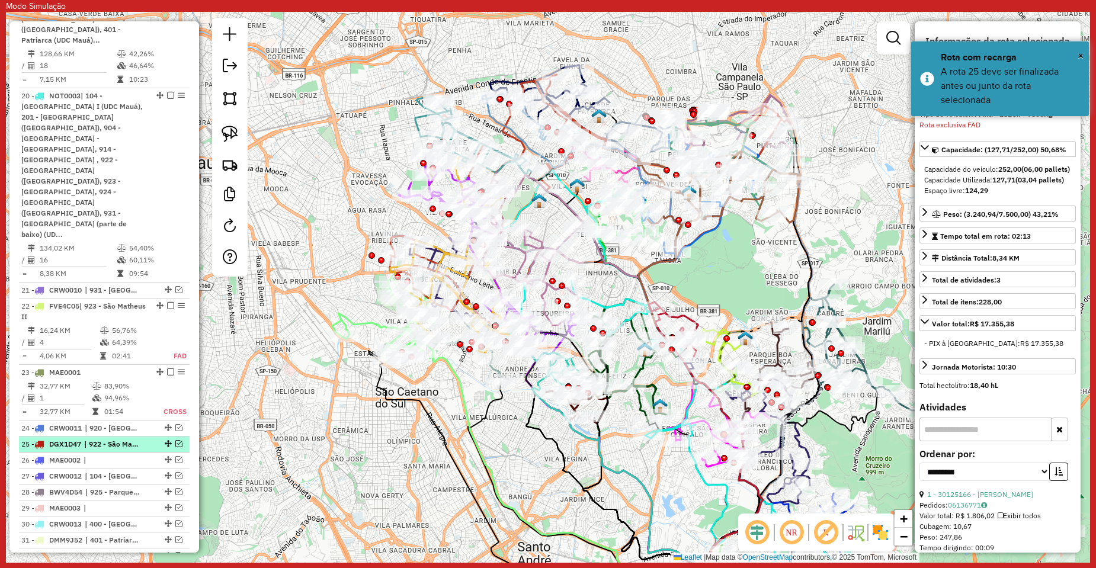
click at [117, 439] on span "| 922 - São Matheus (UDC Mauá)" at bounding box center [111, 444] width 55 height 11
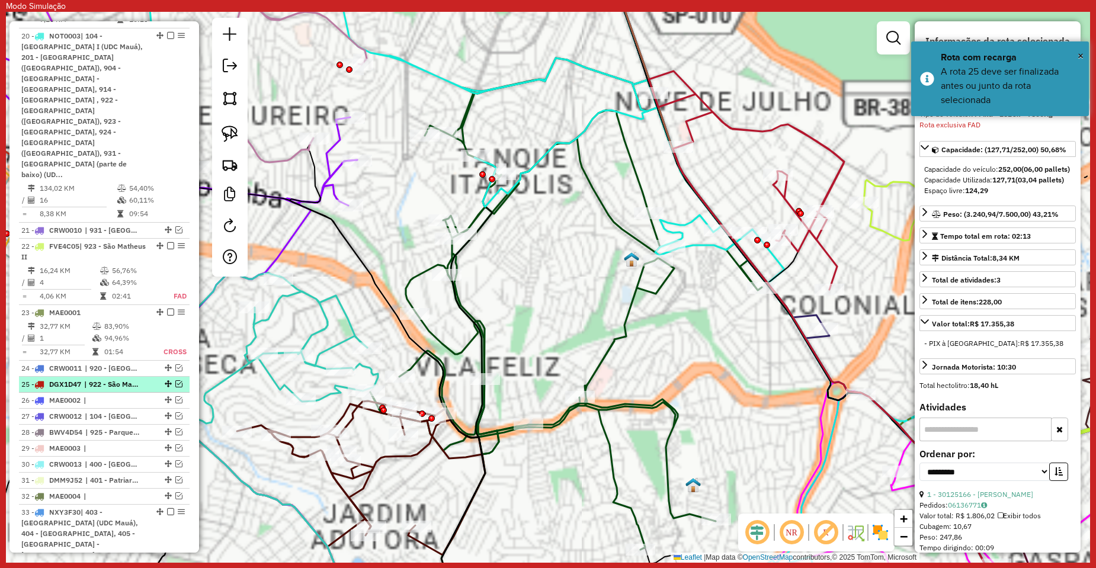
scroll to position [2223, 0]
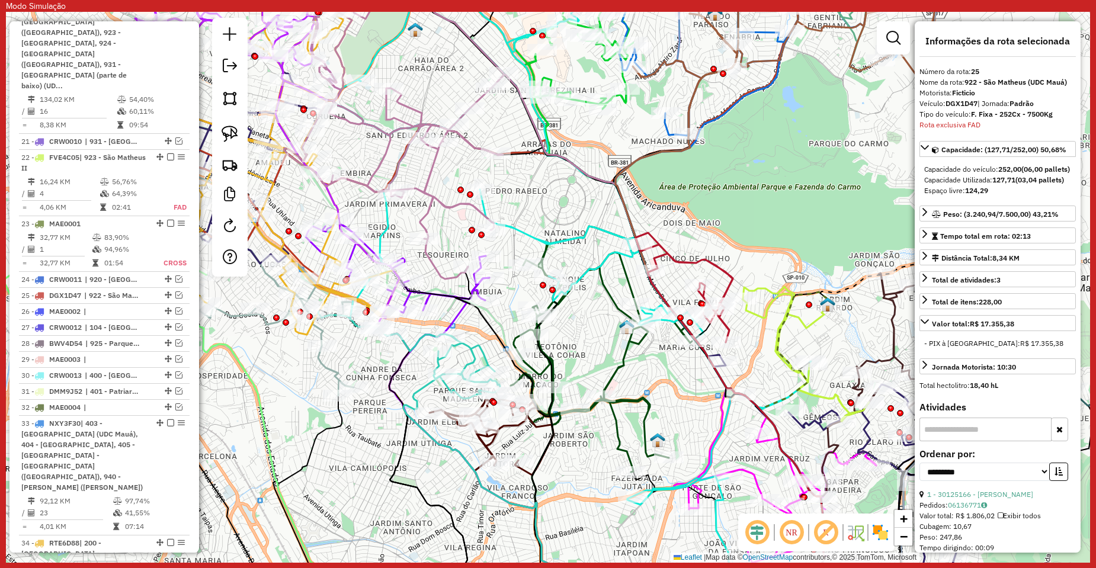
drag, startPoint x: 491, startPoint y: 207, endPoint x: 576, endPoint y: 269, distance: 104.8
click at [574, 268] on icon at bounding box center [596, 296] width 527 height 658
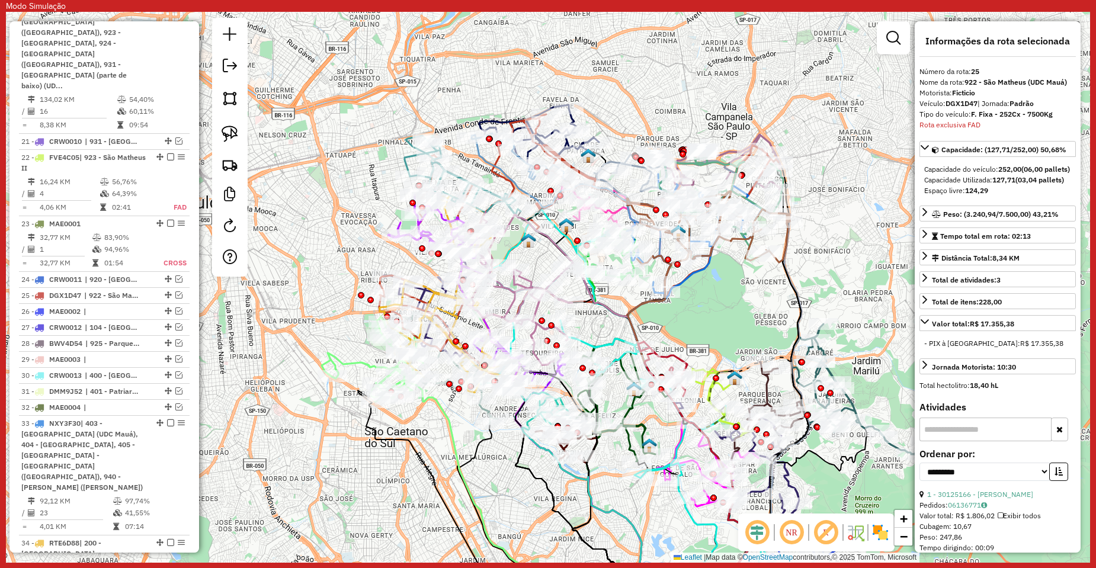
drag, startPoint x: 690, startPoint y: 254, endPoint x: 677, endPoint y: 325, distance: 72.9
click at [677, 325] on div "Janela de atendimento Grade de atendimento Capacidade Transportadoras Veículos …" at bounding box center [548, 287] width 1085 height 551
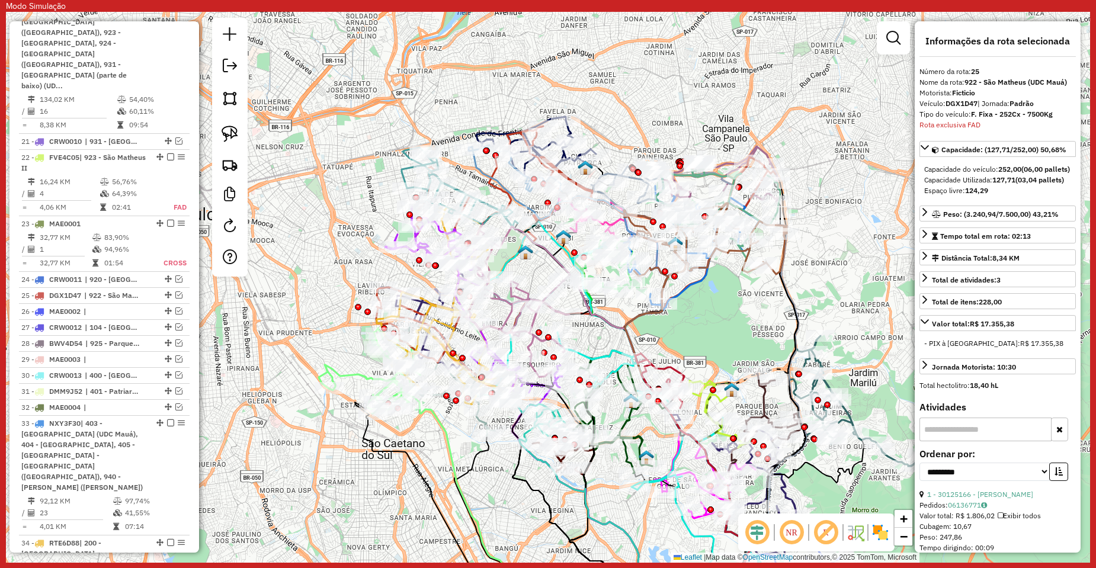
click at [505, 315] on icon at bounding box center [515, 300] width 110 height 153
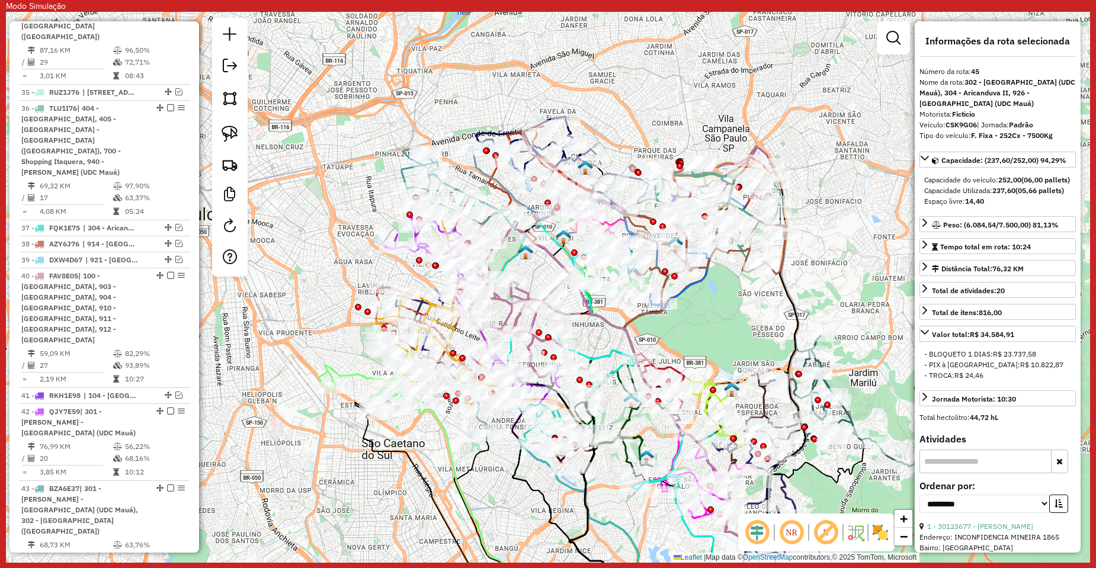
scroll to position [3056, 0]
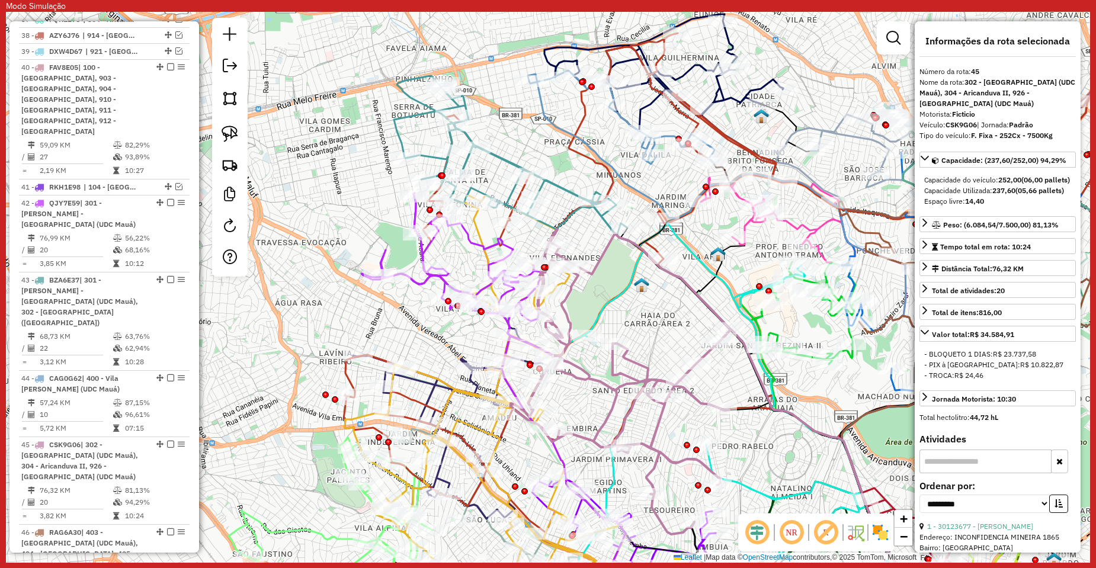
drag, startPoint x: 618, startPoint y: 266, endPoint x: 628, endPoint y: 309, distance: 43.8
click at [628, 309] on div "Janela de atendimento Grade de atendimento Capacidade Transportadoras Veículos …" at bounding box center [548, 287] width 1085 height 551
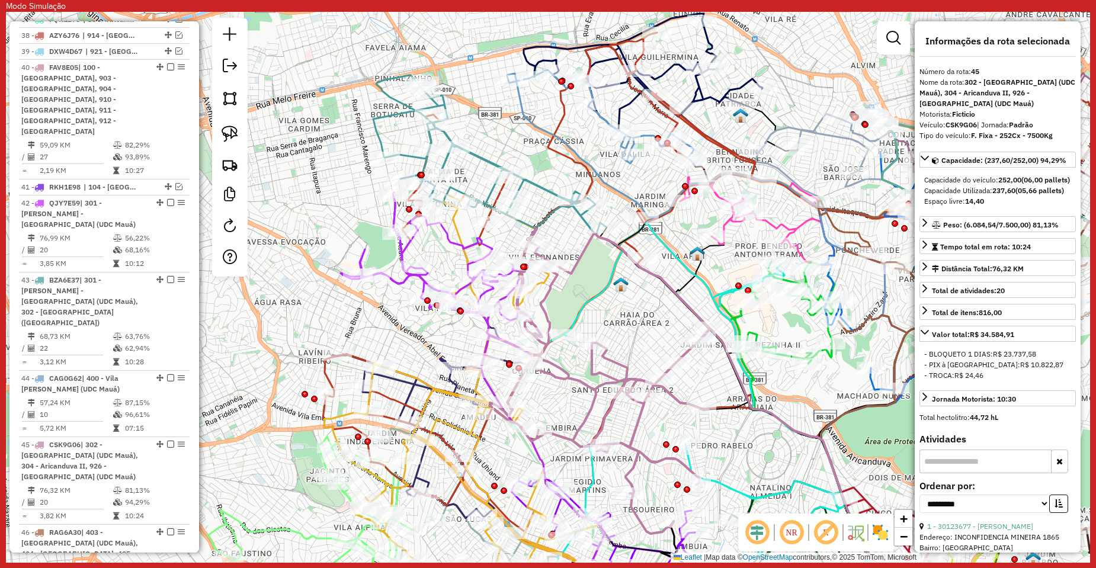
drag, startPoint x: 621, startPoint y: 290, endPoint x: 491, endPoint y: 283, distance: 130.0
click at [613, 283] on img at bounding box center [620, 284] width 15 height 15
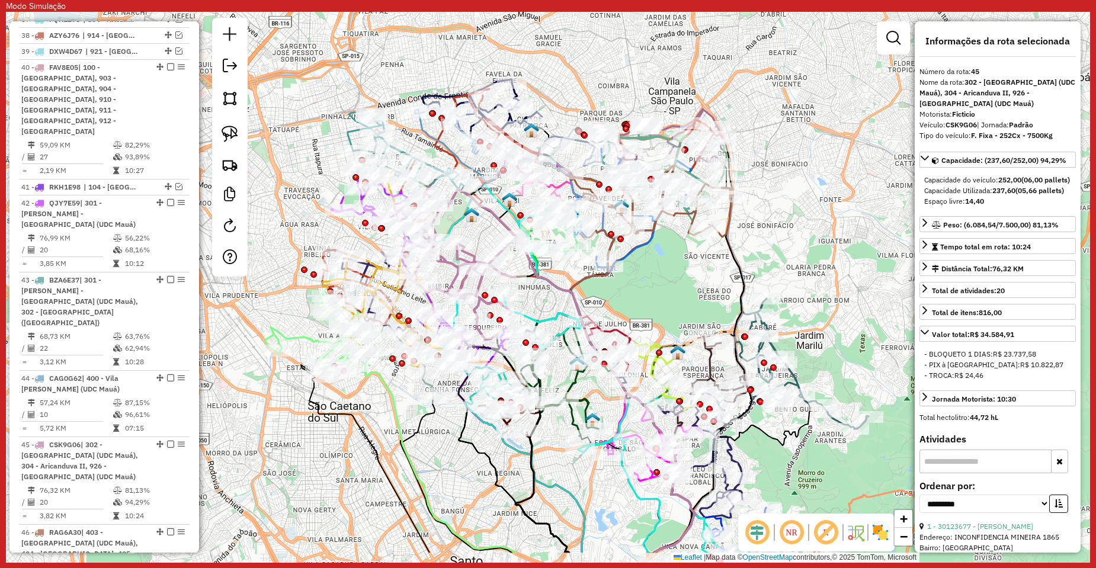
drag, startPoint x: 703, startPoint y: 327, endPoint x: 703, endPoint y: 270, distance: 57.5
click at [701, 269] on div "Janela de atendimento Grade de atendimento Capacidade Transportadoras Veículos …" at bounding box center [548, 287] width 1085 height 551
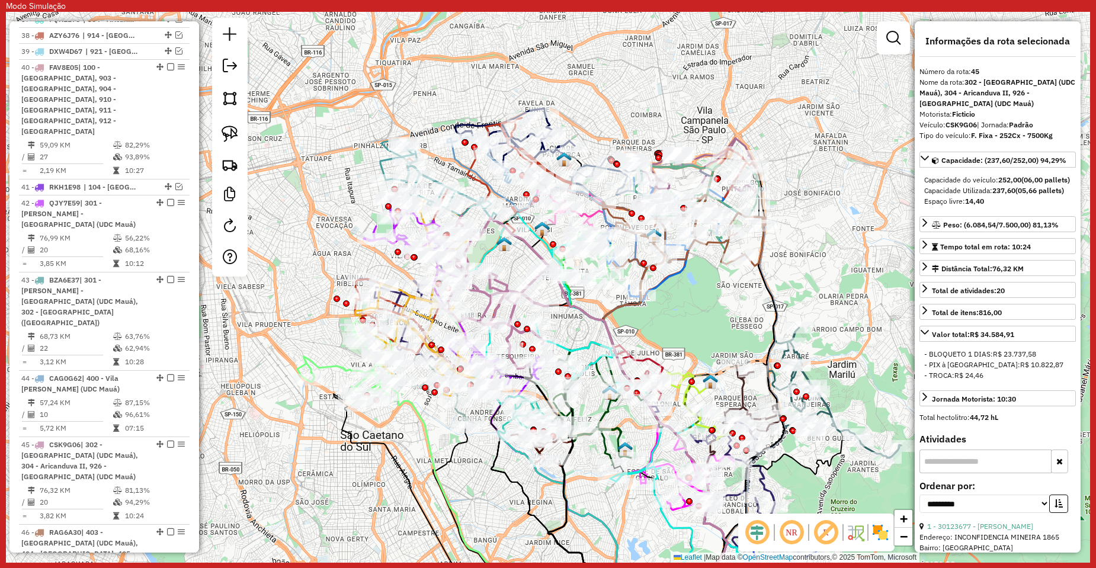
click at [688, 303] on div "Janela de atendimento Grade de atendimento Capacidade Transportadoras Veículos …" at bounding box center [548, 287] width 1085 height 551
